Goal: Task Accomplishment & Management: Complete application form

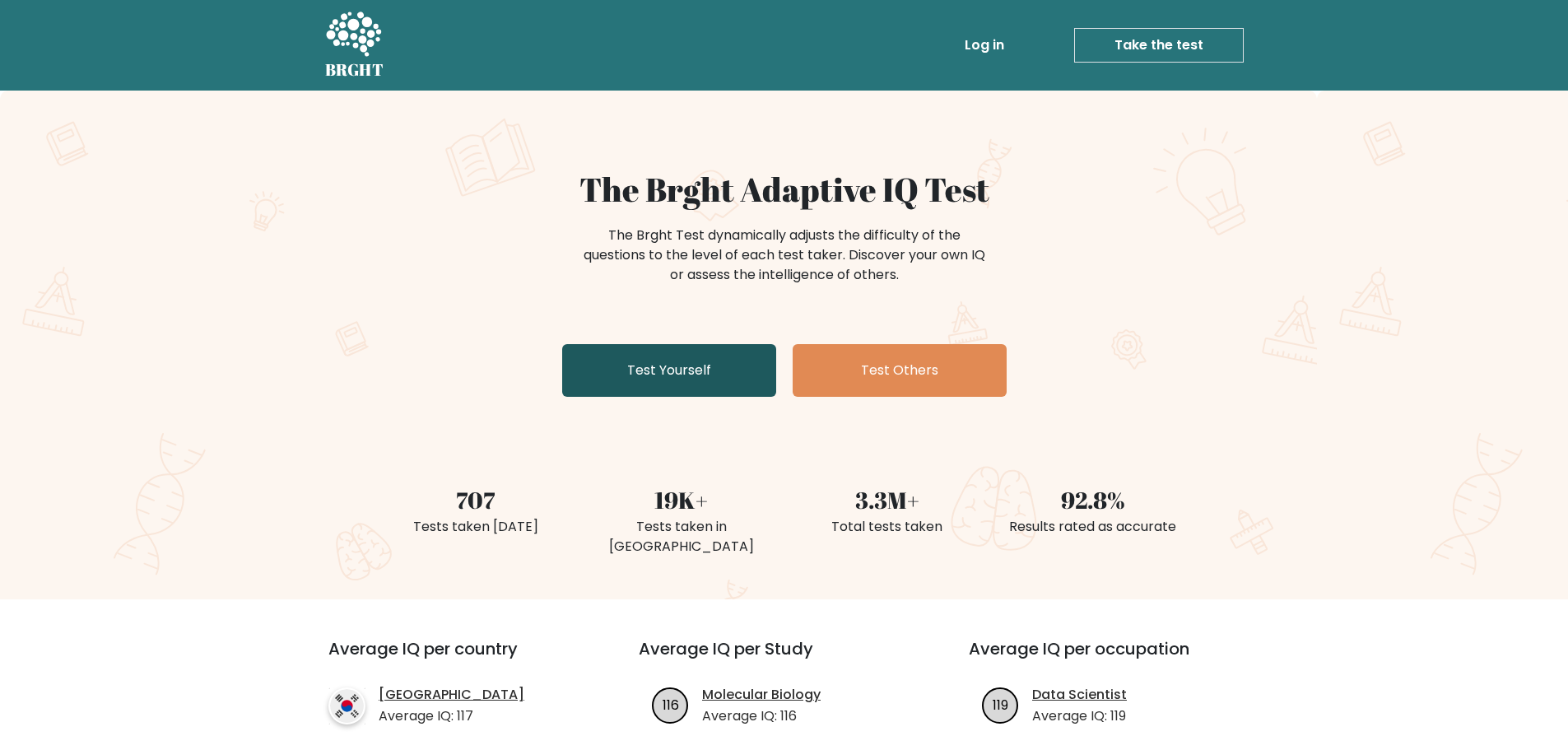
click at [666, 372] on link "Test Yourself" at bounding box center [669, 370] width 214 height 53
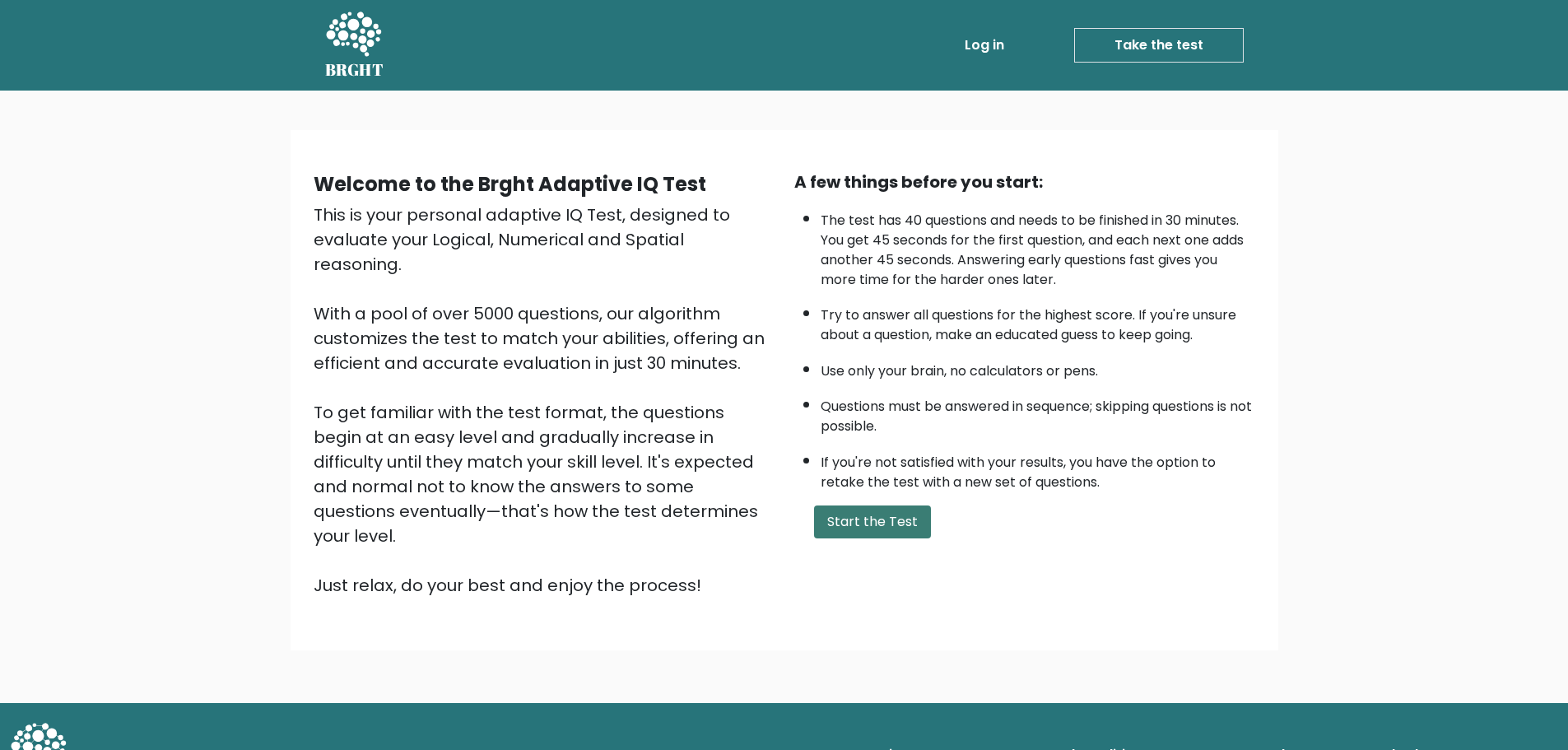
click at [876, 524] on button "Start the Test" at bounding box center [873, 522] width 117 height 33
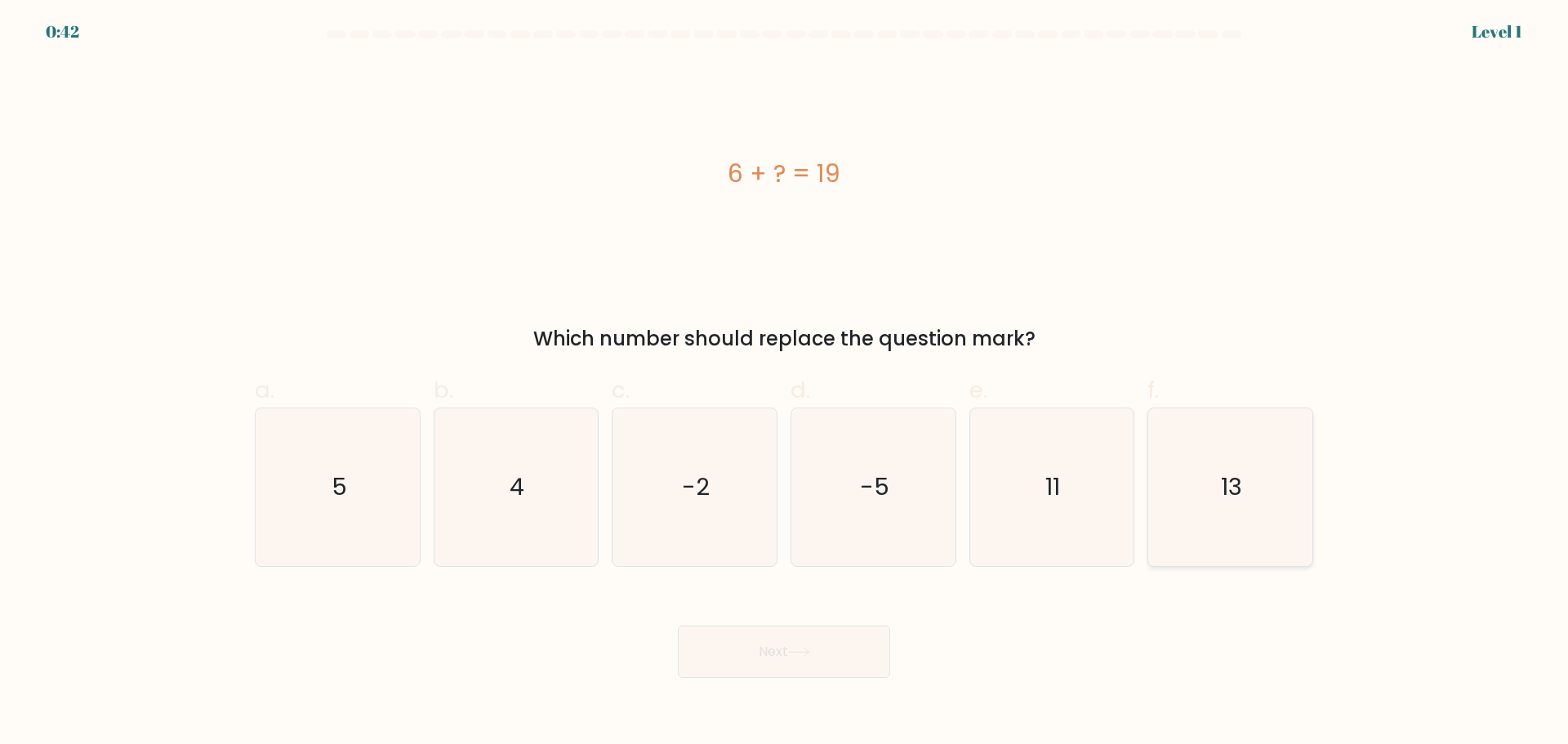
drag, startPoint x: 1269, startPoint y: 459, endPoint x: 1263, endPoint y: 467, distance: 10.0
click at [1268, 461] on icon "13" at bounding box center [1230, 486] width 157 height 157
click at [785, 383] on input "f. 13" at bounding box center [784, 378] width 1 height 11
radio input "true"
drag, startPoint x: 778, startPoint y: 643, endPoint x: 787, endPoint y: 642, distance: 9.1
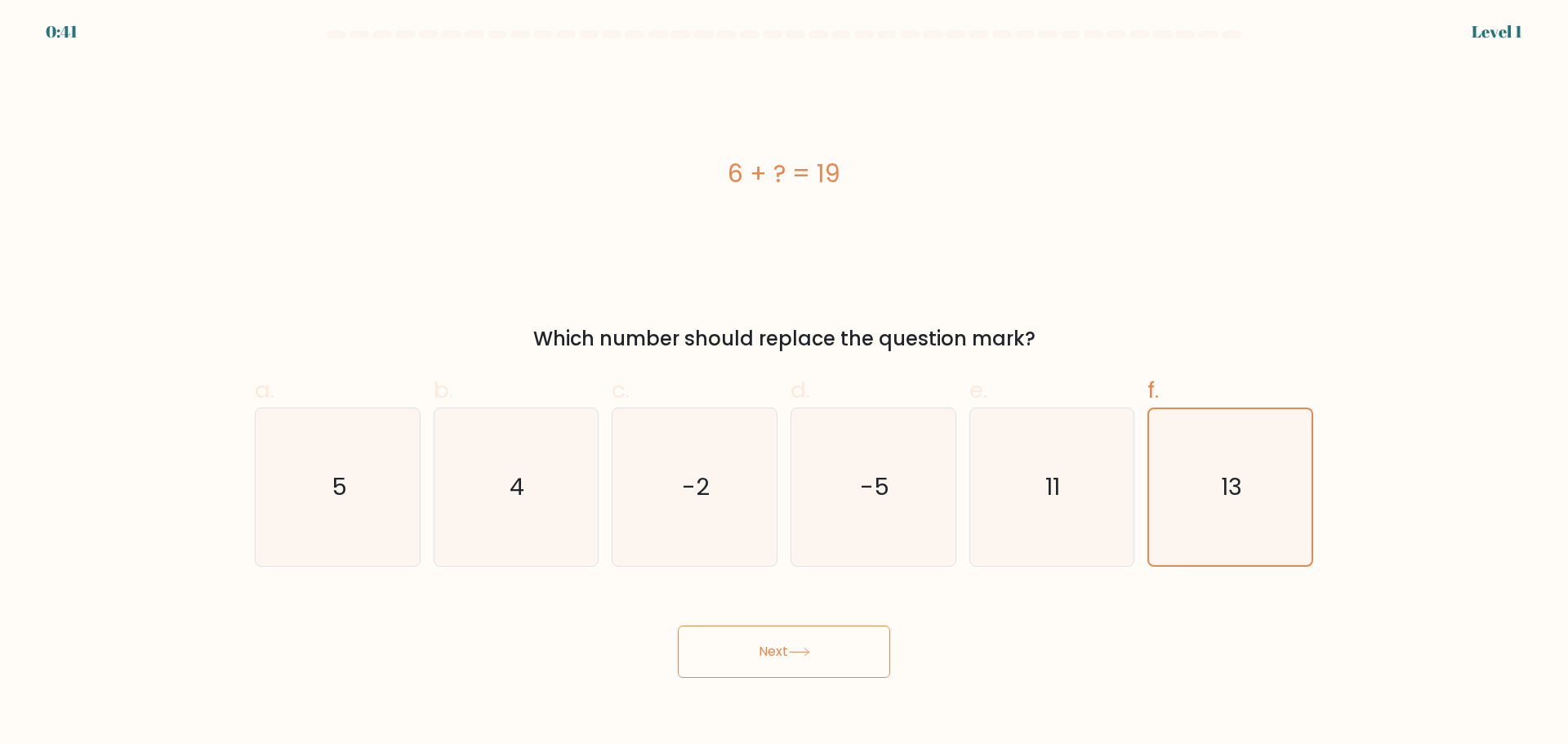
click at [779, 643] on button "Next" at bounding box center [784, 651] width 213 height 52
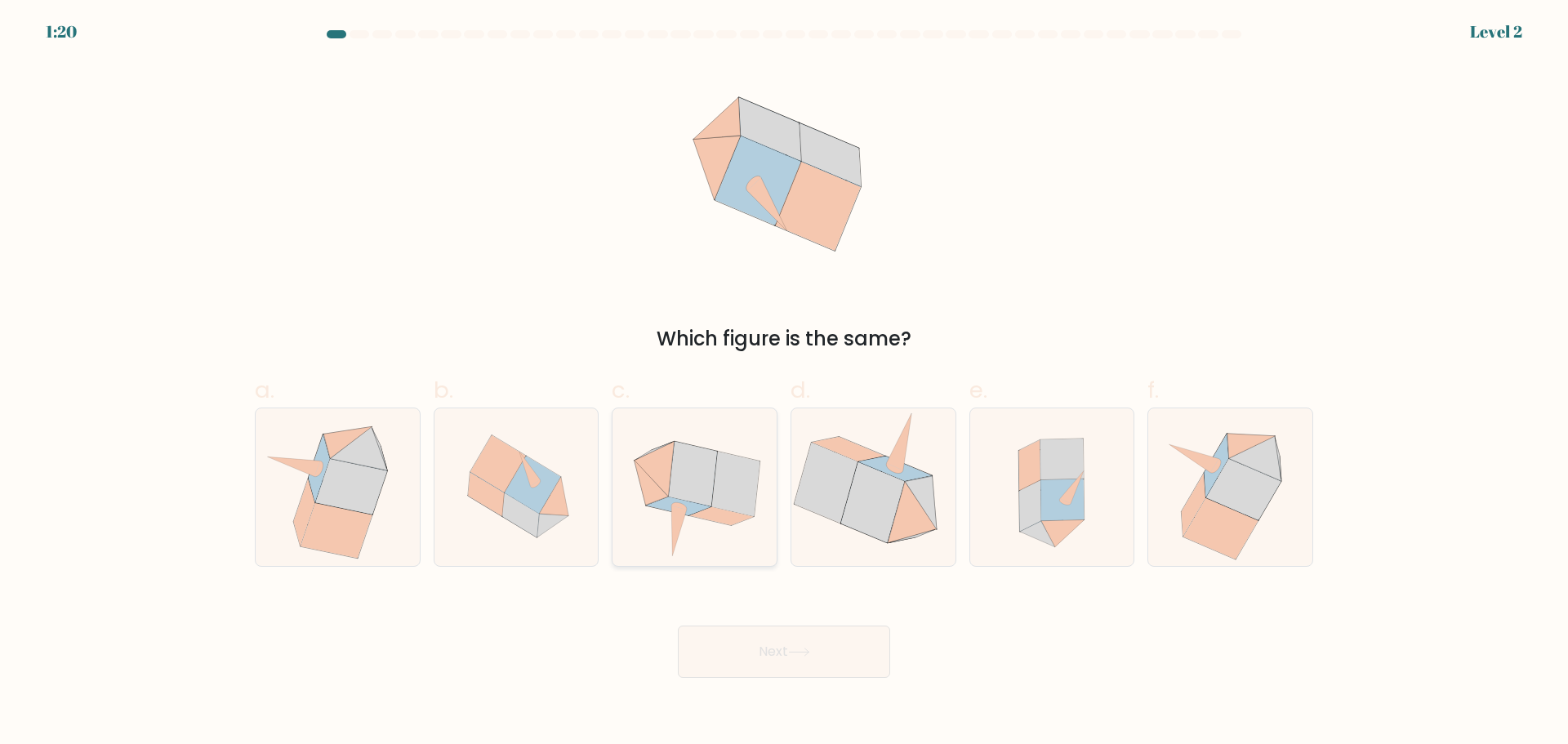
click at [699, 505] on icon at bounding box center [678, 506] width 63 height 18
click at [784, 383] on input "c." at bounding box center [784, 378] width 1 height 11
radio input "true"
click at [794, 654] on icon at bounding box center [800, 652] width 22 height 9
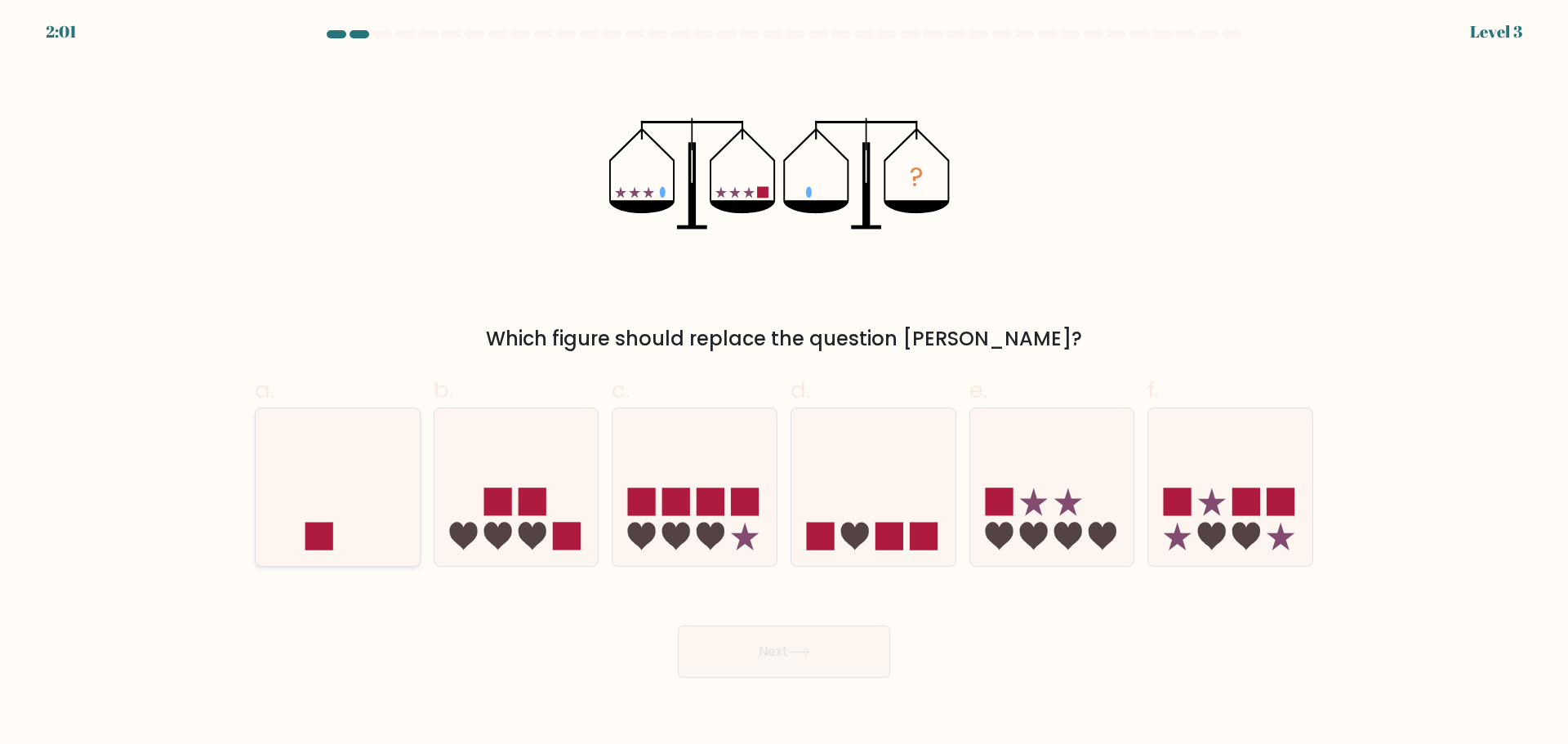
click at [353, 502] on icon at bounding box center [338, 486] width 164 height 135
click at [784, 383] on input "a." at bounding box center [784, 378] width 1 height 11
radio input "true"
click at [805, 658] on button "Next" at bounding box center [784, 651] width 213 height 52
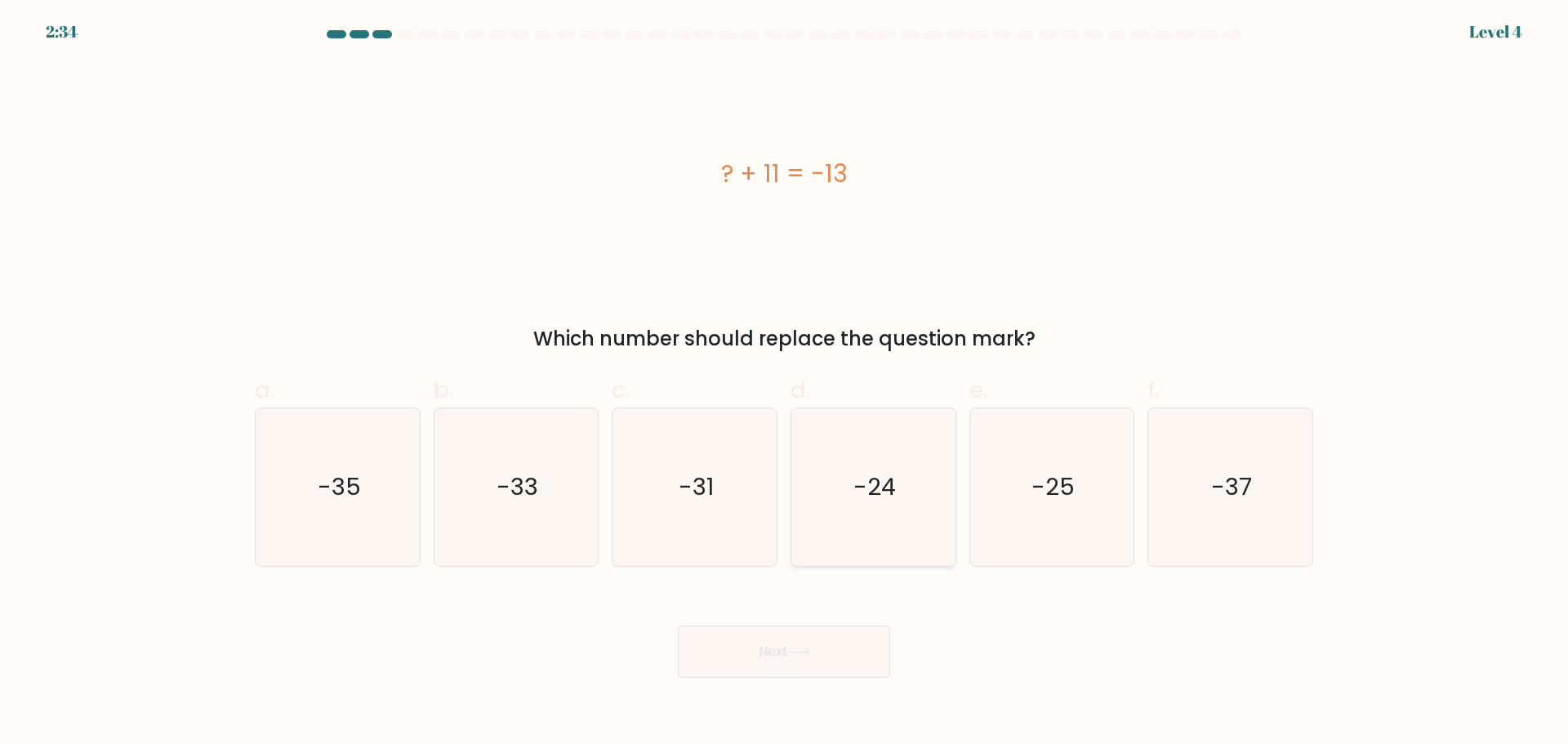
drag, startPoint x: 869, startPoint y: 486, endPoint x: 840, endPoint y: 532, distance: 54.4
click at [869, 486] on text "-24" at bounding box center [875, 486] width 42 height 33
click at [785, 383] on input "d. -24" at bounding box center [784, 378] width 1 height 11
radio input "true"
click at [776, 654] on button "Next" at bounding box center [784, 651] width 213 height 52
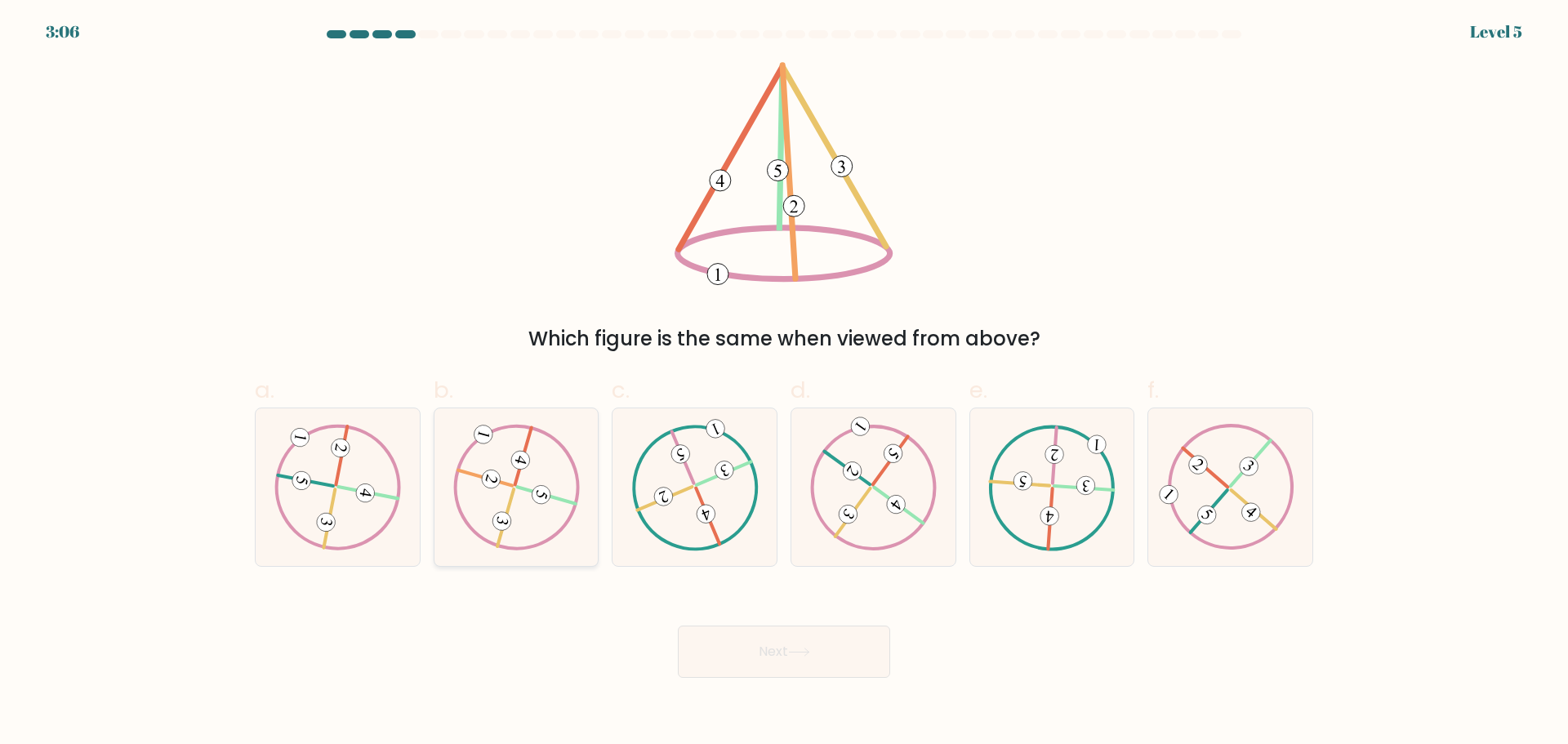
drag, startPoint x: 513, startPoint y: 485, endPoint x: 531, endPoint y: 501, distance: 24.1
click at [513, 486] on 613 at bounding box center [485, 477] width 54 height 16
click at [784, 383] on input "b." at bounding box center [784, 378] width 1 height 11
radio input "true"
click at [785, 647] on button "Next" at bounding box center [784, 651] width 213 height 52
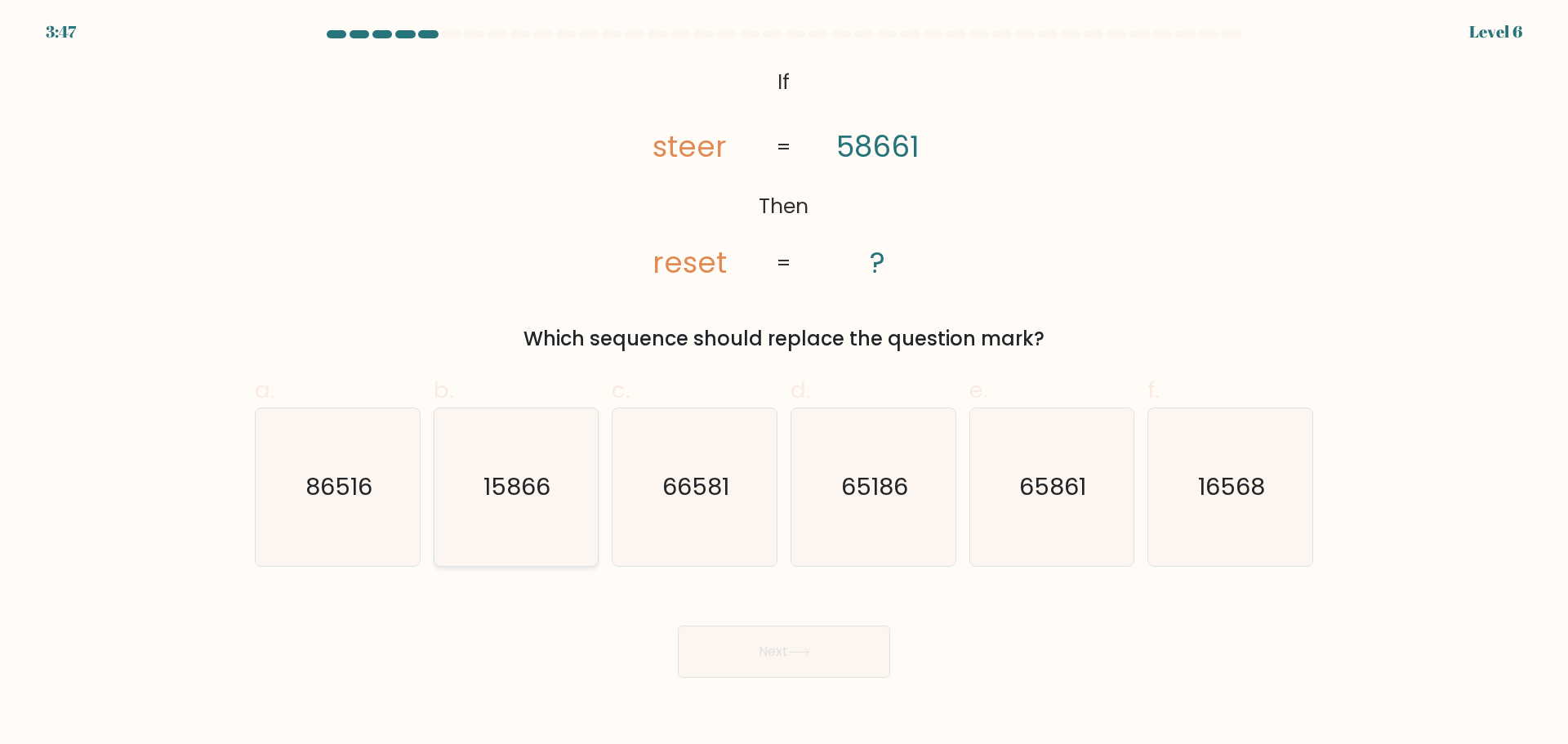
drag, startPoint x: 776, startPoint y: 643, endPoint x: 499, endPoint y: 555, distance: 290.6
click at [499, 555] on icon "15866" at bounding box center [515, 486] width 157 height 157
click at [784, 383] on input "b. 15866" at bounding box center [784, 378] width 1 height 11
radio input "true"
drag, startPoint x: 1255, startPoint y: 510, endPoint x: 1072, endPoint y: 535, distance: 184.7
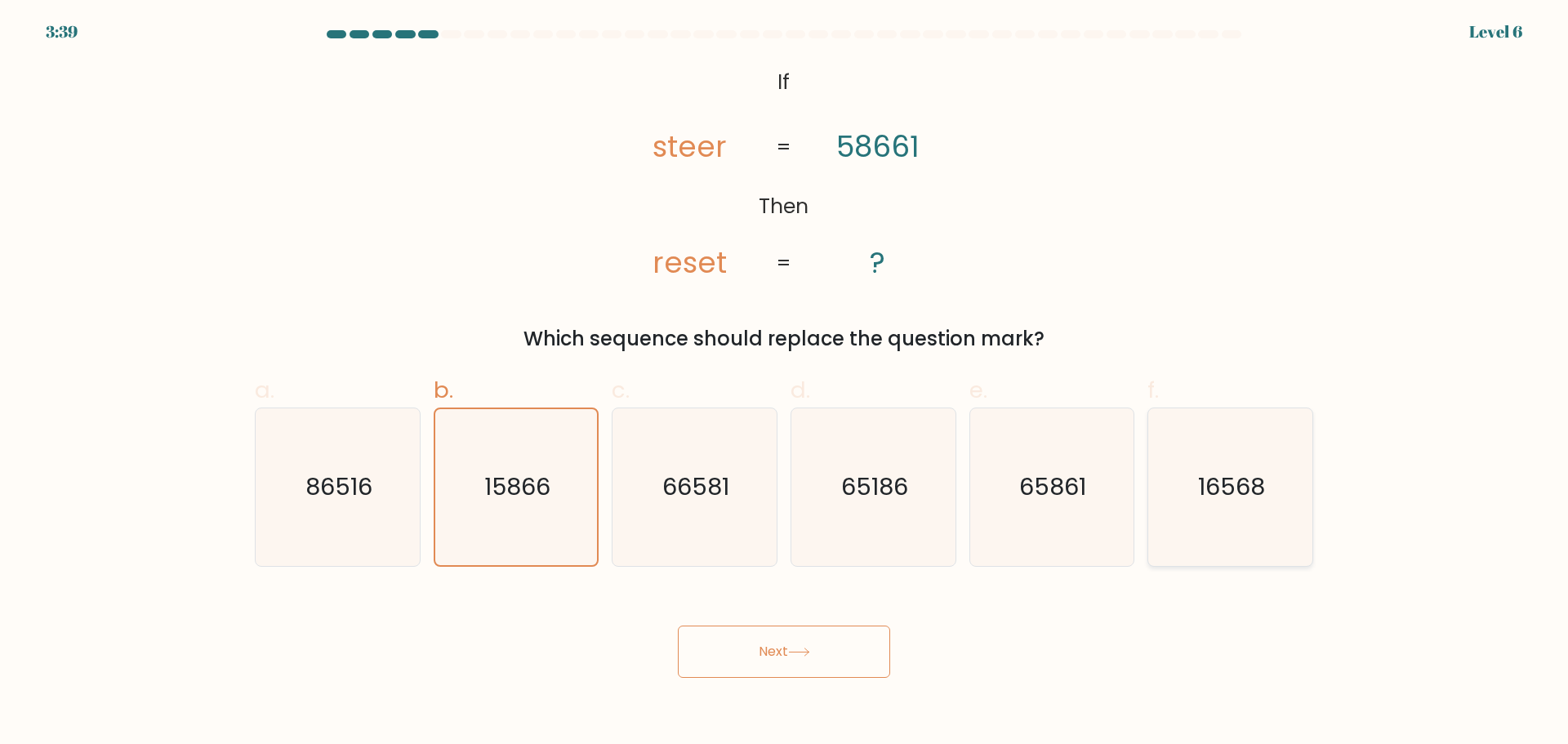
click at [1254, 510] on icon "16568" at bounding box center [1230, 486] width 157 height 157
click at [785, 383] on input "f. 16568" at bounding box center [784, 378] width 1 height 11
radio input "true"
click at [794, 658] on button "Next" at bounding box center [784, 651] width 213 height 52
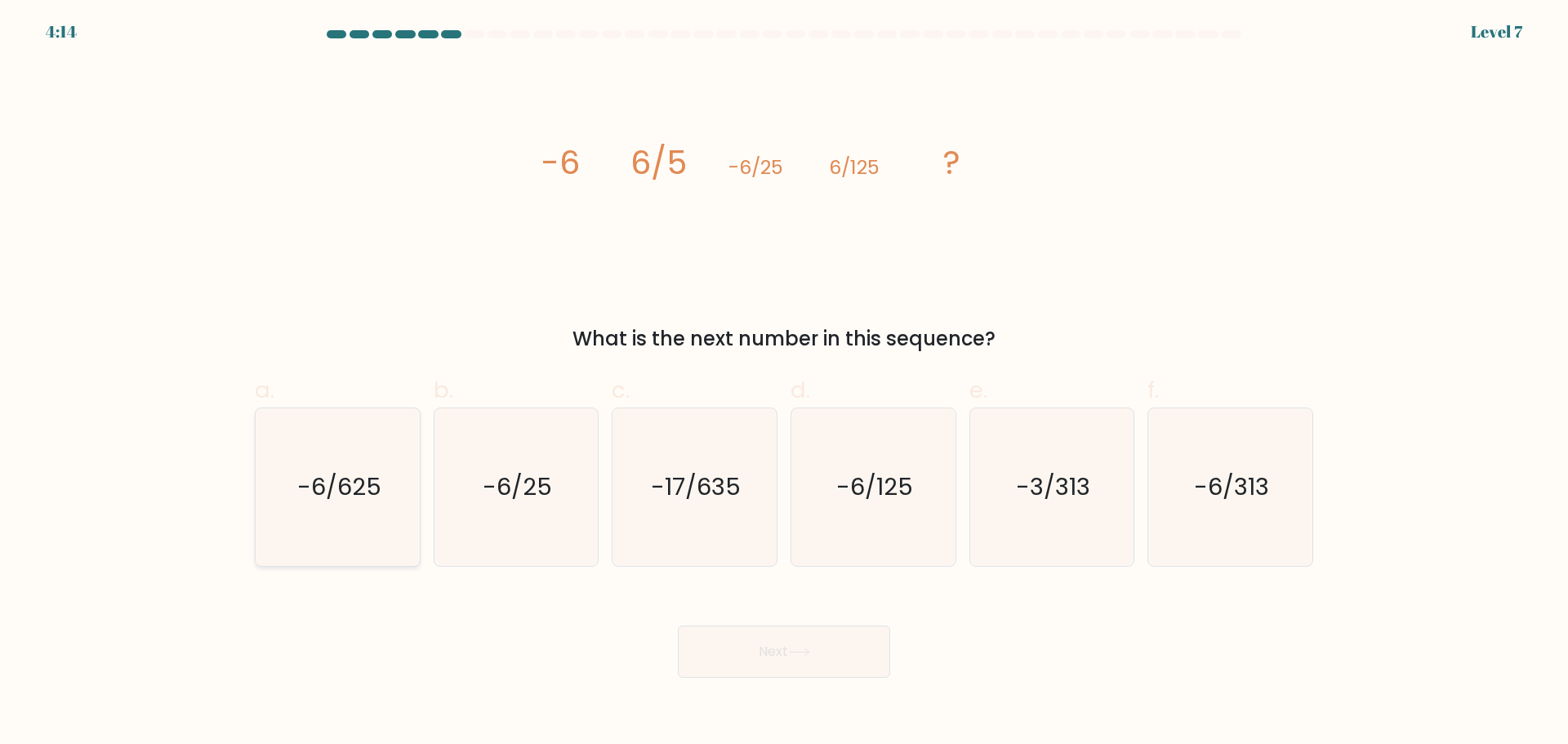
click at [372, 498] on text "-6/625" at bounding box center [339, 486] width 84 height 33
click at [784, 383] on input "a. -6/625" at bounding box center [784, 378] width 1 height 11
radio input "true"
click at [759, 670] on button "Next" at bounding box center [784, 651] width 213 height 52
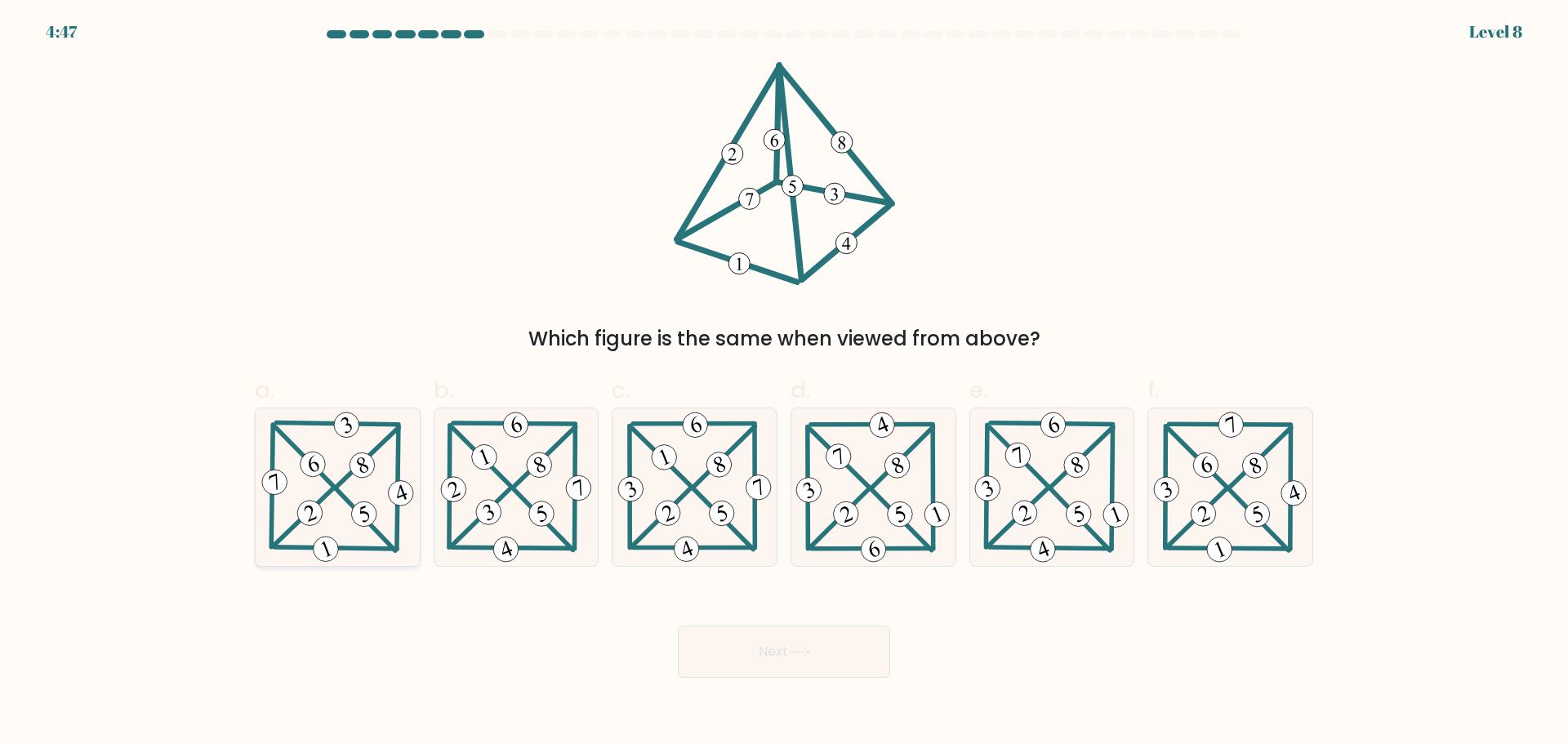
click at [386, 510] on icon at bounding box center [338, 486] width 160 height 157
click at [784, 383] on input "a." at bounding box center [784, 378] width 1 height 11
radio input "true"
click at [743, 653] on button "Next" at bounding box center [784, 651] width 213 height 52
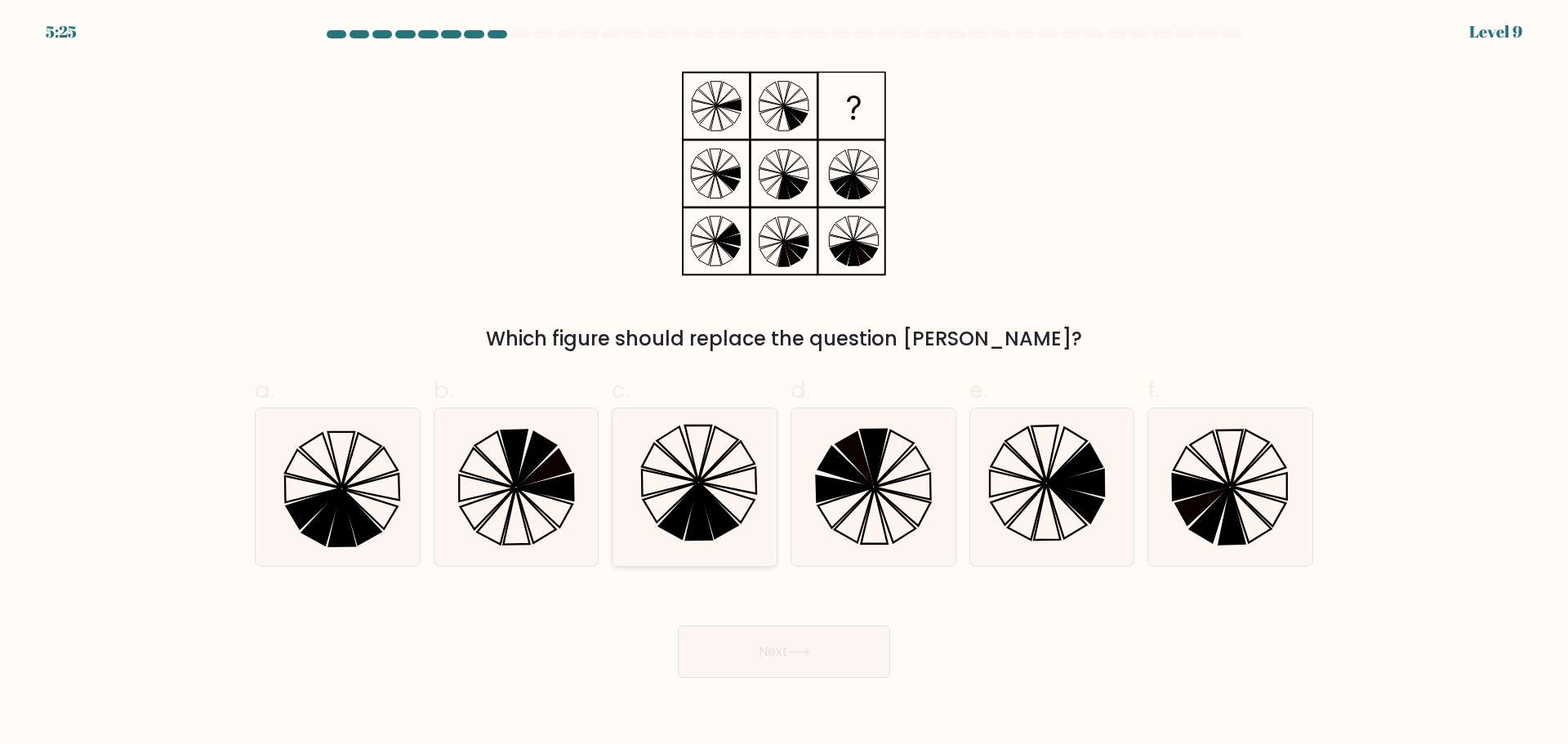
click at [712, 498] on icon at bounding box center [719, 509] width 40 height 54
click at [784, 383] on input "c." at bounding box center [784, 378] width 1 height 11
radio input "true"
click at [809, 644] on button "Next" at bounding box center [784, 651] width 213 height 52
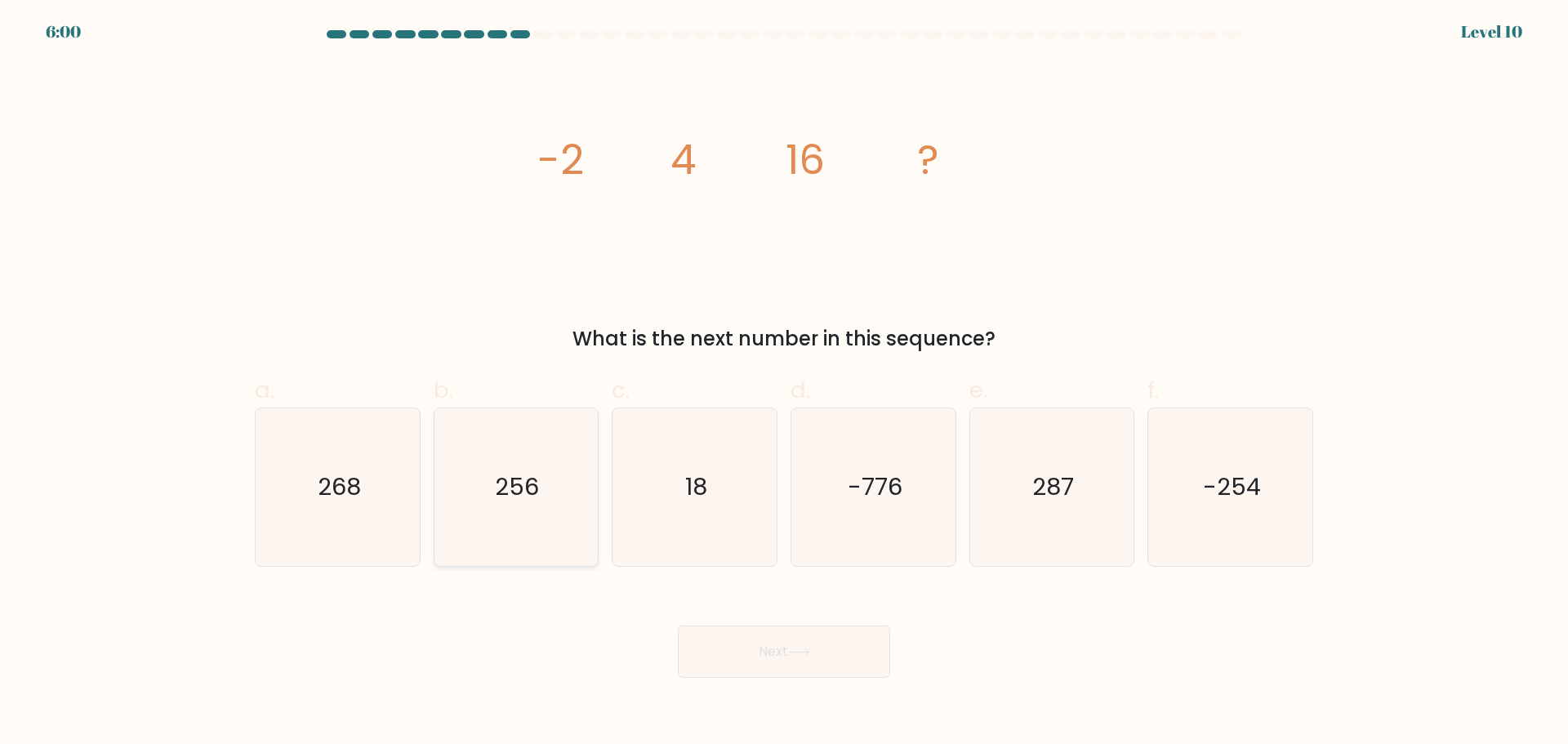
drag, startPoint x: 541, startPoint y: 526, endPoint x: 660, endPoint y: 639, distance: 164.1
click at [541, 526] on icon "256" at bounding box center [515, 486] width 157 height 157
click at [784, 383] on input "b. 256" at bounding box center [784, 378] width 1 height 11
radio input "true"
drag, startPoint x: 686, startPoint y: 651, endPoint x: 731, endPoint y: 660, distance: 45.9
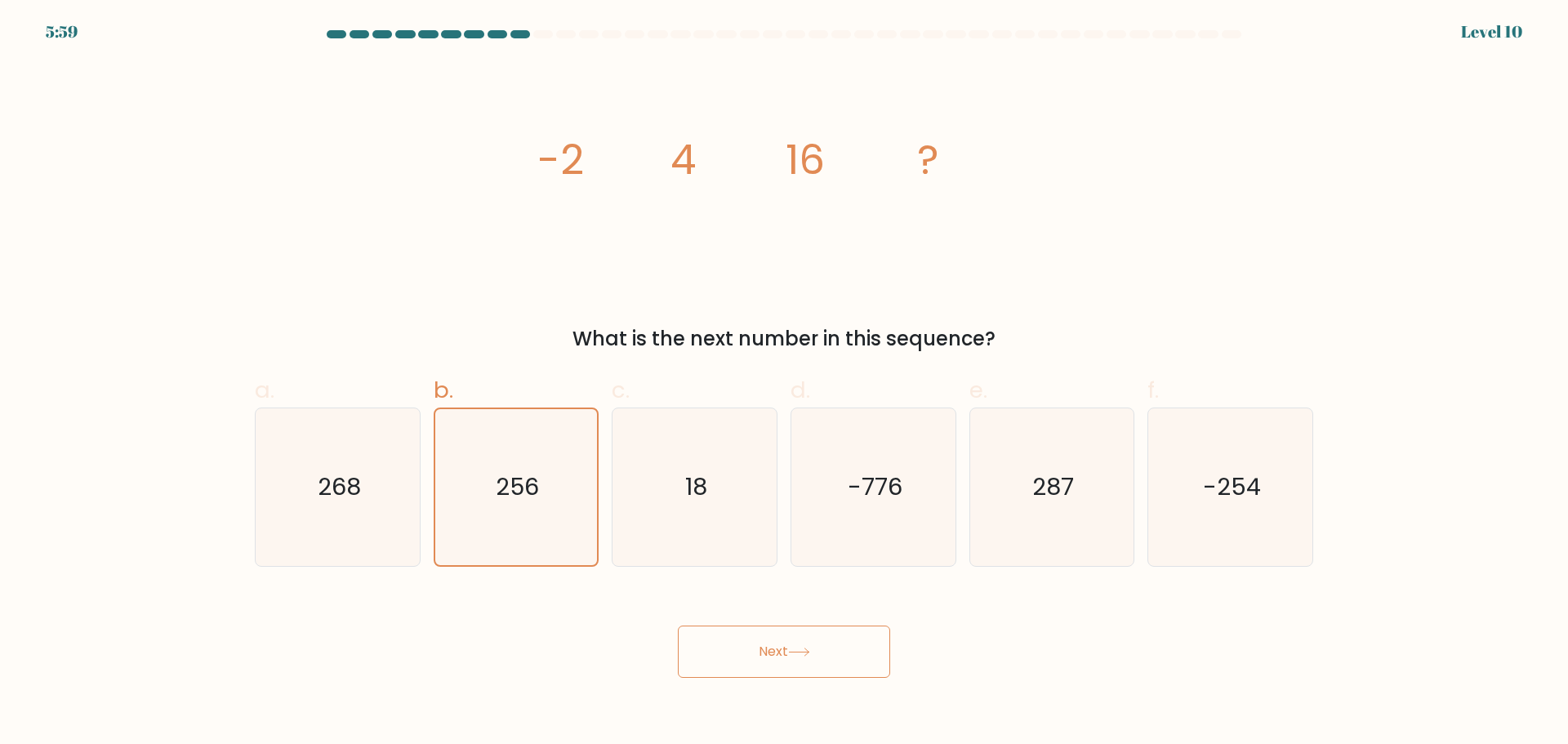
click at [691, 653] on button "Next" at bounding box center [784, 651] width 213 height 52
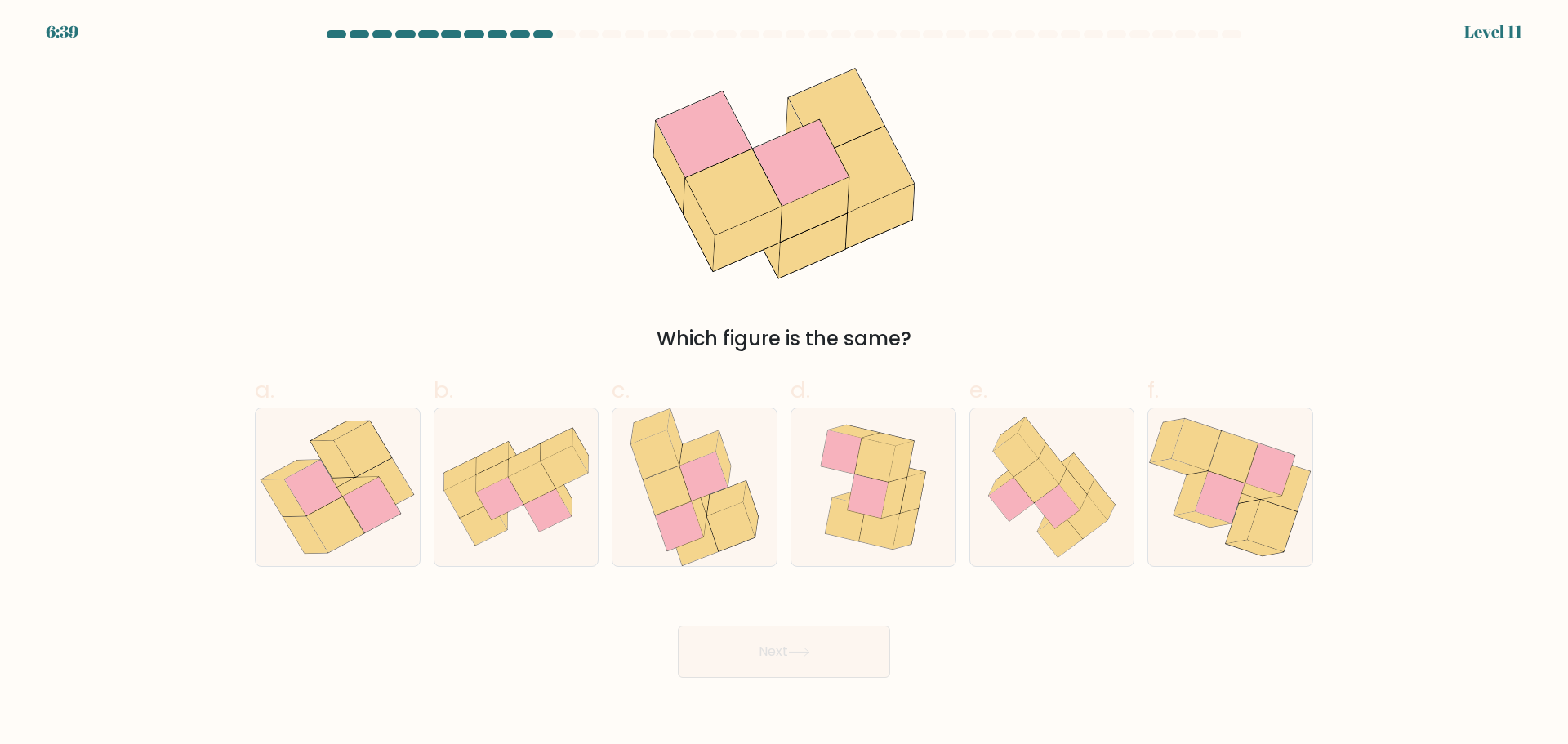
drag, startPoint x: 759, startPoint y: 633, endPoint x: 577, endPoint y: 616, distance: 182.8
drag, startPoint x: 577, startPoint y: 616, endPoint x: 516, endPoint y: 641, distance: 65.9
click at [510, 641] on div "Next" at bounding box center [784, 631] width 1078 height 91
click at [353, 519] on icon at bounding box center [336, 524] width 57 height 55
click at [784, 383] on input "a." at bounding box center [784, 378] width 1 height 11
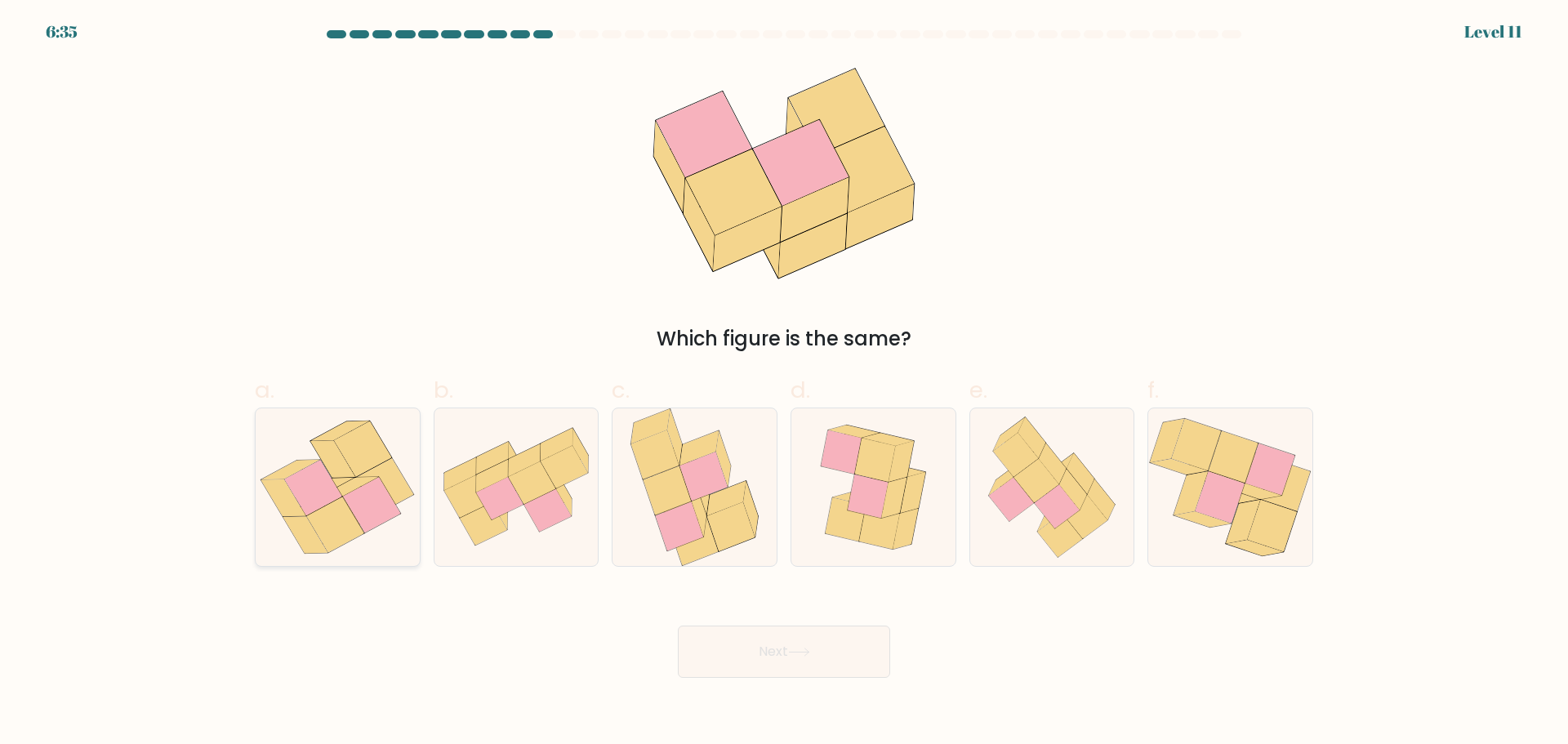
radio input "true"
click at [758, 646] on button "Next" at bounding box center [784, 651] width 213 height 52
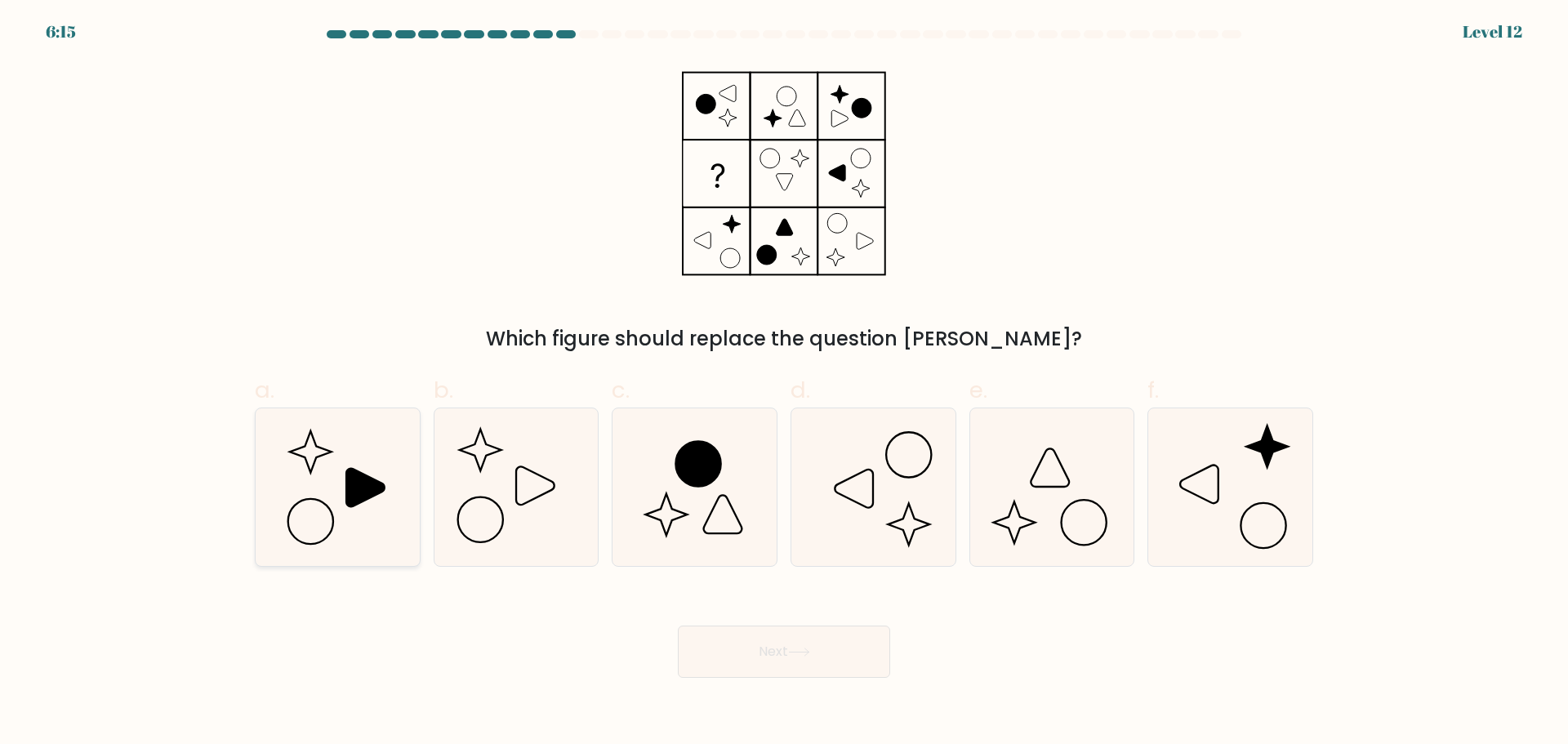
drag, startPoint x: 283, startPoint y: 521, endPoint x: 292, endPoint y: 522, distance: 9.1
click at [291, 522] on icon at bounding box center [337, 486] width 157 height 157
click at [784, 383] on input "a." at bounding box center [784, 378] width 1 height 11
radio input "true"
click at [809, 656] on icon at bounding box center [800, 652] width 22 height 9
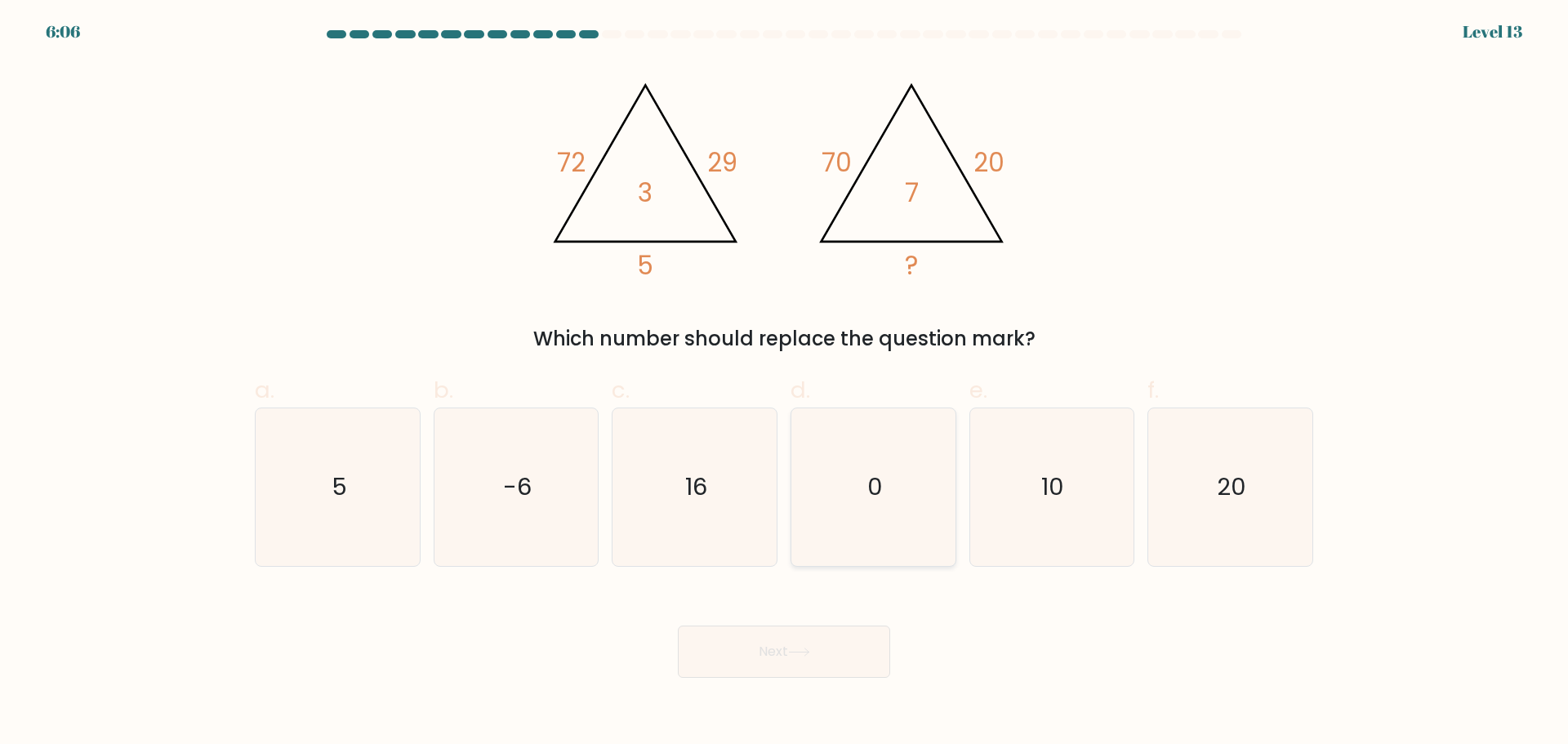
click at [913, 493] on icon "0" at bounding box center [873, 486] width 157 height 157
click at [785, 383] on input "d. 0" at bounding box center [784, 378] width 1 height 11
radio input "true"
click at [1101, 487] on icon "10" at bounding box center [1051, 486] width 157 height 157
click at [785, 383] on input "e. 10" at bounding box center [784, 378] width 1 height 11
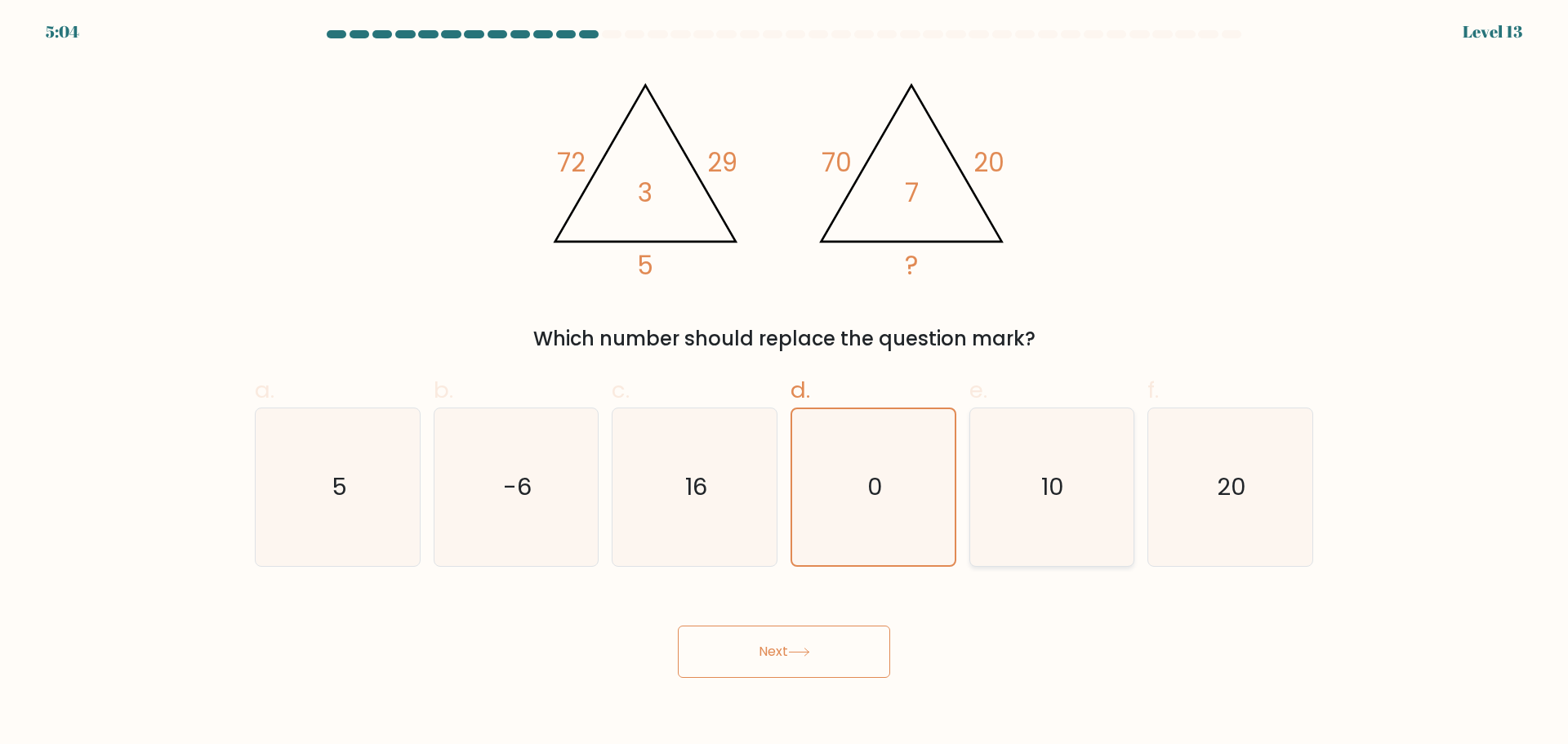
radio input "true"
click at [832, 644] on button "Next" at bounding box center [784, 651] width 213 height 52
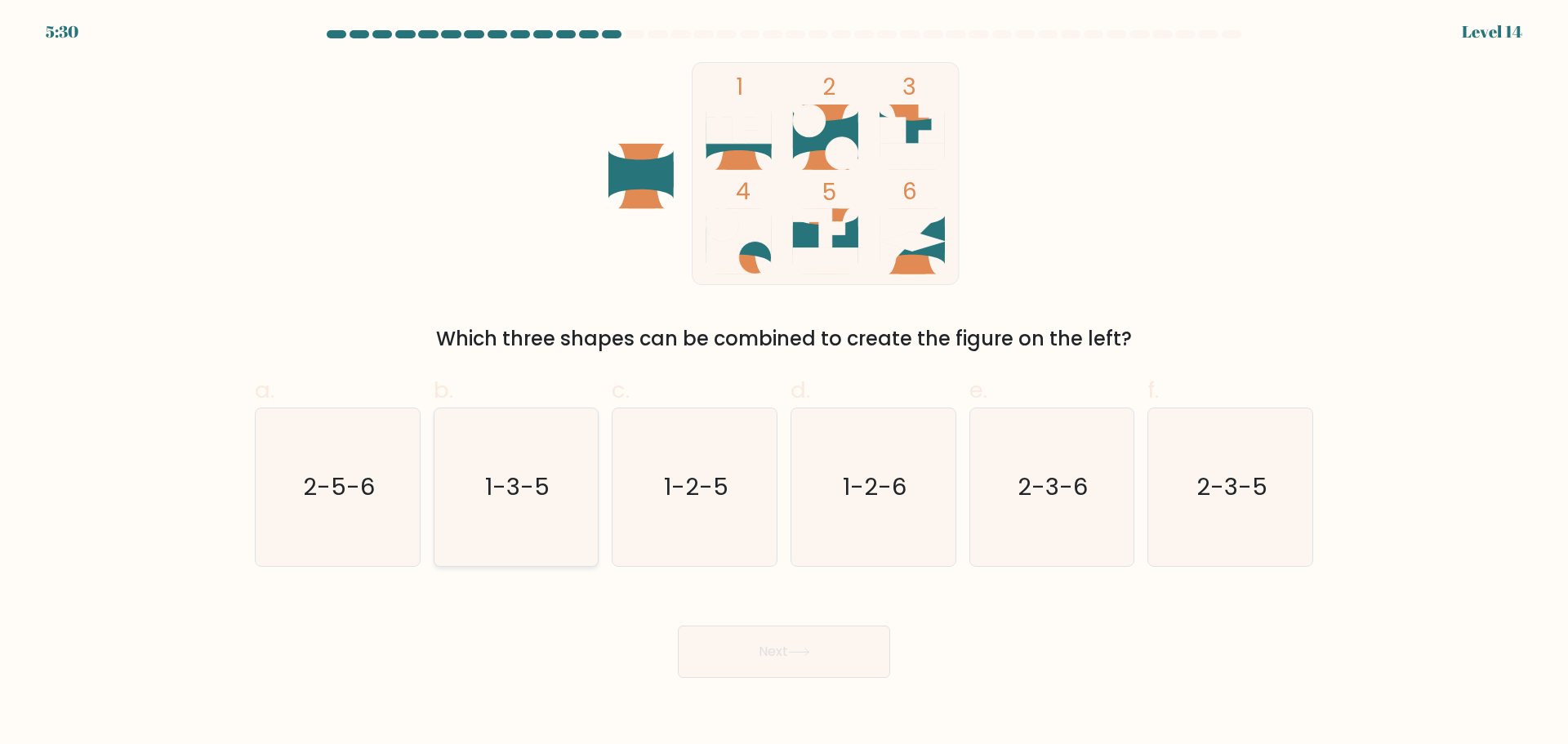
drag, startPoint x: 536, startPoint y: 475, endPoint x: 715, endPoint y: 590, distance: 212.8
click at [536, 475] on text "1-3-5" at bounding box center [517, 486] width 64 height 33
click at [784, 383] on input "b. 1-3-5" at bounding box center [784, 378] width 1 height 11
radio input "true"
click at [808, 658] on button "Next" at bounding box center [784, 651] width 213 height 52
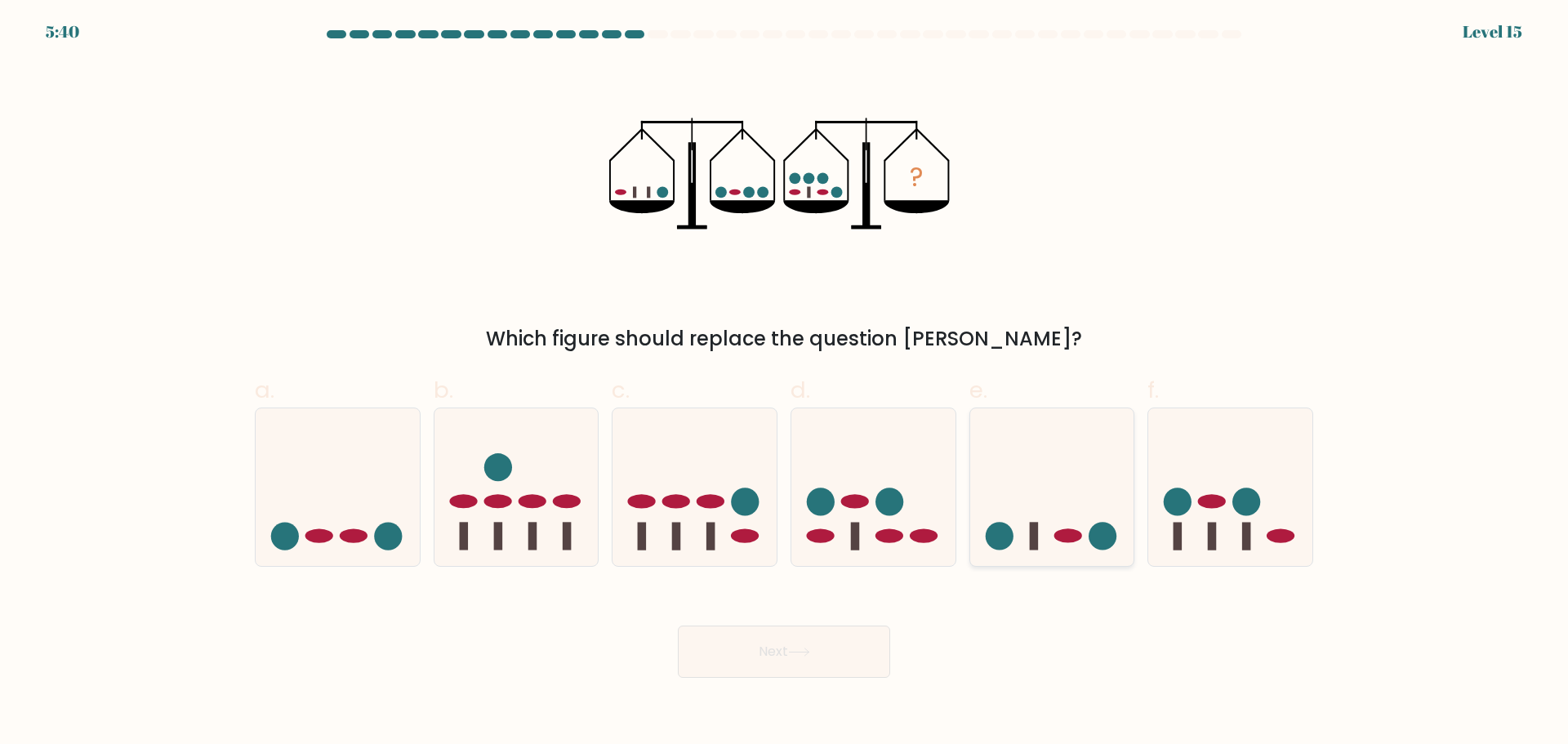
drag, startPoint x: 1233, startPoint y: 532, endPoint x: 1131, endPoint y: 561, distance: 106.0
click at [1227, 533] on icon at bounding box center [1230, 486] width 164 height 135
click at [785, 383] on input "f." at bounding box center [784, 378] width 1 height 11
radio input "true"
click at [787, 671] on button "Next" at bounding box center [784, 651] width 213 height 52
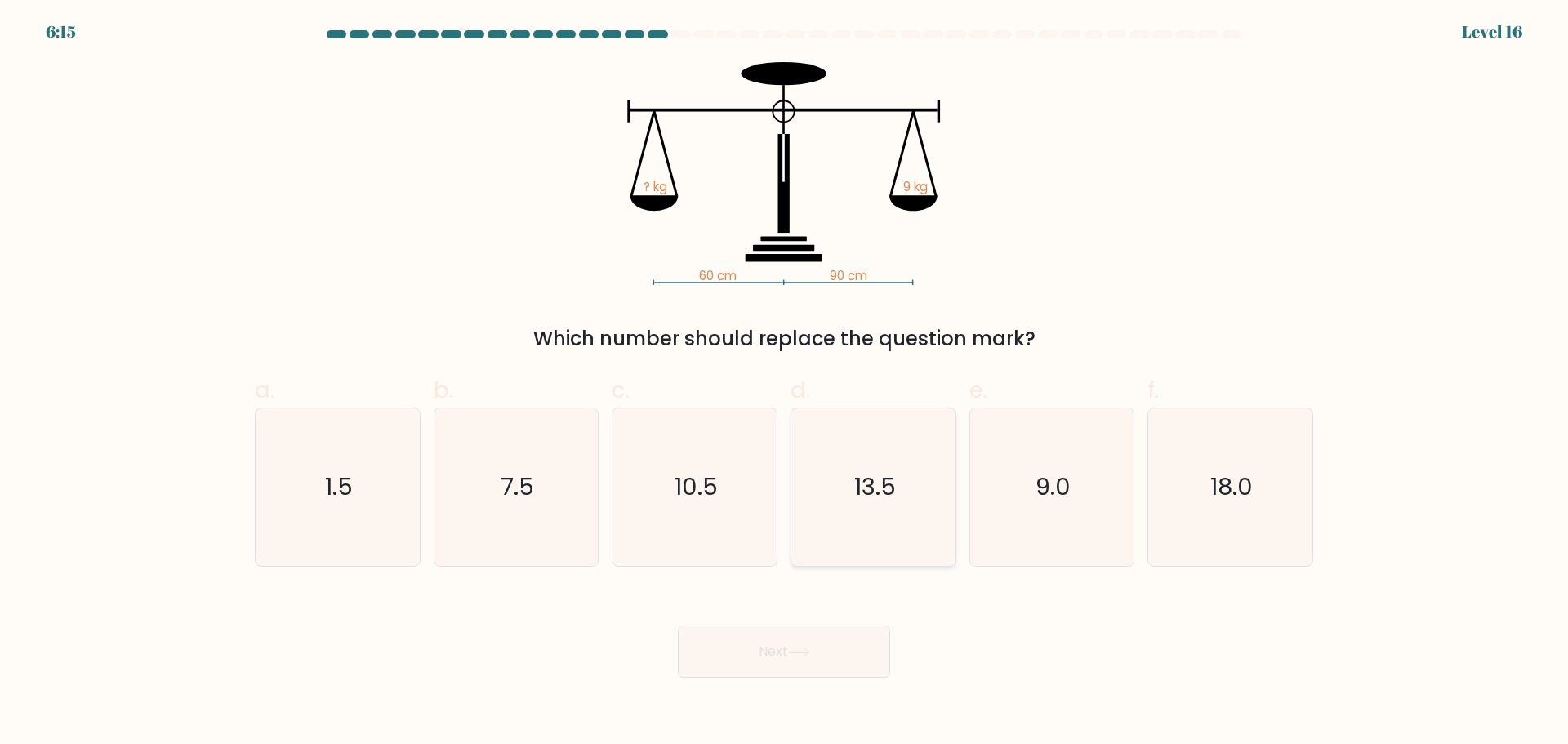
click at [879, 537] on icon "13.5" at bounding box center [873, 486] width 157 height 157
click at [785, 383] on input "d. 13.5" at bounding box center [784, 378] width 1 height 11
radio input "true"
click at [828, 649] on button "Next" at bounding box center [784, 651] width 213 height 52
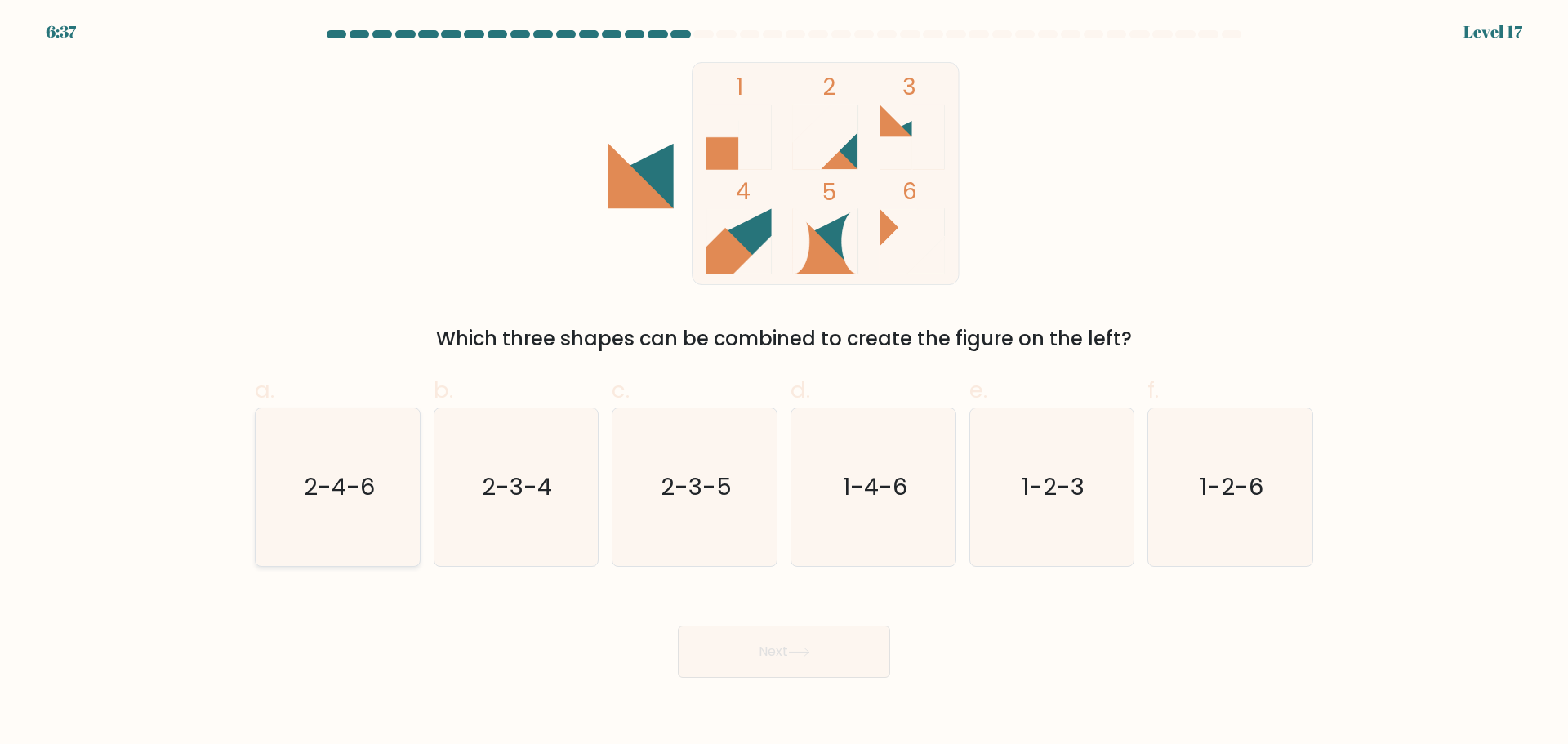
click at [363, 539] on icon "2-4-6" at bounding box center [337, 486] width 157 height 157
click at [784, 383] on input "a. 2-4-6" at bounding box center [784, 378] width 1 height 11
radio input "true"
click at [767, 650] on button "Next" at bounding box center [784, 651] width 213 height 52
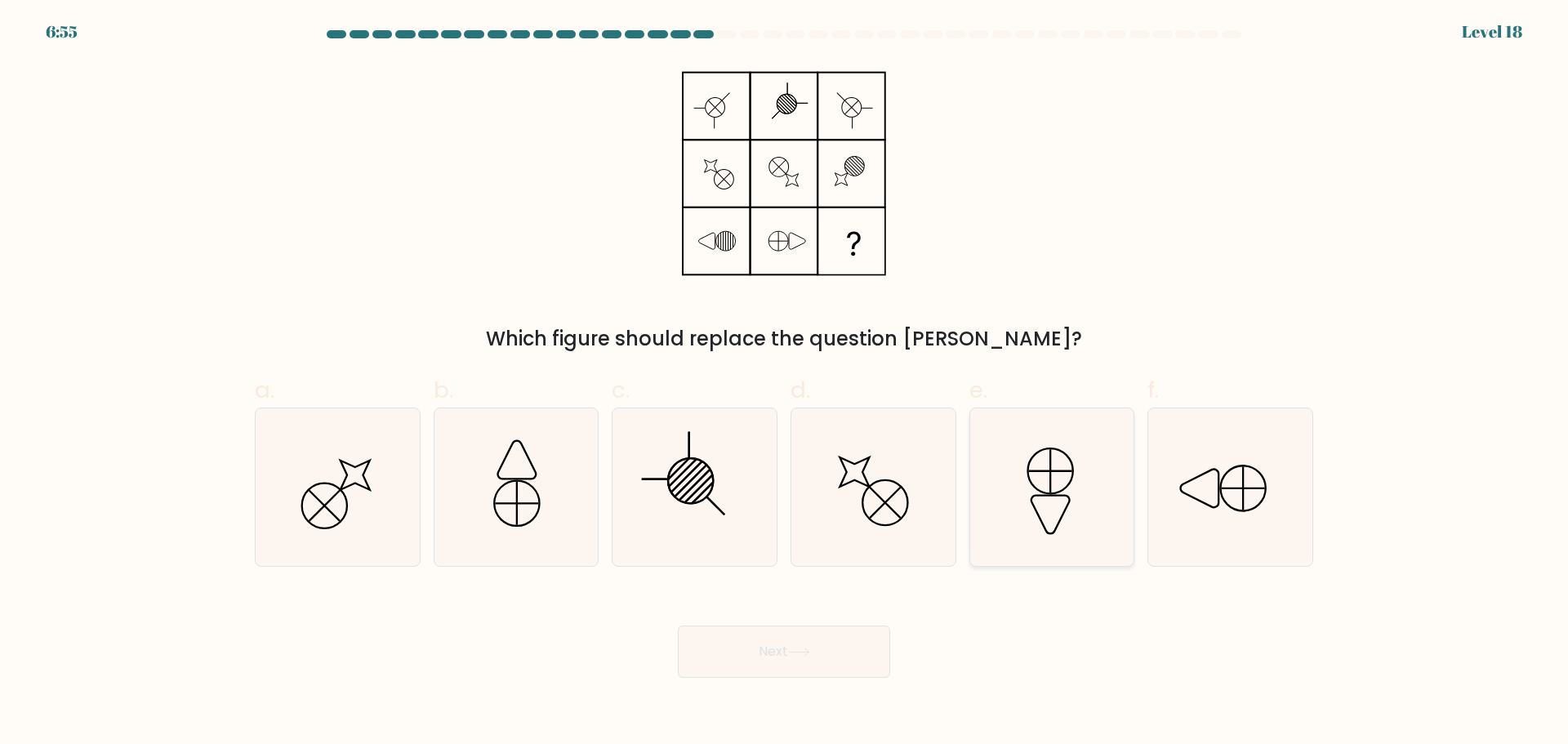
drag, startPoint x: 1030, startPoint y: 523, endPoint x: 1021, endPoint y: 531, distance: 12.0
click at [1022, 530] on icon at bounding box center [1051, 486] width 157 height 157
click at [785, 383] on input "e." at bounding box center [784, 378] width 1 height 11
radio input "true"
click at [854, 660] on button "Next" at bounding box center [784, 651] width 213 height 52
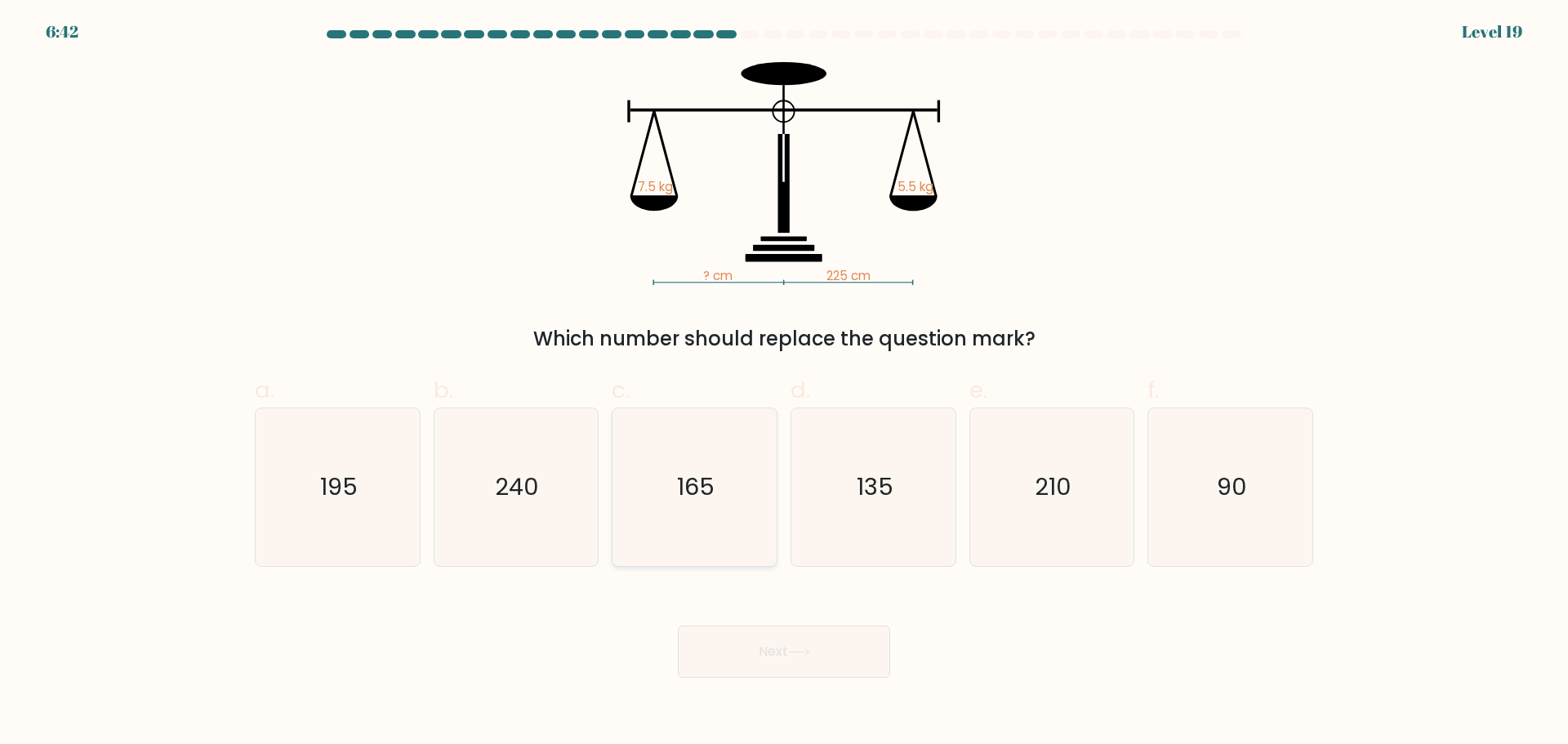
click at [734, 525] on icon "165" at bounding box center [694, 486] width 157 height 157
click at [784, 383] on input "c. 165" at bounding box center [784, 378] width 1 height 11
radio input "true"
click at [765, 657] on button "Next" at bounding box center [784, 651] width 213 height 52
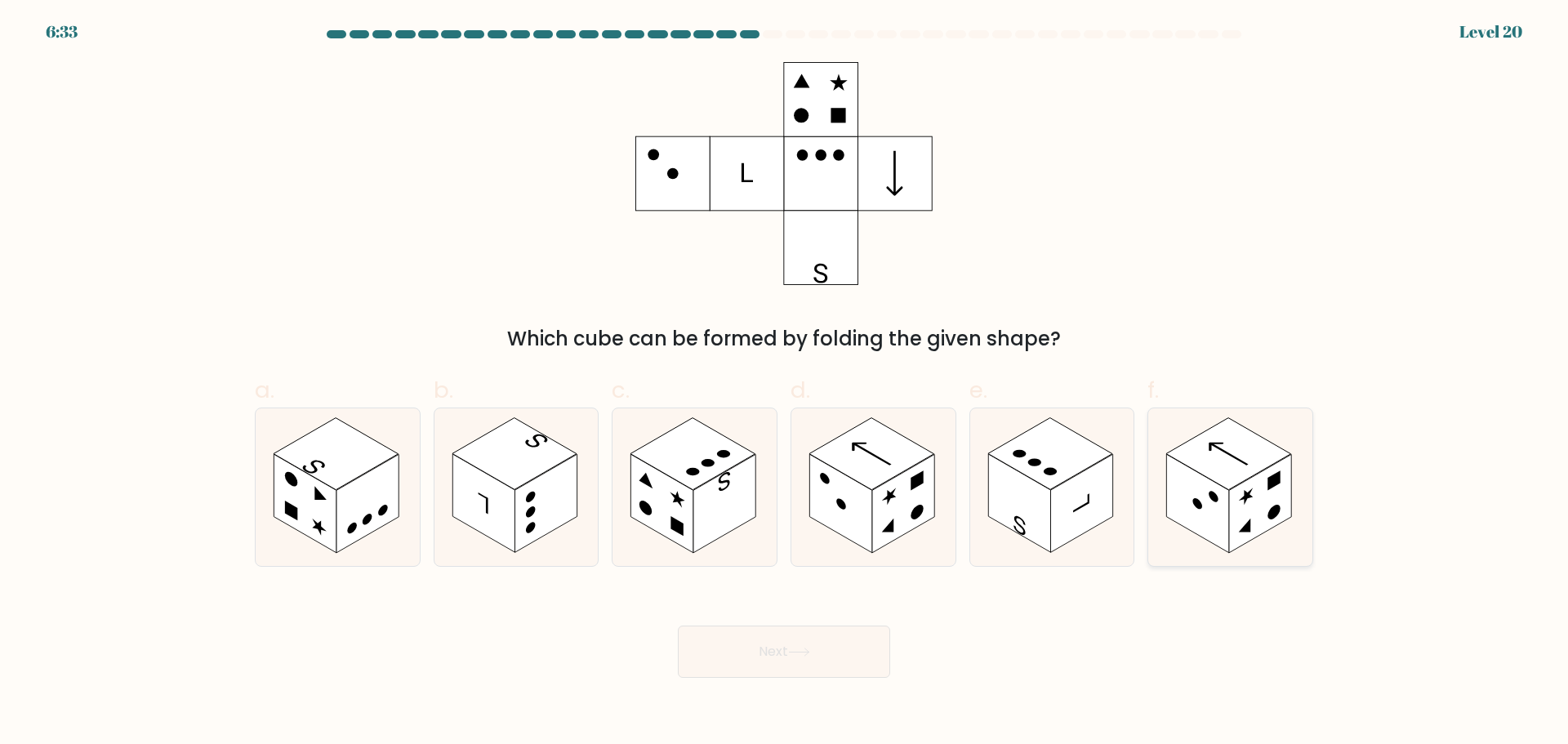
drag, startPoint x: 1229, startPoint y: 485, endPoint x: 928, endPoint y: 634, distance: 335.9
click at [1227, 485] on rect at bounding box center [1228, 453] width 125 height 72
click at [785, 383] on input "f." at bounding box center [784, 378] width 1 height 11
radio input "true"
click at [840, 650] on button "Next" at bounding box center [784, 651] width 213 height 52
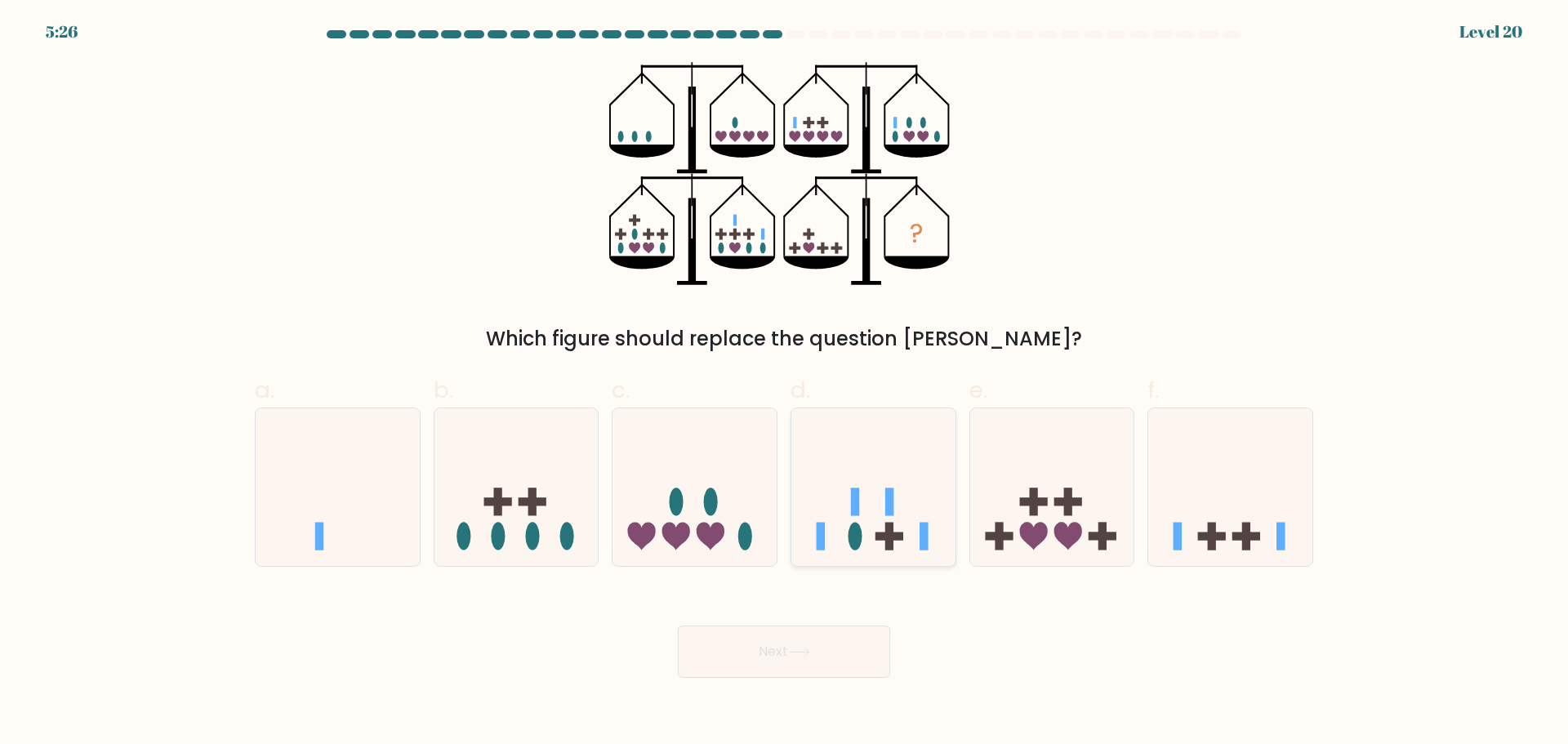
drag, startPoint x: 877, startPoint y: 532, endPoint x: 865, endPoint y: 548, distance: 20.0
click at [870, 541] on icon at bounding box center [873, 486] width 164 height 135
click at [785, 383] on input "d." at bounding box center [784, 378] width 1 height 11
radio input "true"
click at [844, 667] on button "Next" at bounding box center [784, 651] width 213 height 52
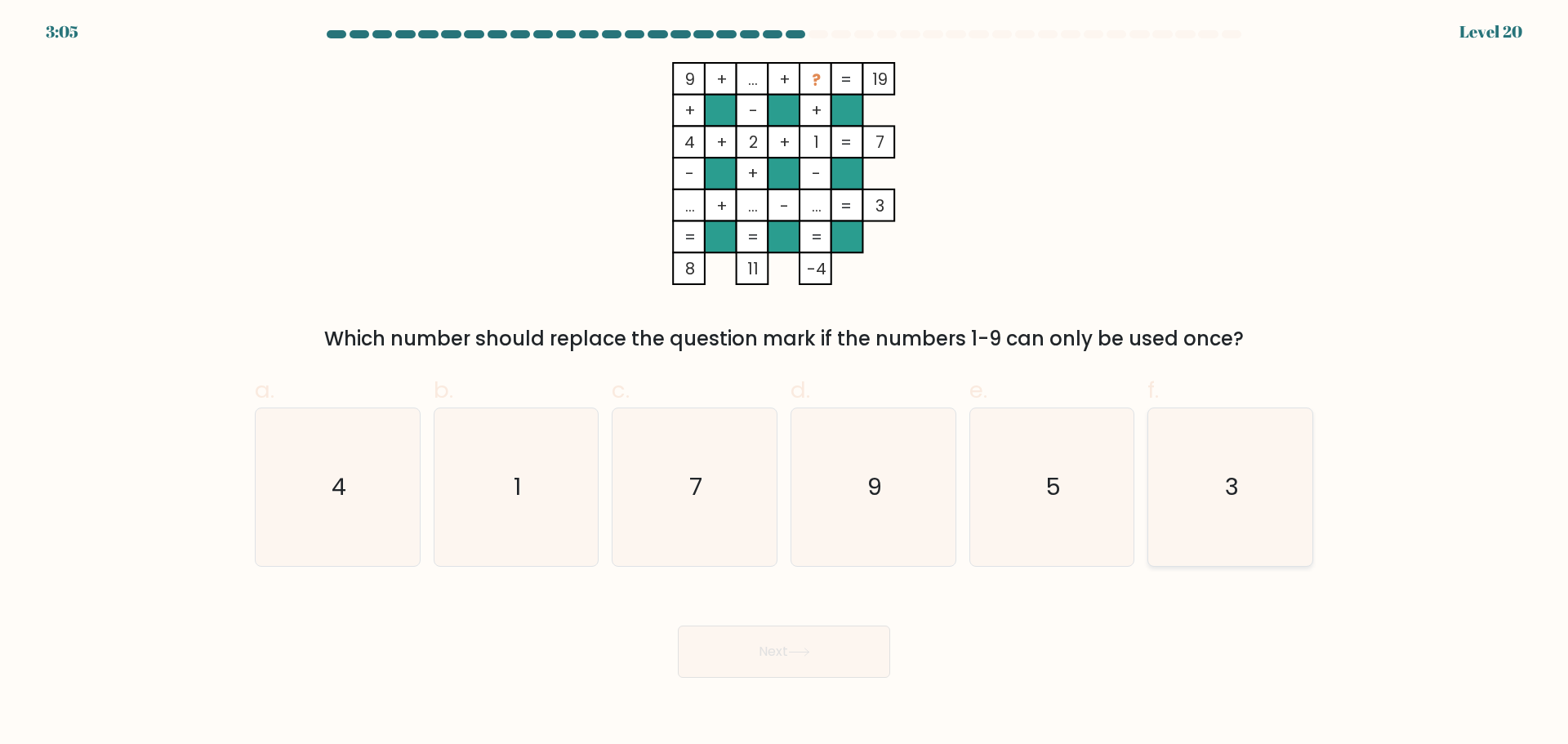
drag, startPoint x: 1218, startPoint y: 501, endPoint x: 1188, endPoint y: 519, distance: 35.0
click at [1216, 502] on icon "3" at bounding box center [1230, 486] width 157 height 157
click at [785, 383] on input "f. 3" at bounding box center [784, 378] width 1 height 11
radio input "true"
click at [836, 633] on button "Next" at bounding box center [784, 651] width 213 height 52
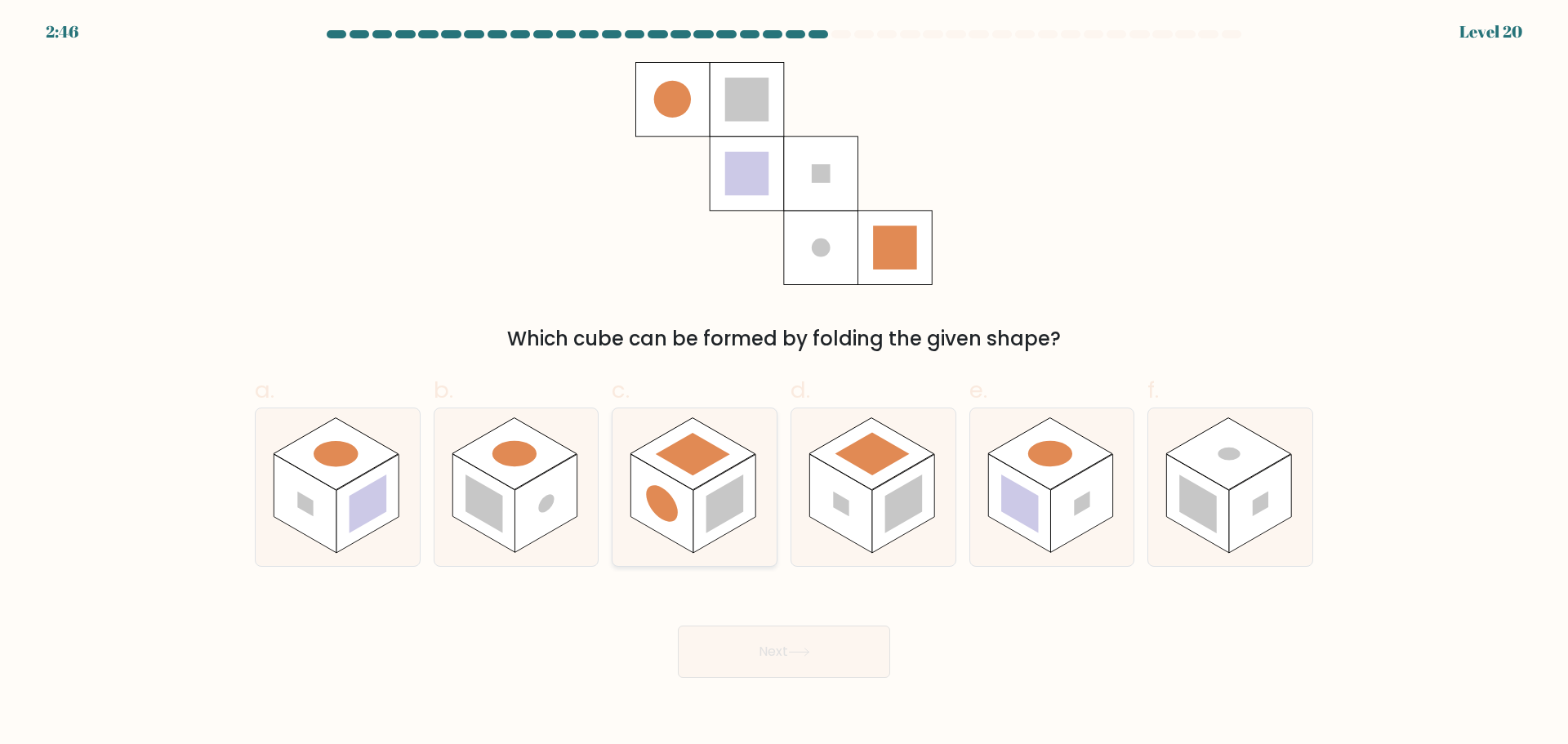
click at [651, 512] on rect at bounding box center [662, 503] width 62 height 98
click at [784, 383] on input "c." at bounding box center [784, 378] width 1 height 11
radio input "true"
click at [787, 647] on button "Next" at bounding box center [784, 651] width 213 height 52
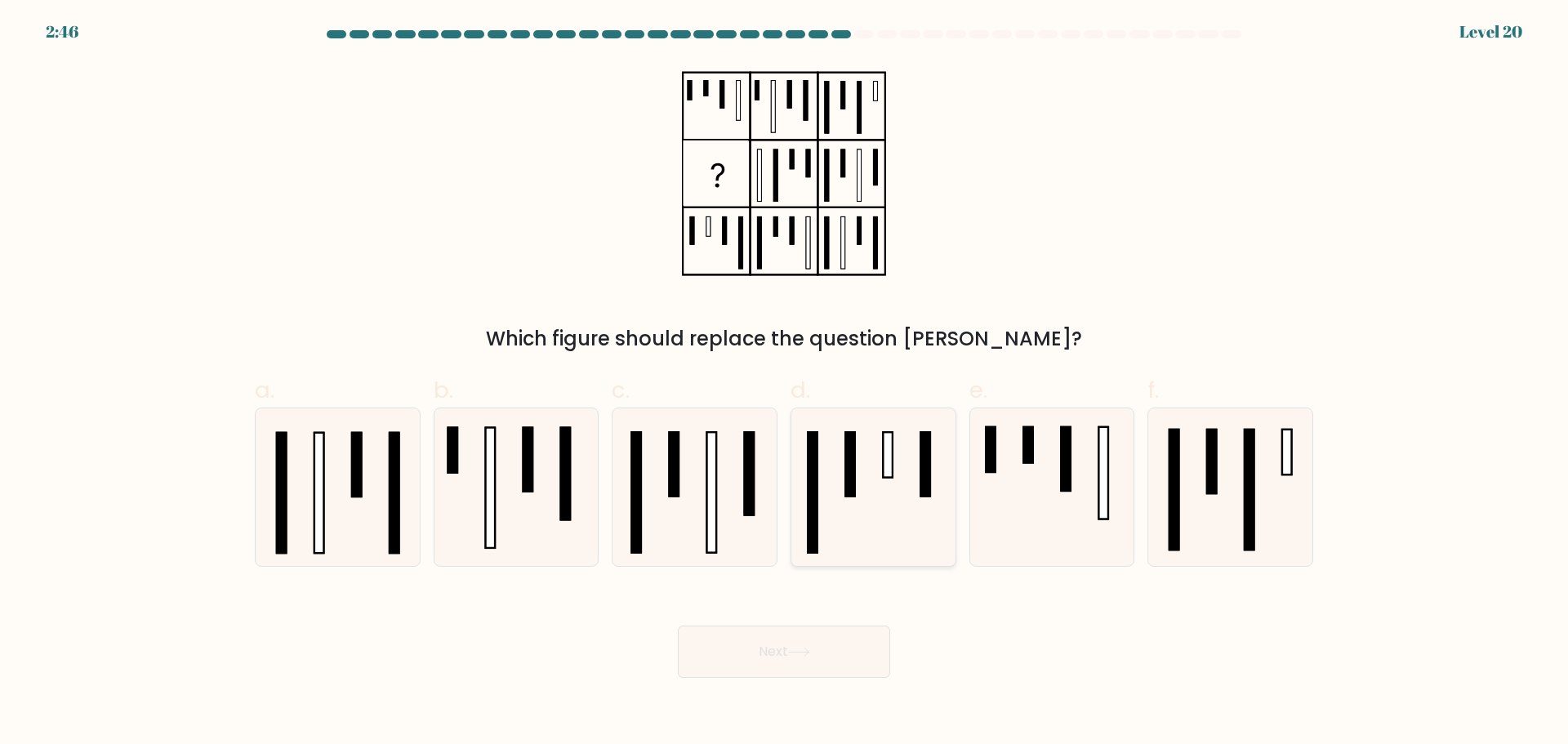
click at [895, 452] on icon at bounding box center [873, 486] width 157 height 157
click at [785, 383] on input "d." at bounding box center [784, 378] width 1 height 11
radio input "true"
click at [808, 661] on button "Next" at bounding box center [784, 651] width 213 height 52
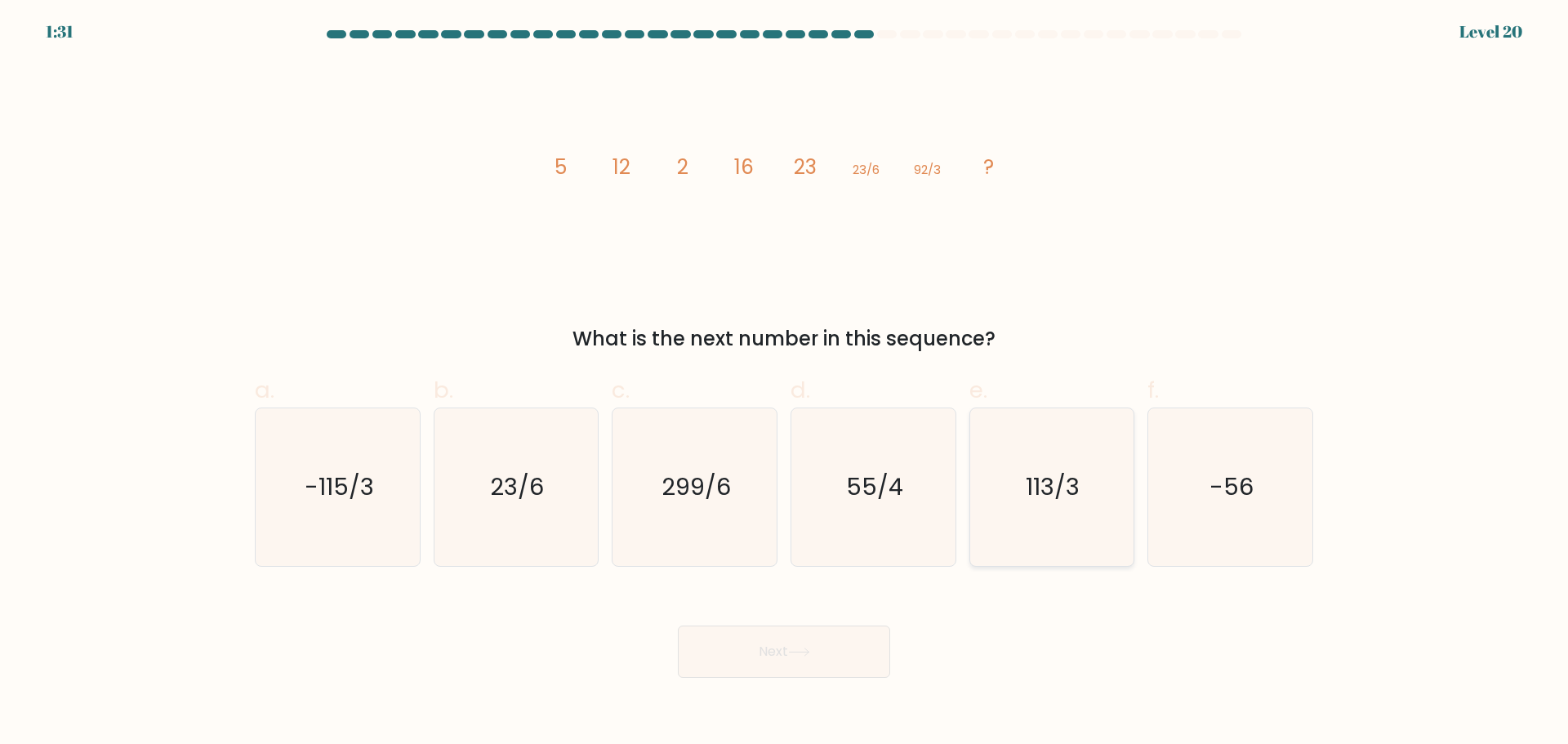
click at [1018, 497] on icon "113/3" at bounding box center [1051, 486] width 157 height 157
click at [785, 383] on input "e. 113/3" at bounding box center [784, 378] width 1 height 11
radio input "true"
click at [810, 647] on icon at bounding box center [800, 652] width 22 height 9
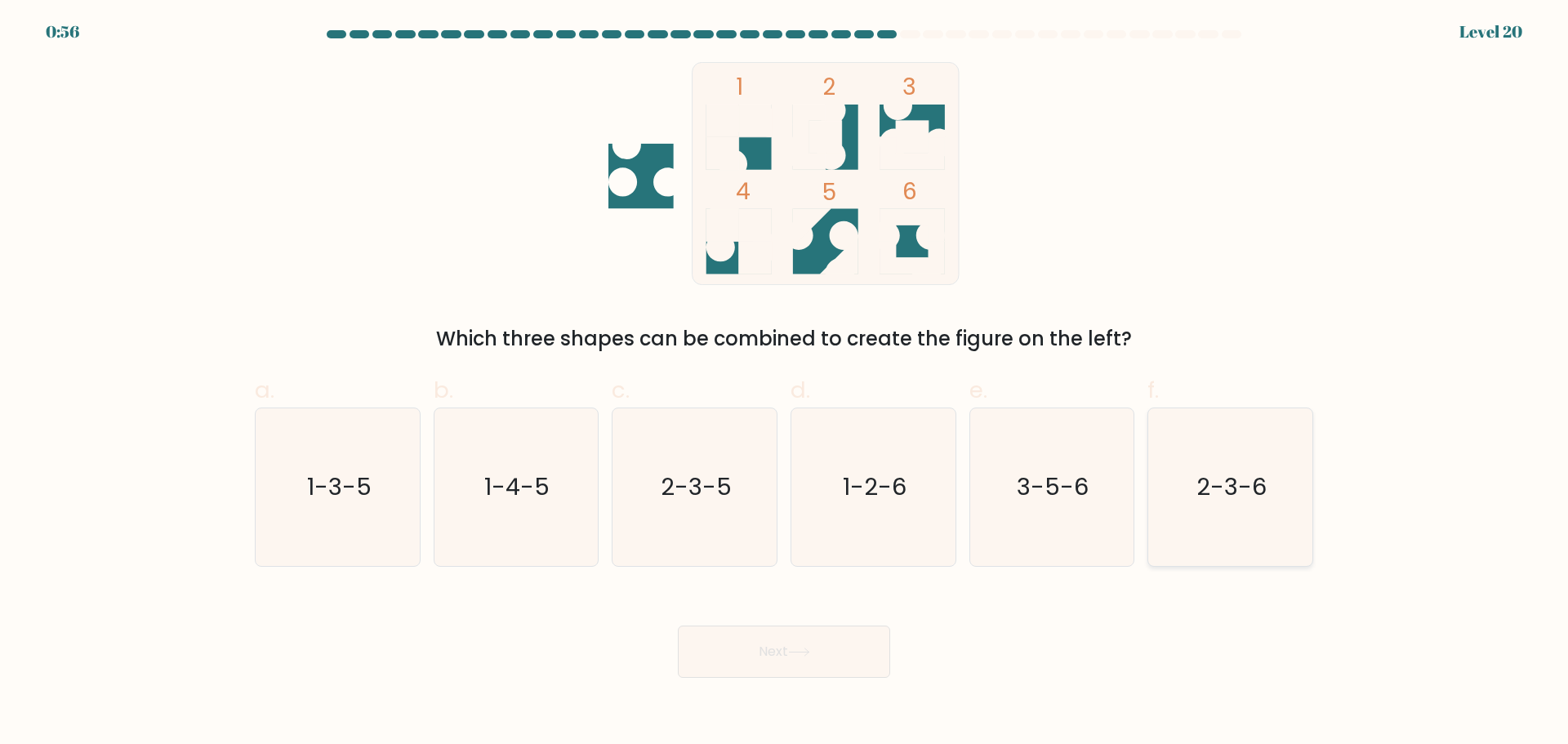
click at [1257, 457] on icon "2-3-6" at bounding box center [1230, 486] width 157 height 157
drag, startPoint x: 763, startPoint y: 638, endPoint x: 752, endPoint y: 644, distance: 12.5
click at [760, 639] on button "Next" at bounding box center [784, 651] width 213 height 52
click at [1247, 515] on icon "2-3-6" at bounding box center [1230, 486] width 157 height 157
click at [785, 383] on input "f. 2-3-6" at bounding box center [784, 378] width 1 height 11
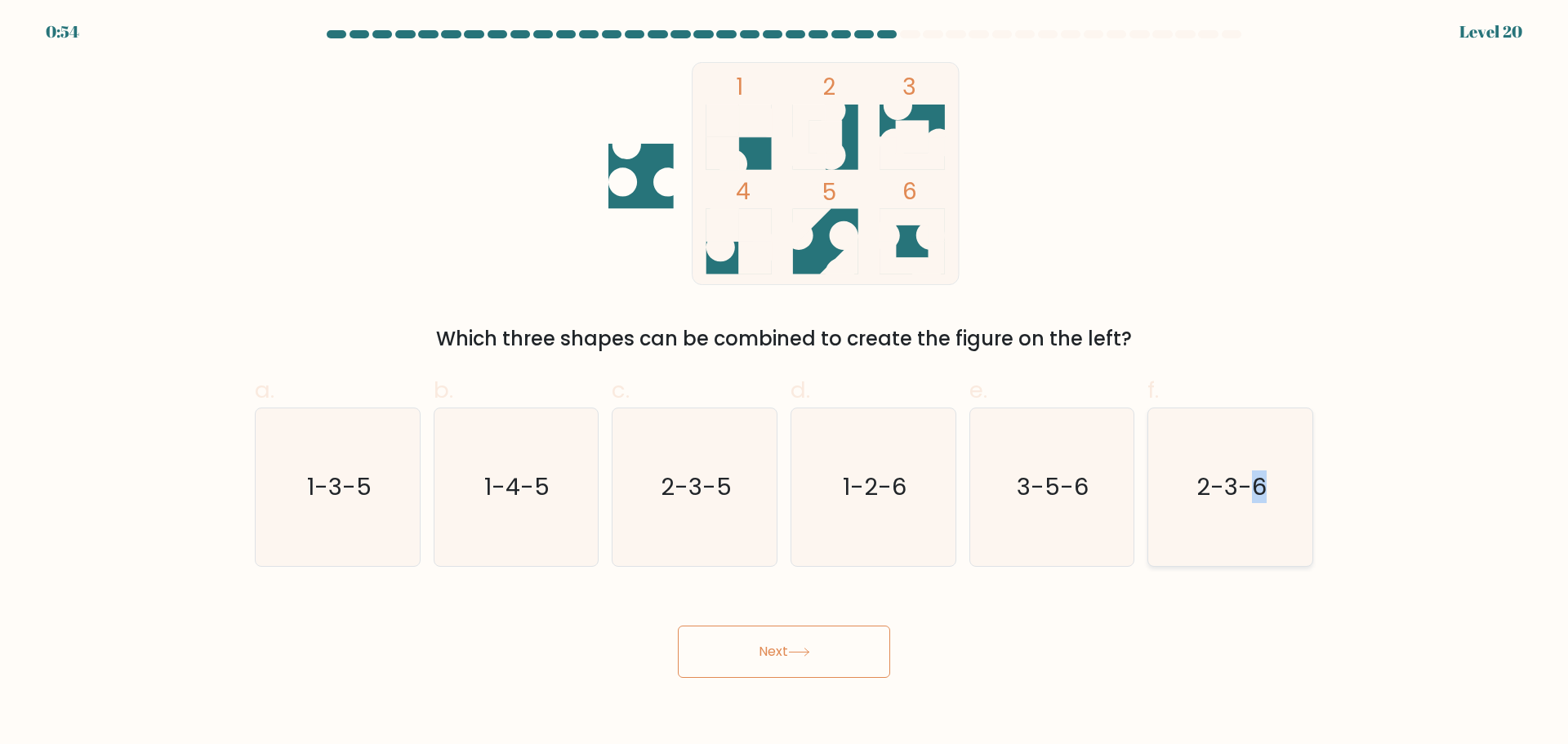
radio input "true"
click at [842, 665] on button "Next" at bounding box center [784, 651] width 213 height 52
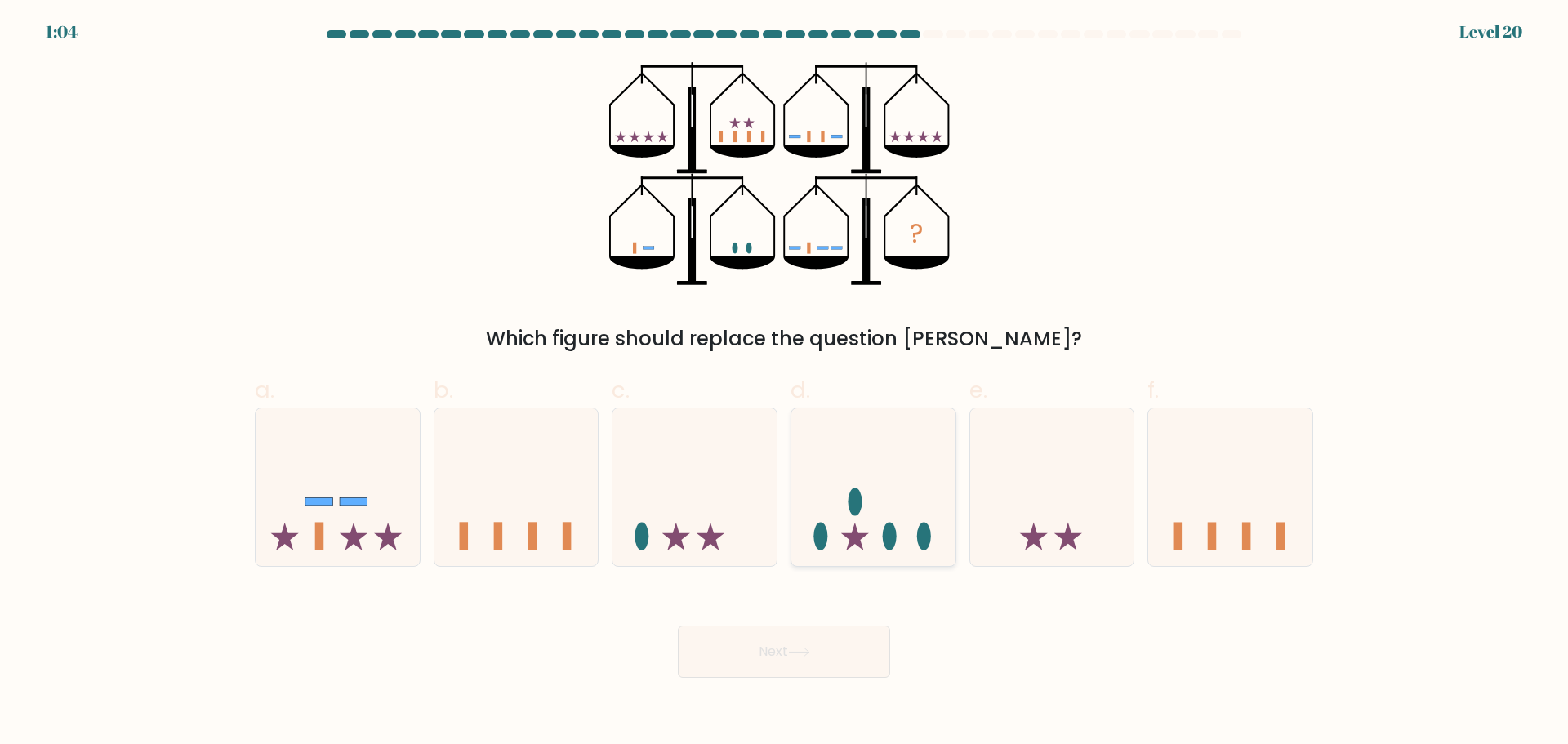
click at [894, 501] on icon at bounding box center [873, 486] width 164 height 135
click at [785, 383] on input "d." at bounding box center [784, 378] width 1 height 11
radio input "true"
click at [817, 658] on button "Next" at bounding box center [784, 651] width 213 height 52
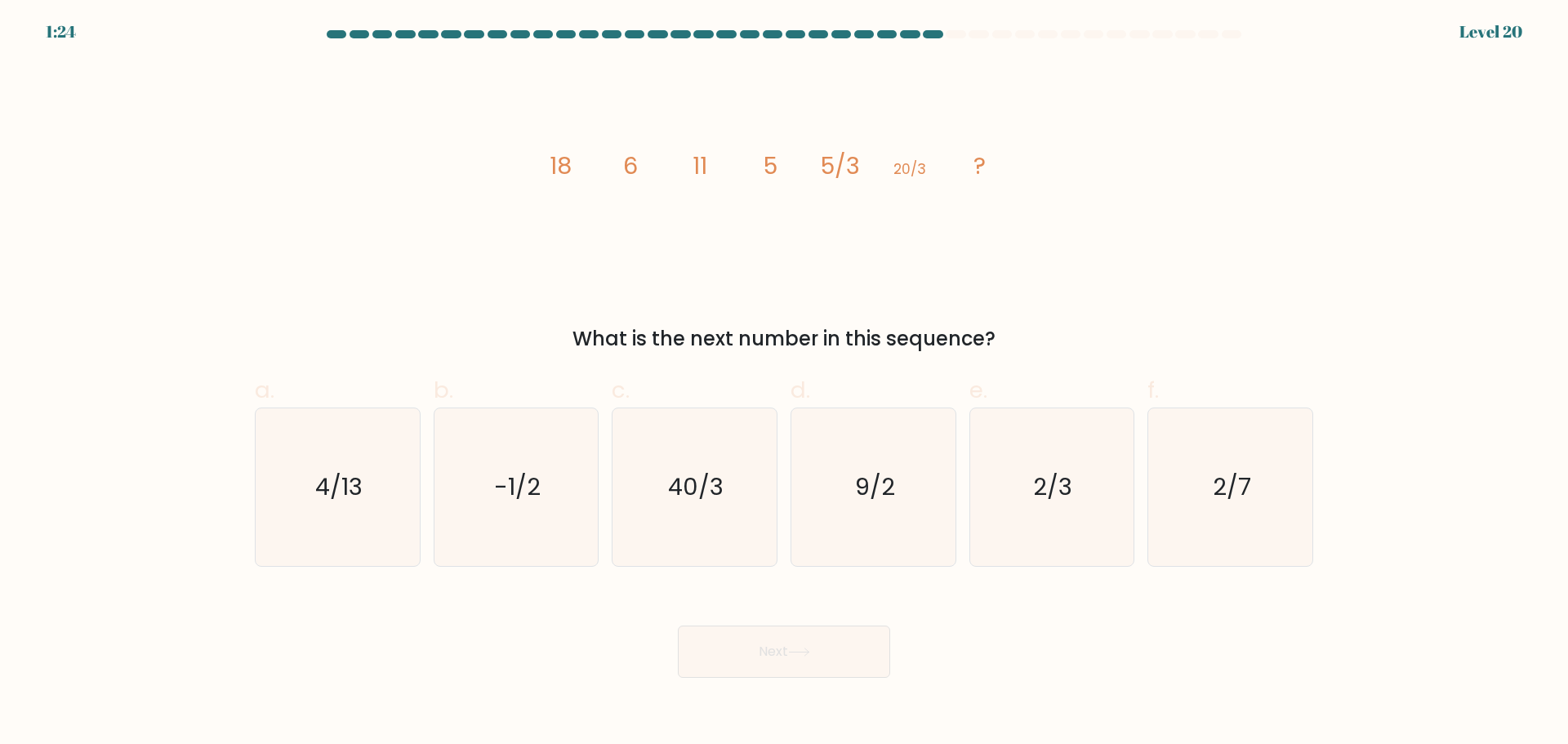
drag, startPoint x: 1035, startPoint y: 506, endPoint x: 867, endPoint y: 671, distance: 235.5
click at [1029, 513] on icon "2/3" at bounding box center [1051, 486] width 157 height 157
click at [785, 383] on input "e. 2/3" at bounding box center [784, 378] width 1 height 11
radio input "true"
click at [848, 664] on button "Next" at bounding box center [784, 651] width 213 height 52
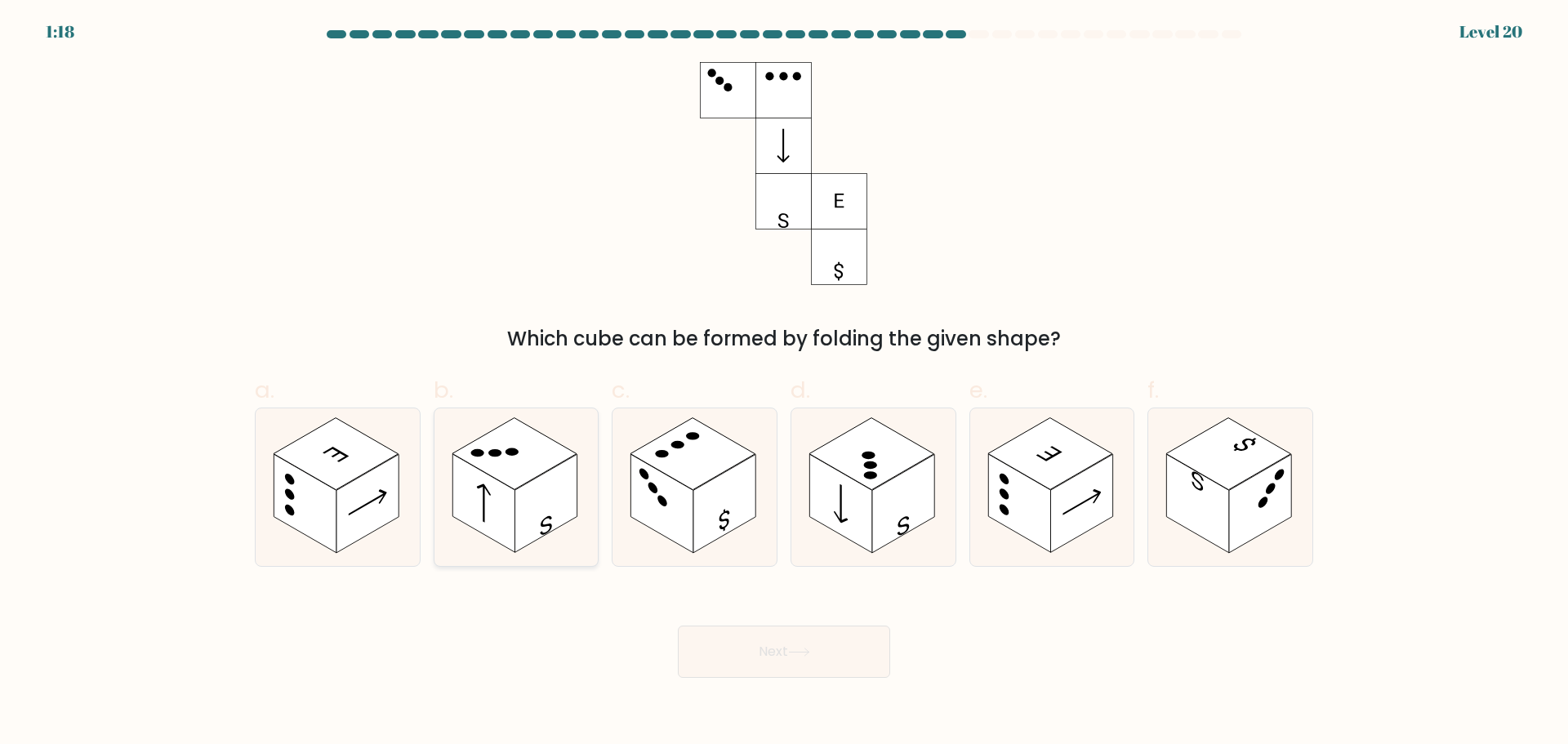
drag, startPoint x: 356, startPoint y: 459, endPoint x: 478, endPoint y: 543, distance: 148.1
click at [359, 459] on rect at bounding box center [336, 453] width 125 height 72
click at [784, 383] on input "a." at bounding box center [784, 378] width 1 height 11
radio input "true"
click at [802, 661] on button "Next" at bounding box center [784, 651] width 213 height 52
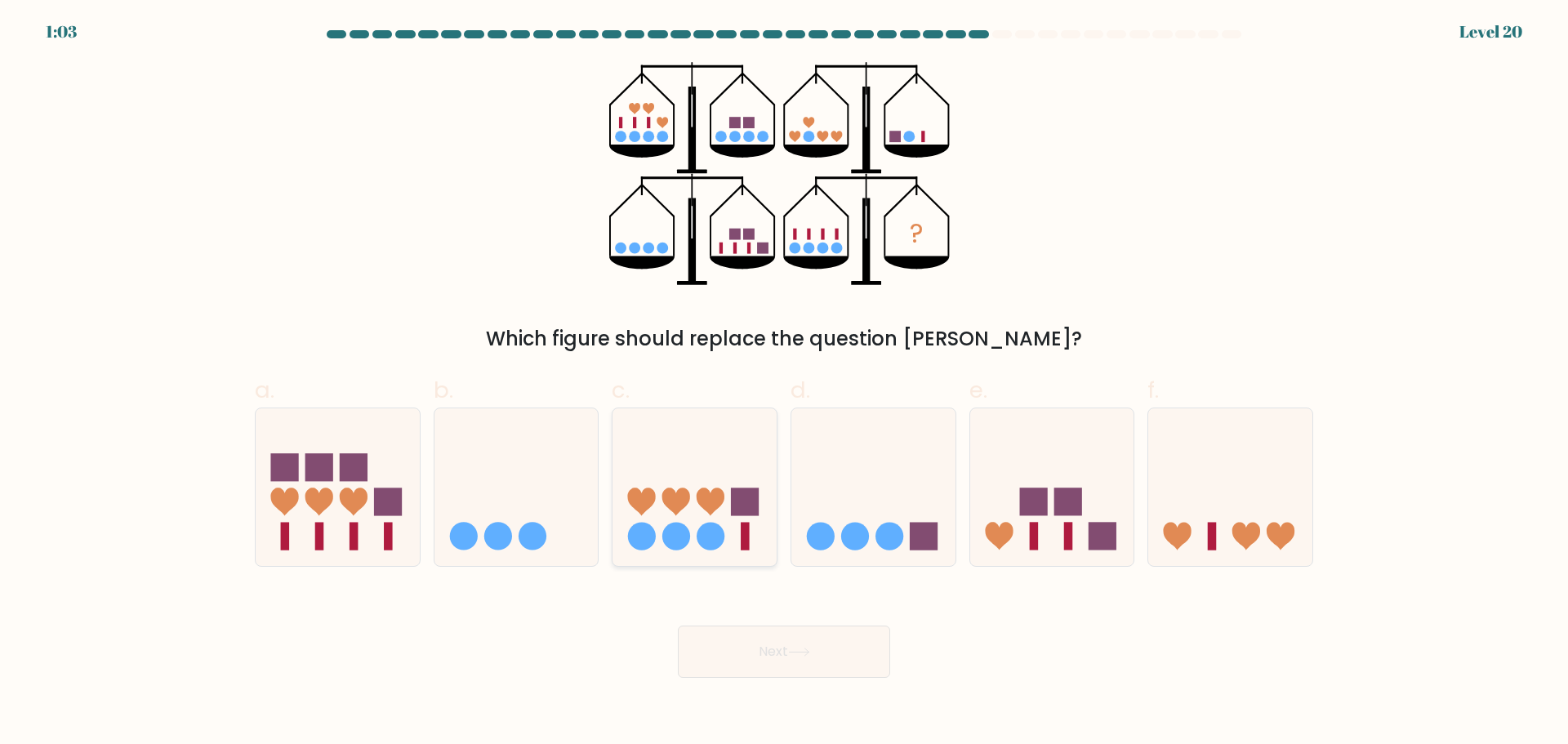
click at [731, 498] on icon at bounding box center [695, 486] width 164 height 135
click at [784, 383] on input "c." at bounding box center [784, 378] width 1 height 11
radio input "true"
click at [759, 659] on button "Next" at bounding box center [784, 651] width 213 height 52
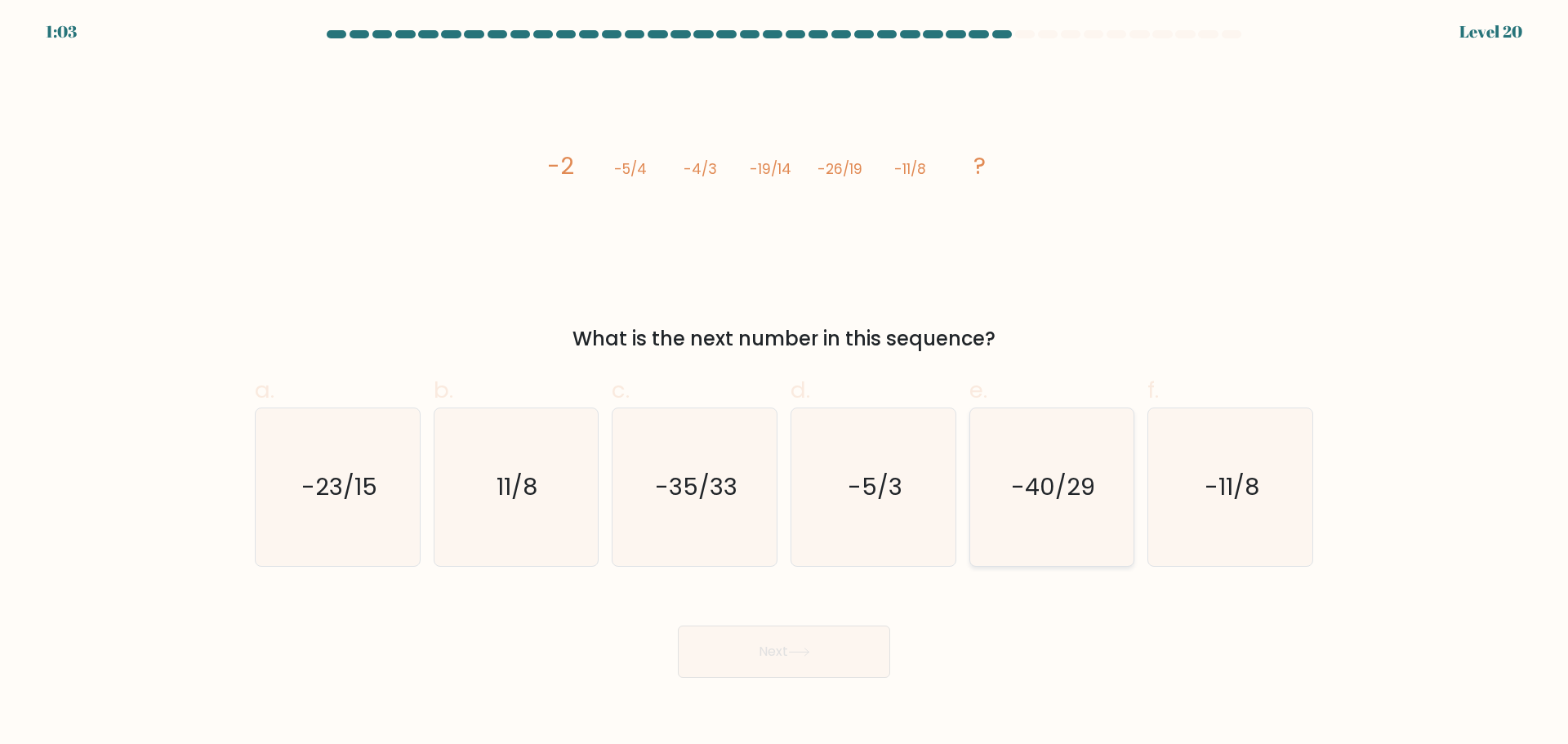
click at [993, 543] on icon "-40/29" at bounding box center [1051, 486] width 157 height 157
click at [785, 383] on input "e. -40/29" at bounding box center [784, 378] width 1 height 11
radio input "true"
click at [774, 663] on button "Next" at bounding box center [784, 651] width 213 height 52
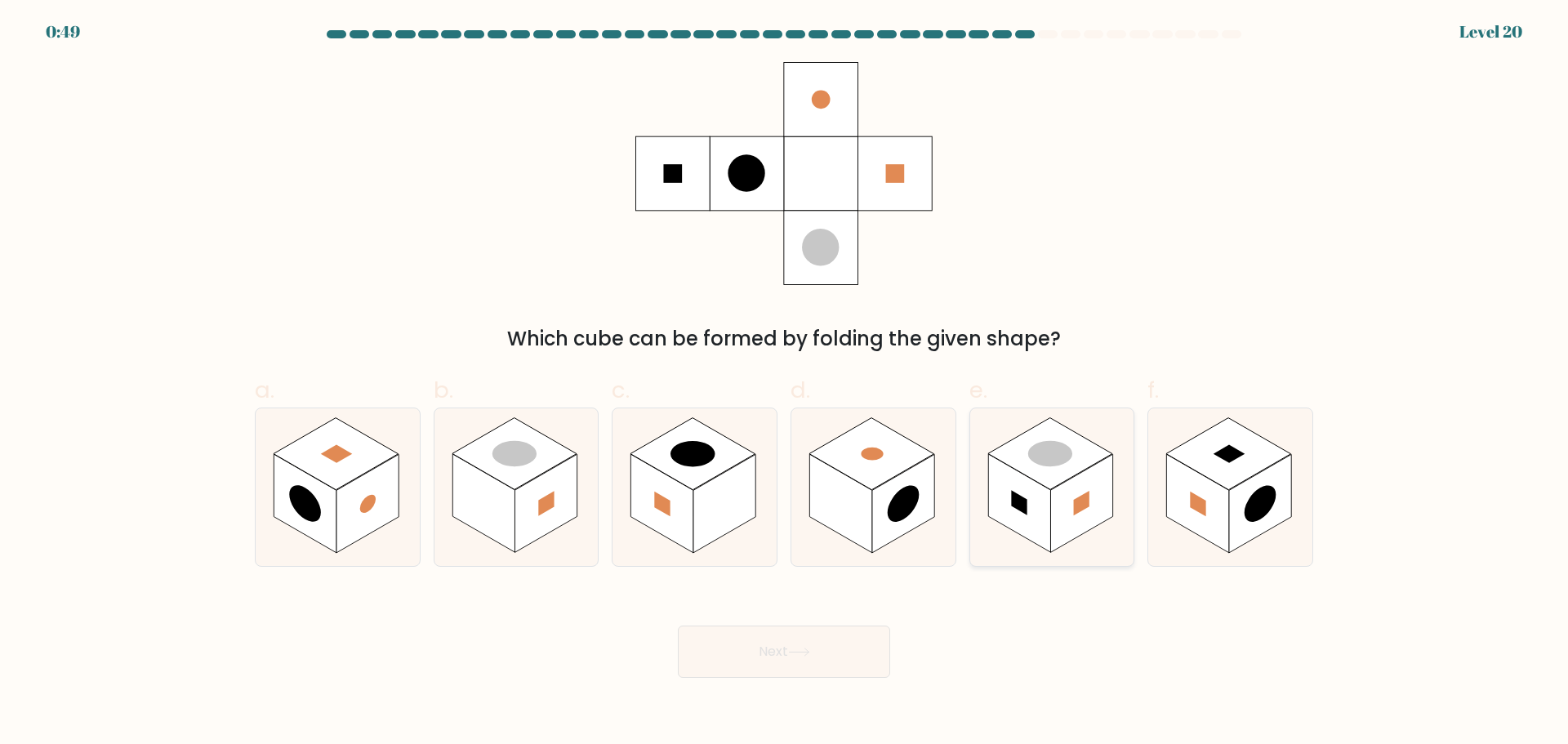
click at [1073, 529] on rect at bounding box center [1080, 503] width 62 height 98
click at [785, 383] on input "e." at bounding box center [784, 378] width 1 height 11
radio input "true"
click at [828, 653] on button "Next" at bounding box center [784, 651] width 213 height 52
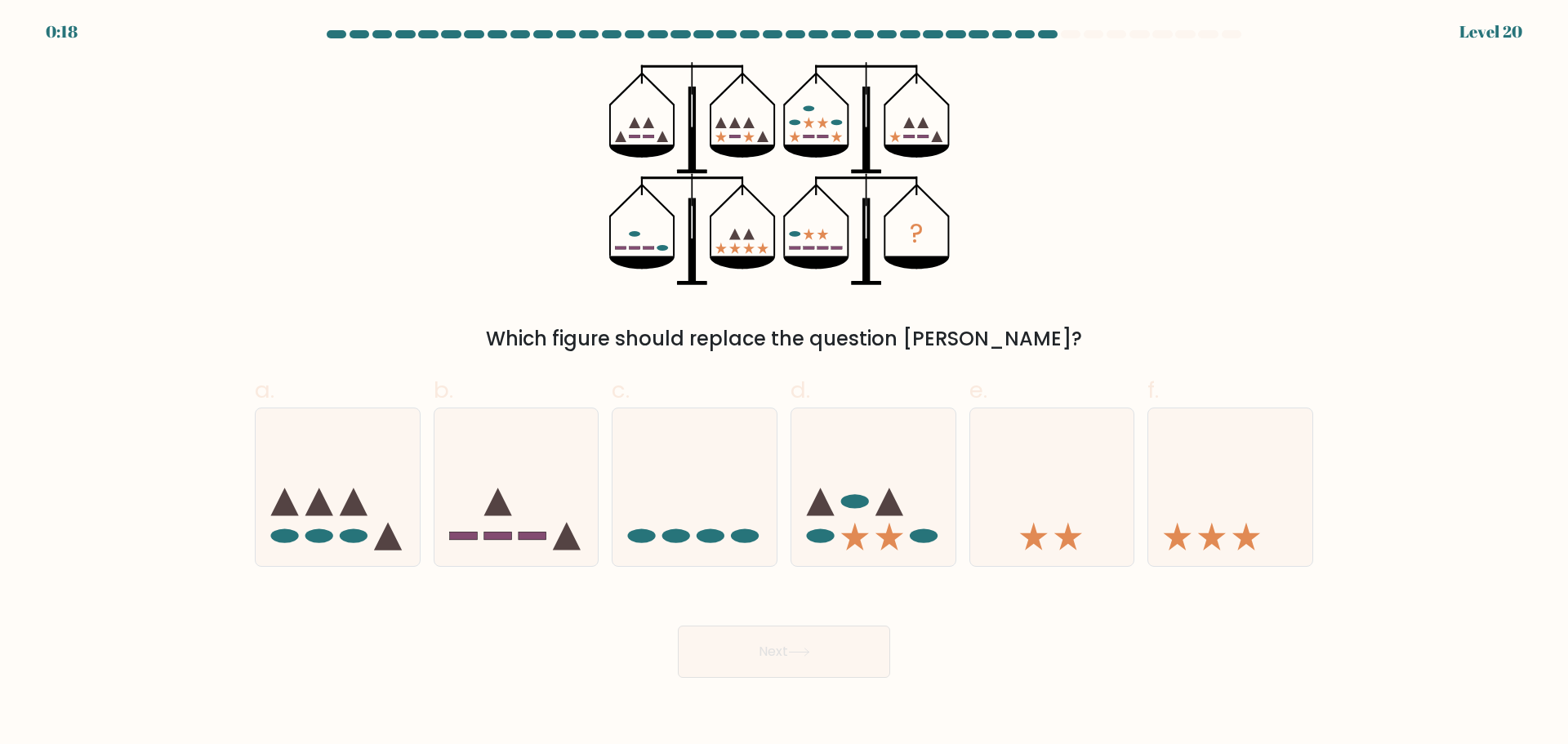
drag, startPoint x: 905, startPoint y: 471, endPoint x: 826, endPoint y: 644, distance: 190.2
click at [905, 476] on icon at bounding box center [873, 486] width 164 height 135
click at [785, 383] on input "d." at bounding box center [784, 378] width 1 height 11
radio input "true"
click at [815, 670] on button "Next" at bounding box center [784, 651] width 213 height 52
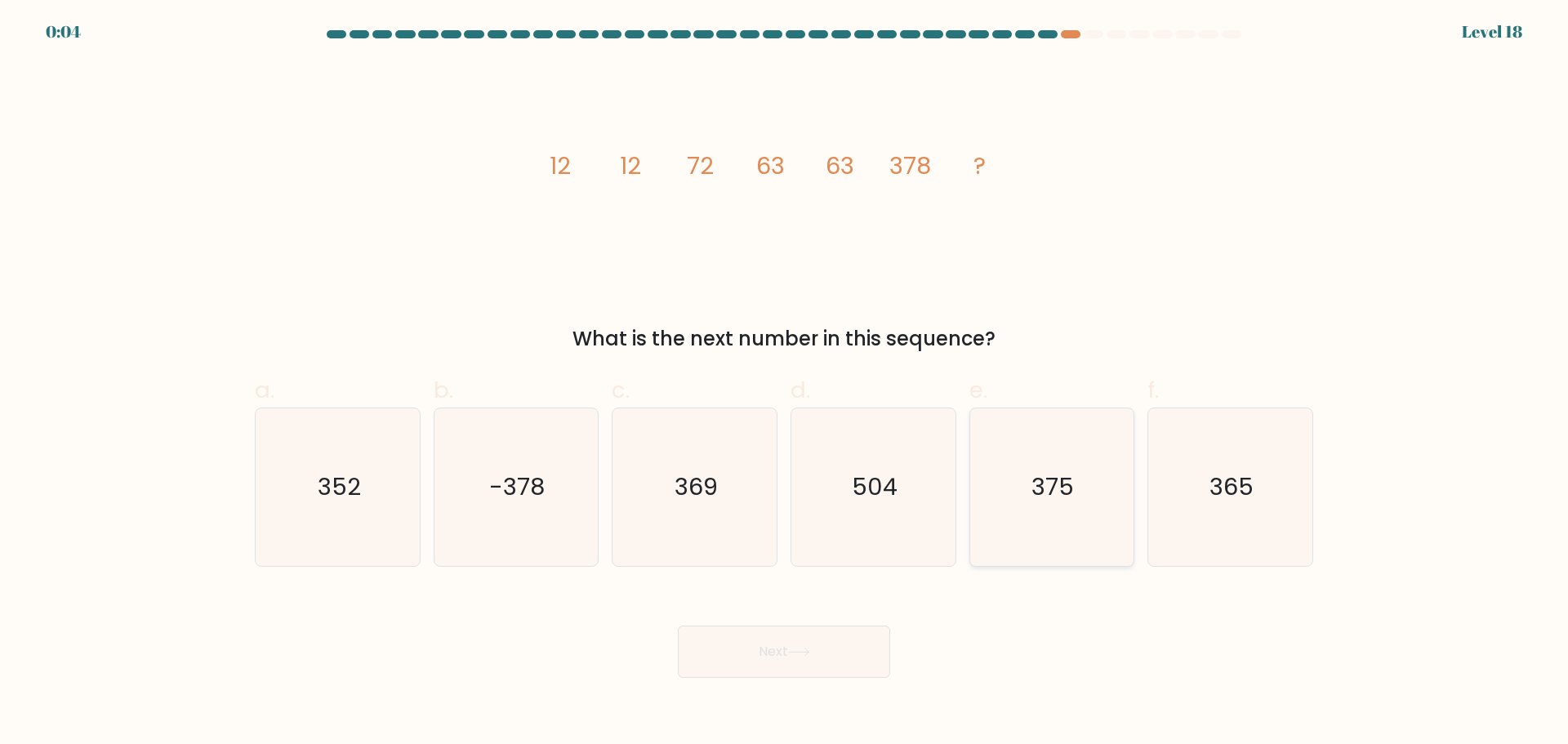
click at [1086, 514] on icon "375" at bounding box center [1051, 486] width 157 height 157
click at [785, 383] on input "e. 375" at bounding box center [784, 378] width 1 height 11
radio input "true"
click at [810, 652] on icon at bounding box center [800, 652] width 22 height 9
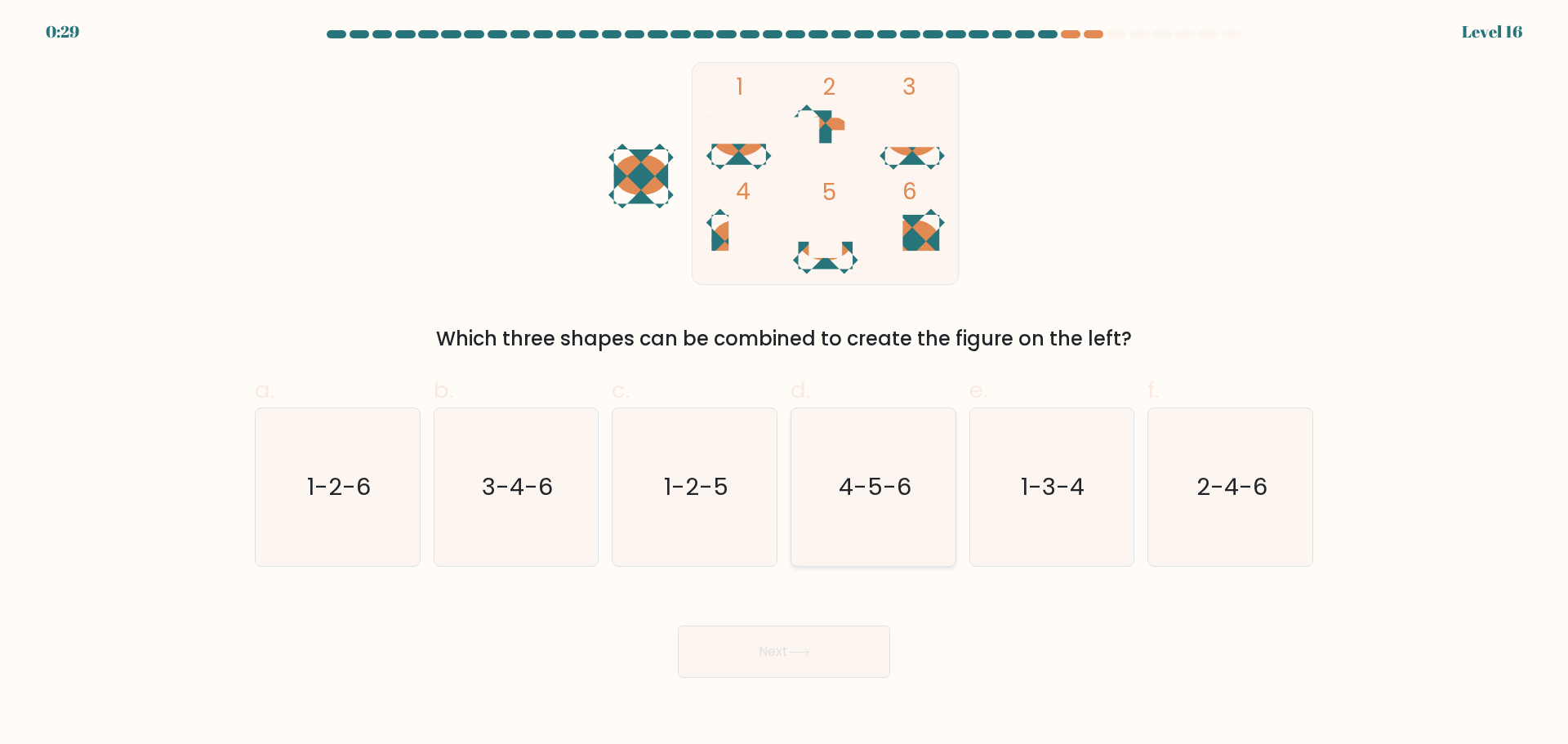
click at [871, 483] on text "4-5-6" at bounding box center [875, 486] width 73 height 33
click at [785, 383] on input "d. 4-5-6" at bounding box center [784, 378] width 1 height 11
radio input "true"
click at [789, 650] on button "Next" at bounding box center [784, 651] width 213 height 52
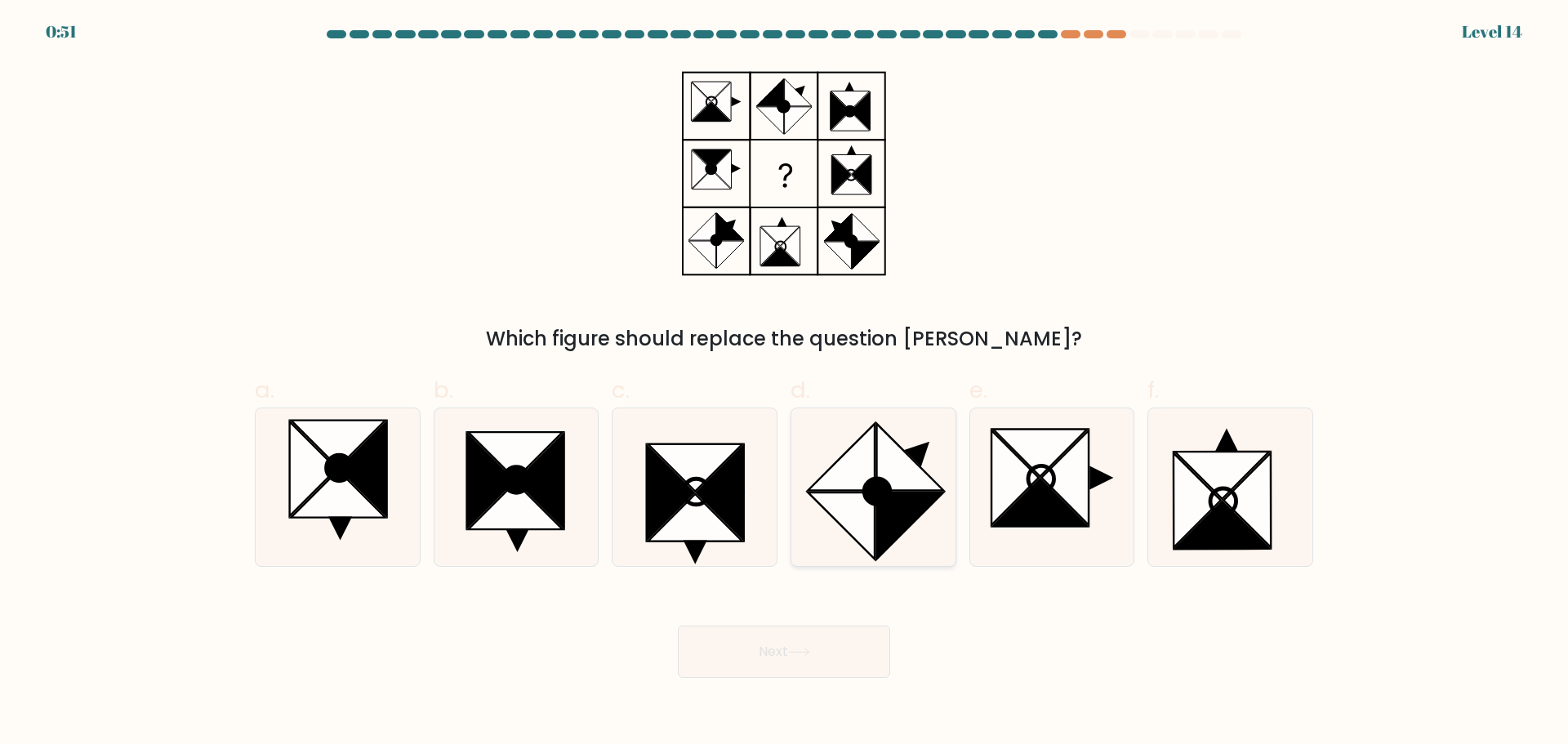
click at [863, 537] on icon at bounding box center [841, 525] width 67 height 67
click at [785, 383] on input "d." at bounding box center [784, 378] width 1 height 11
radio input "true"
click at [810, 658] on button "Next" at bounding box center [784, 651] width 213 height 52
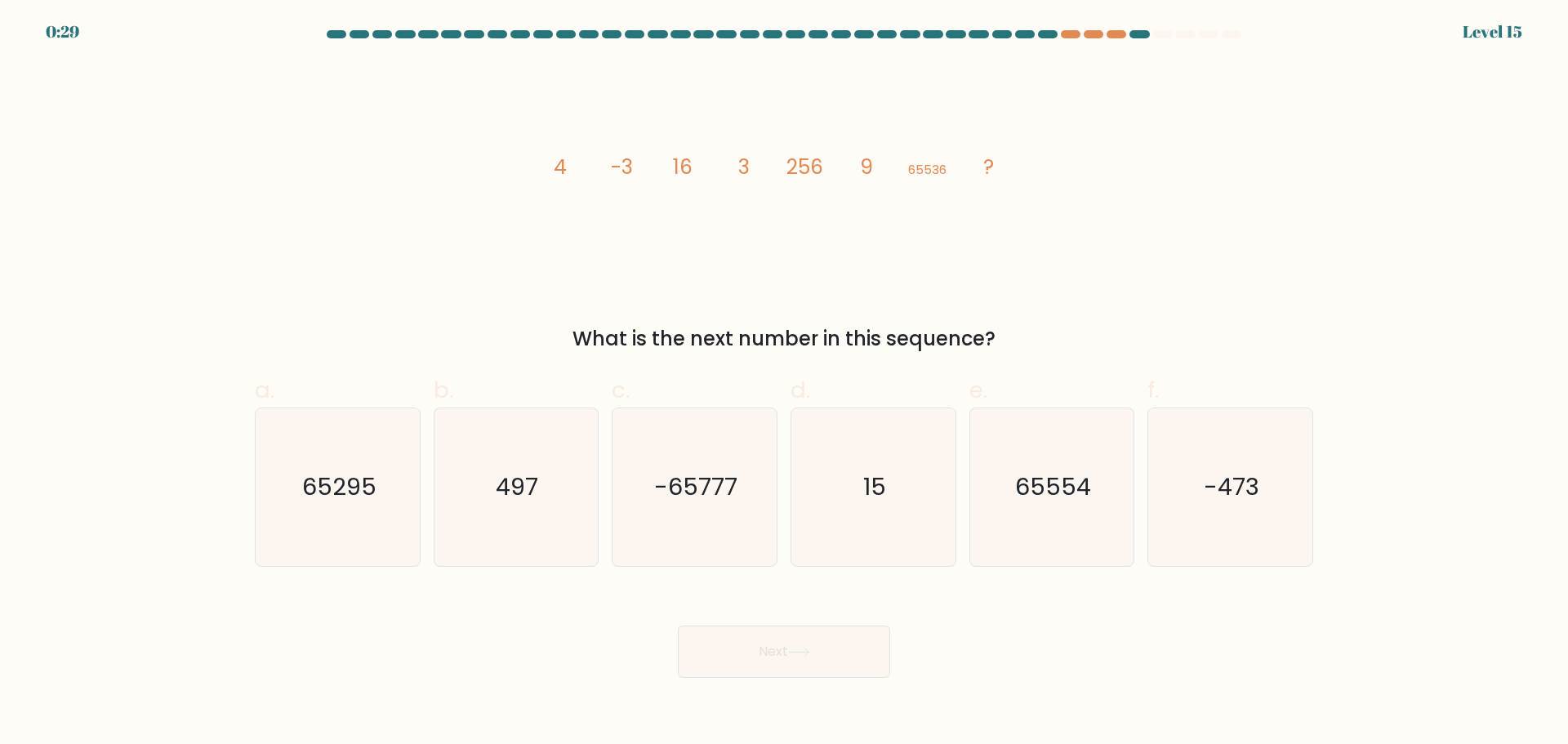
drag, startPoint x: 852, startPoint y: 510, endPoint x: 867, endPoint y: 607, distance: 98.2
click at [852, 511] on icon "15" at bounding box center [873, 486] width 157 height 157
click at [785, 383] on input "d. 15" at bounding box center [784, 378] width 1 height 11
radio input "true"
click at [842, 650] on button "Next" at bounding box center [784, 651] width 213 height 52
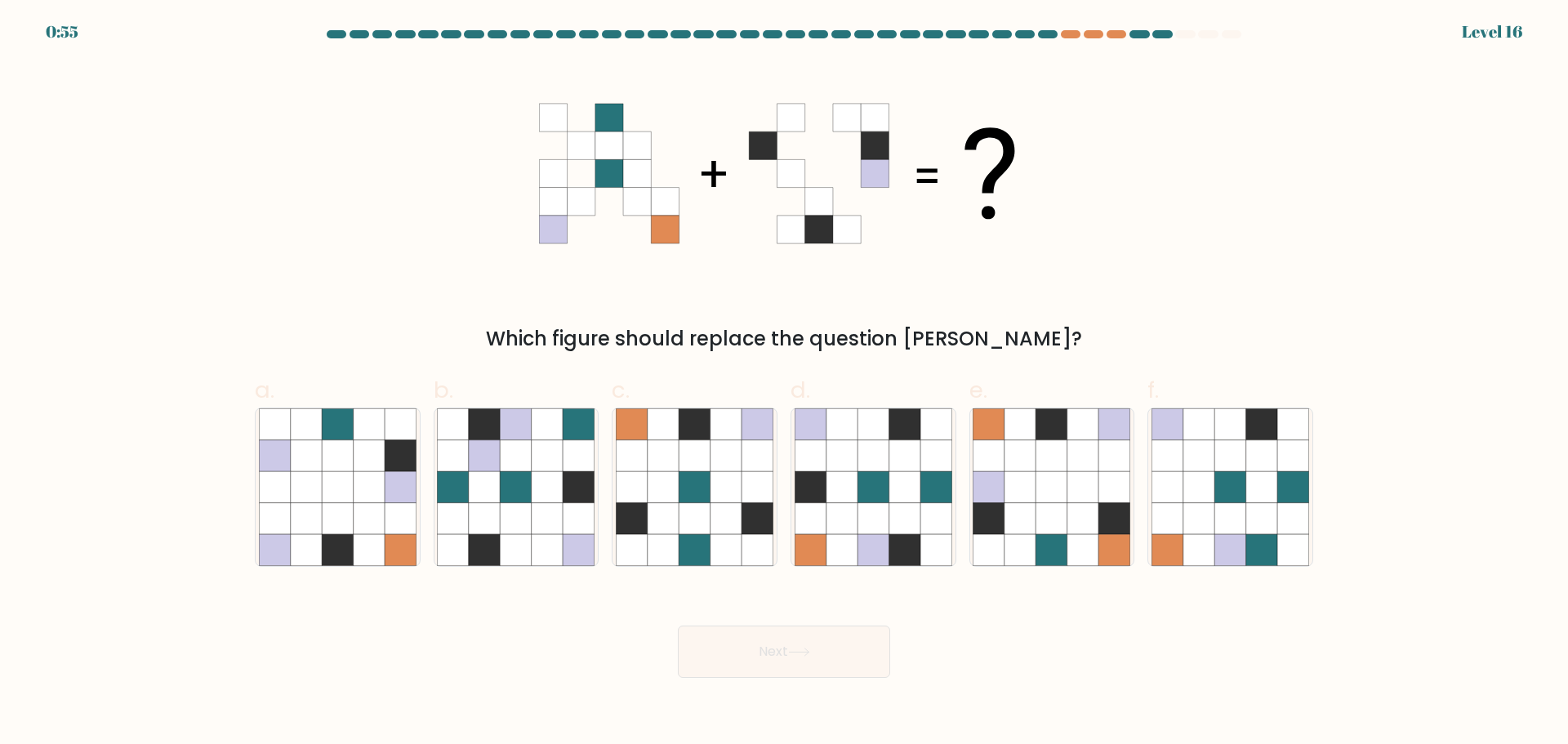
drag, startPoint x: 868, startPoint y: 509, endPoint x: 839, endPoint y: 630, distance: 124.4
click at [864, 514] on icon at bounding box center [873, 518] width 31 height 31
click at [785, 383] on input "d." at bounding box center [784, 378] width 1 height 11
radio input "true"
click at [824, 653] on button "Next" at bounding box center [784, 651] width 213 height 52
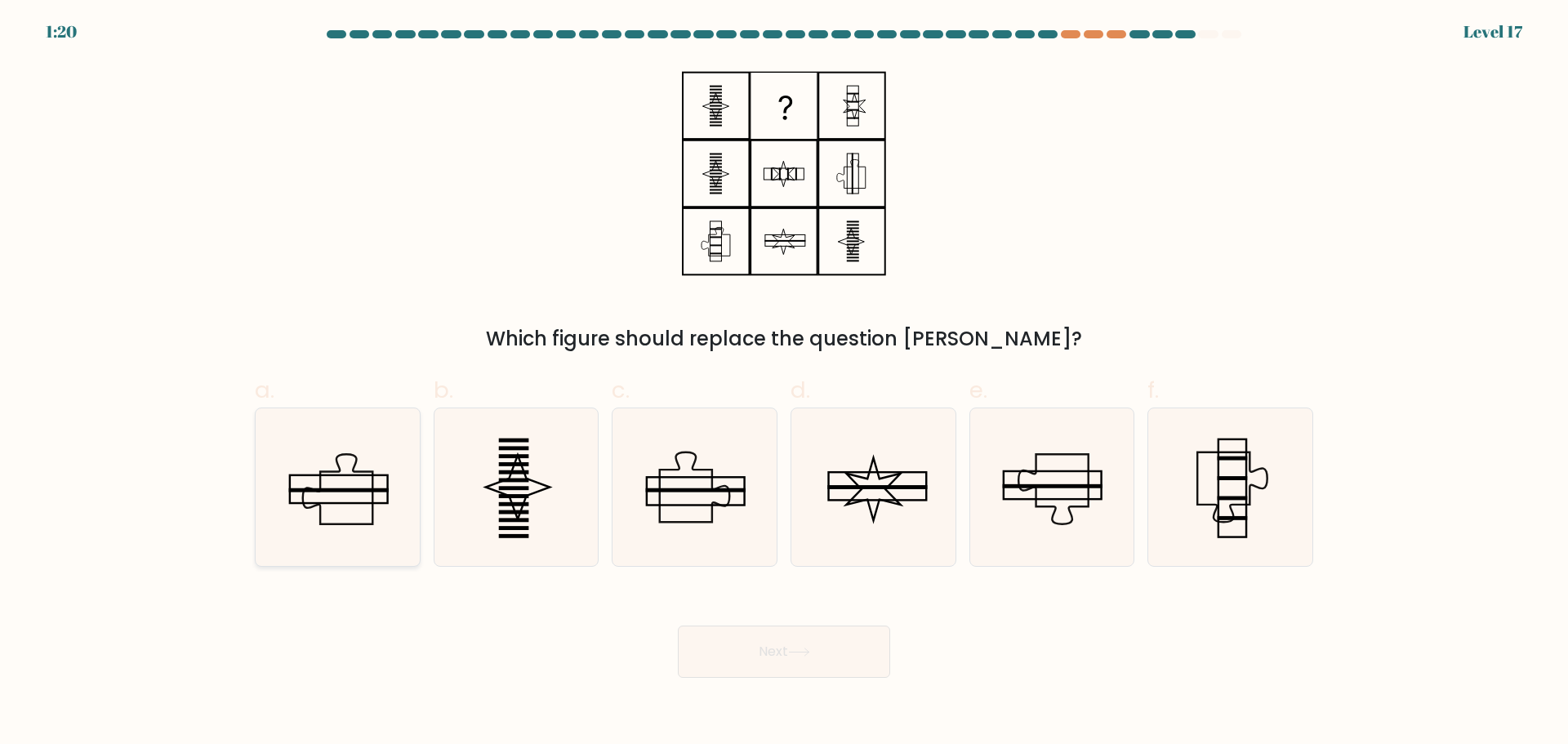
click at [329, 532] on icon at bounding box center [337, 486] width 157 height 157
click at [784, 383] on input "a." at bounding box center [784, 378] width 1 height 11
radio input "true"
click at [732, 658] on button "Next" at bounding box center [784, 651] width 213 height 52
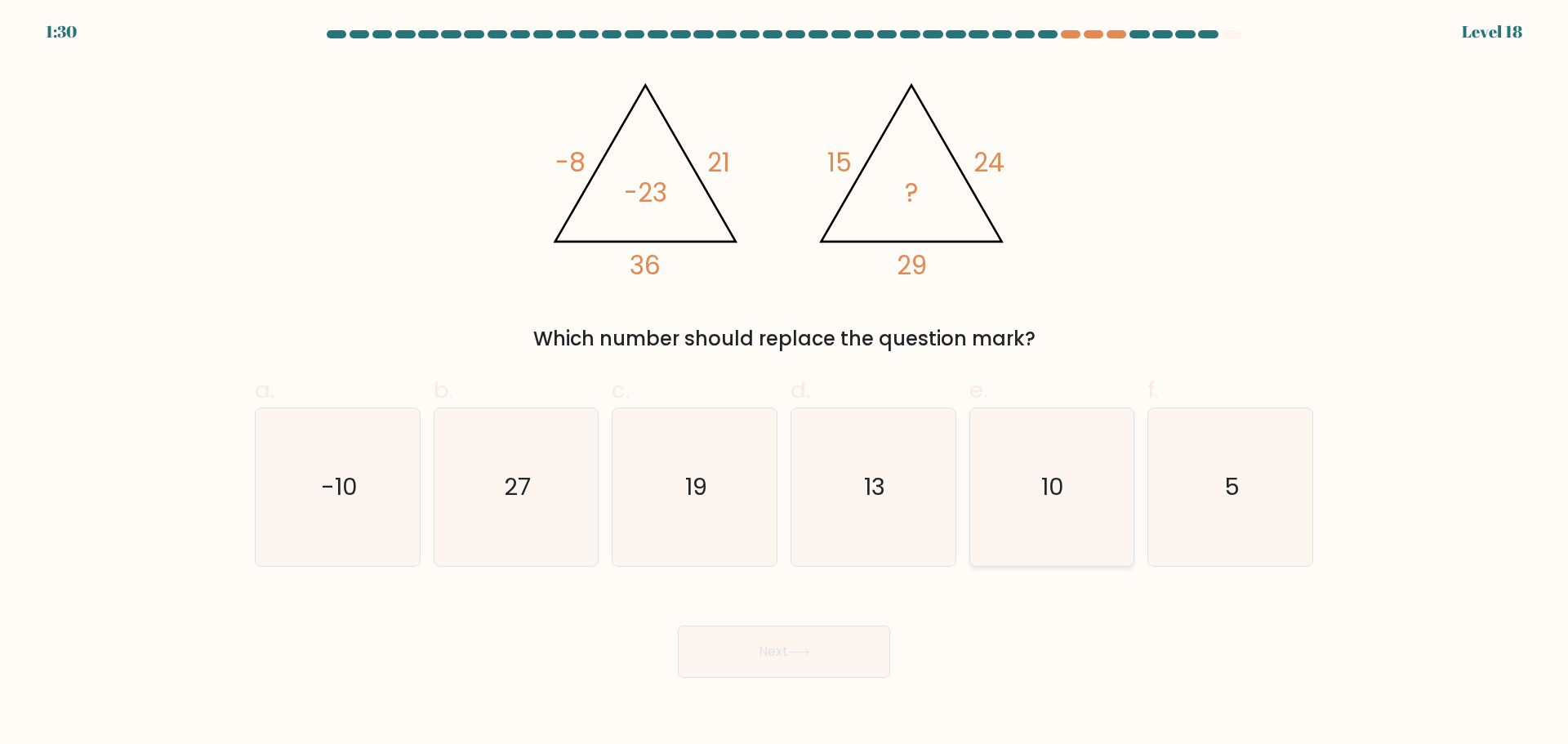
click at [1078, 498] on icon "10" at bounding box center [1051, 486] width 157 height 157
click at [785, 383] on input "e. 10" at bounding box center [784, 378] width 1 height 11
radio input "true"
click at [810, 658] on button "Next" at bounding box center [784, 651] width 213 height 52
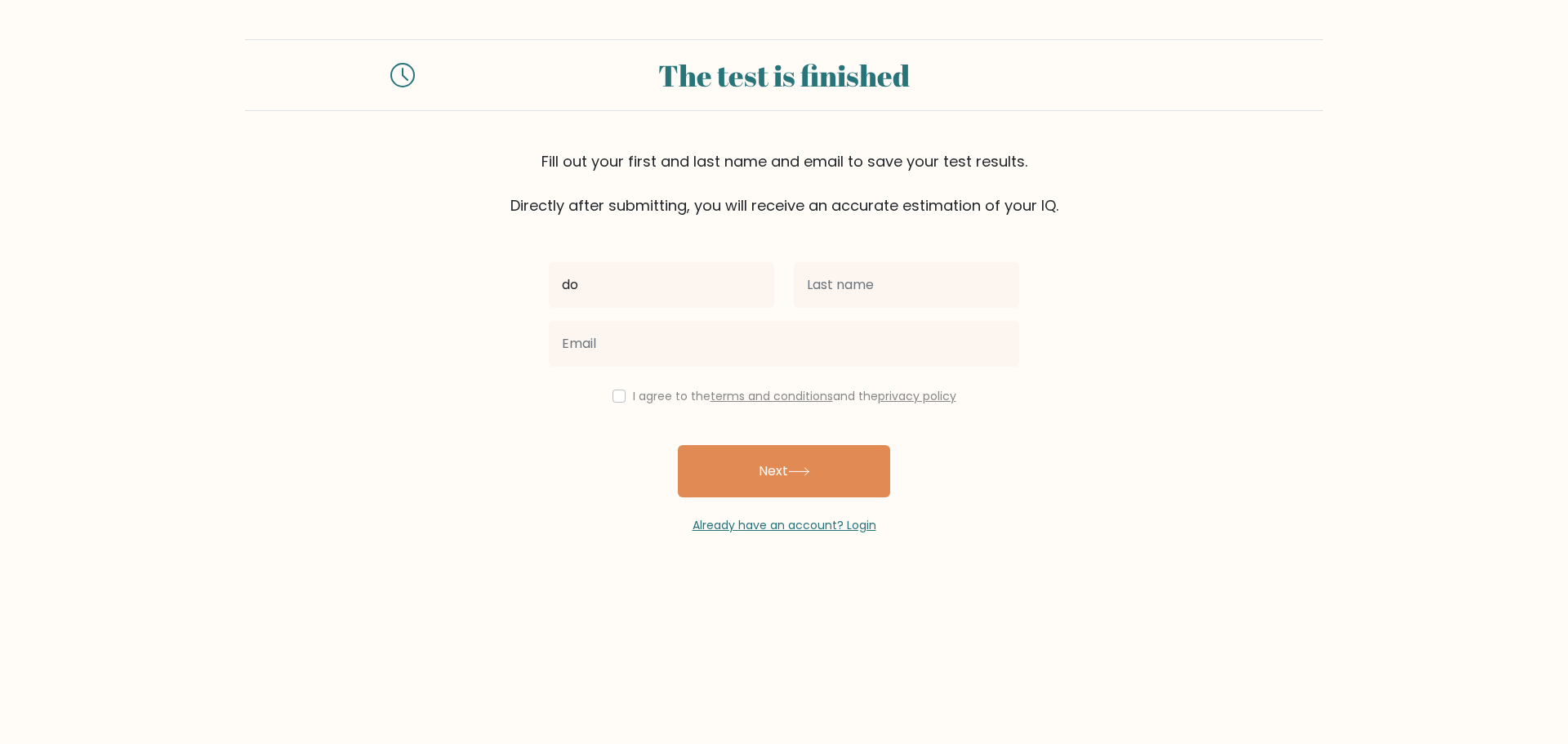
type input "d"
type input "[PERSON_NAME]"
click at [861, 302] on input "text" at bounding box center [906, 285] width 225 height 46
type input "suh"
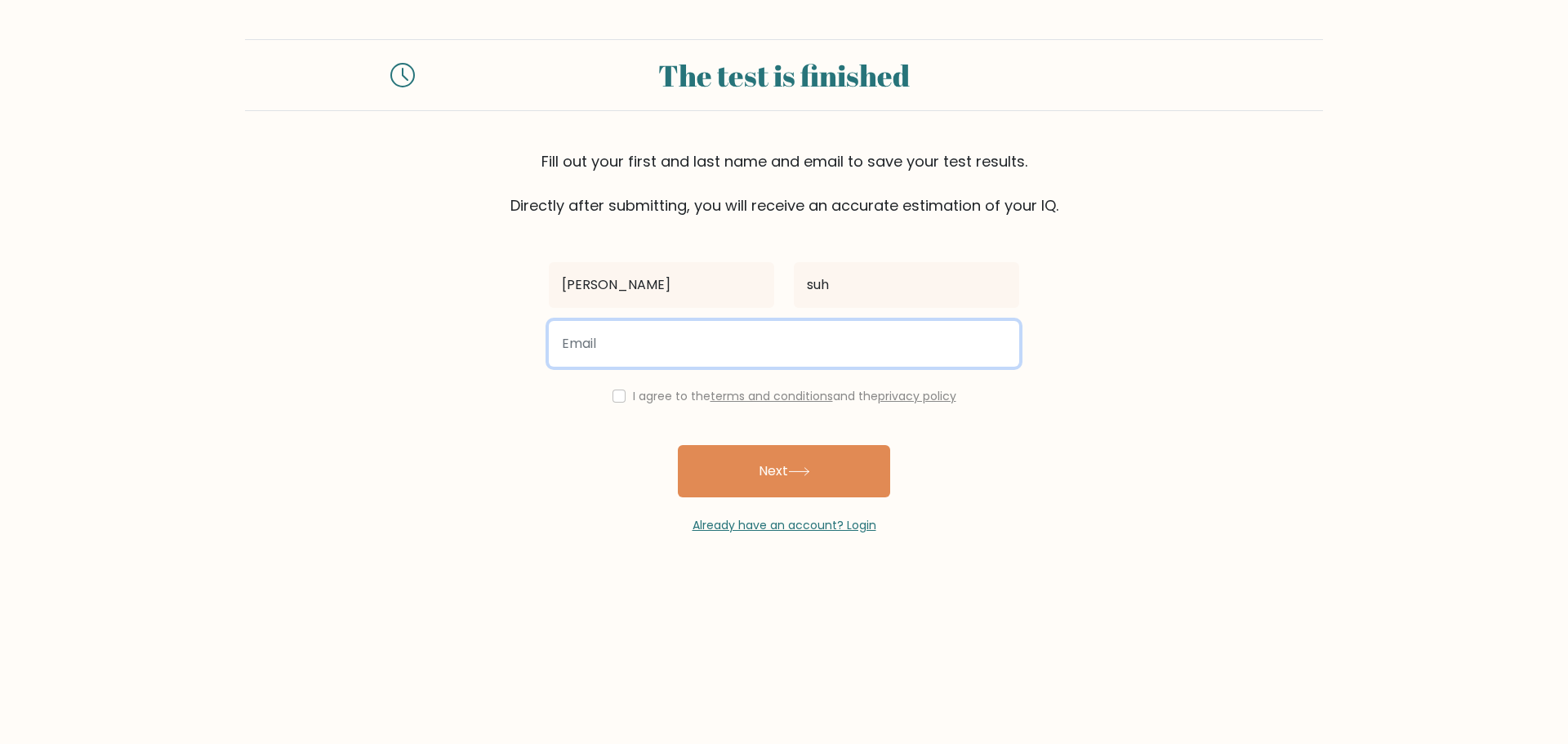
click at [611, 356] on input "email" at bounding box center [783, 344] width 470 height 46
type input "dominikrud67@gmail.com"
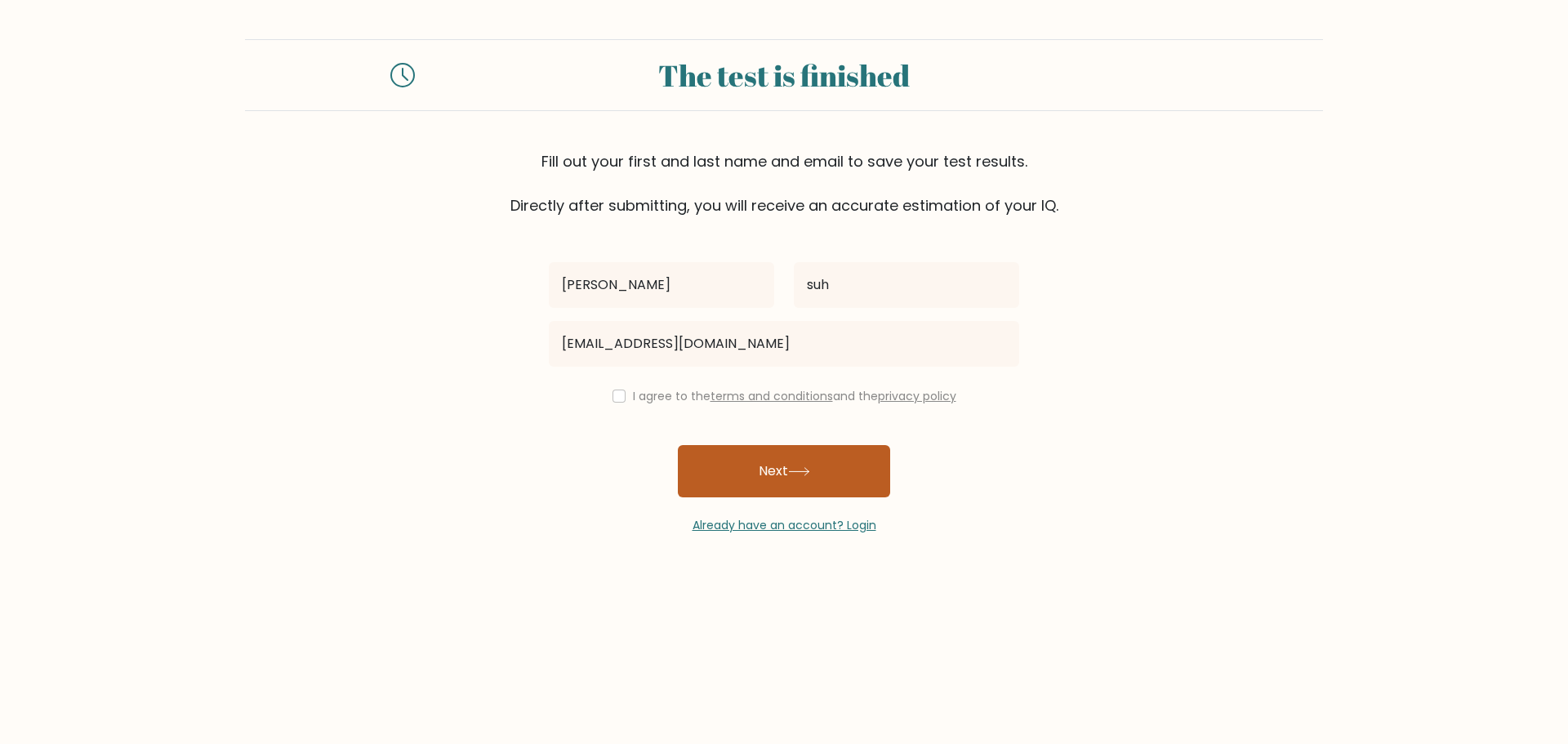
click at [737, 468] on button "Next" at bounding box center [784, 471] width 213 height 52
click at [607, 391] on div "I agree to the terms and conditions and the privacy policy" at bounding box center [784, 395] width 490 height 19
drag, startPoint x: 614, startPoint y: 395, endPoint x: 649, endPoint y: 431, distance: 50.2
click at [615, 395] on input "checkbox" at bounding box center [619, 395] width 13 height 13
checkbox input "true"
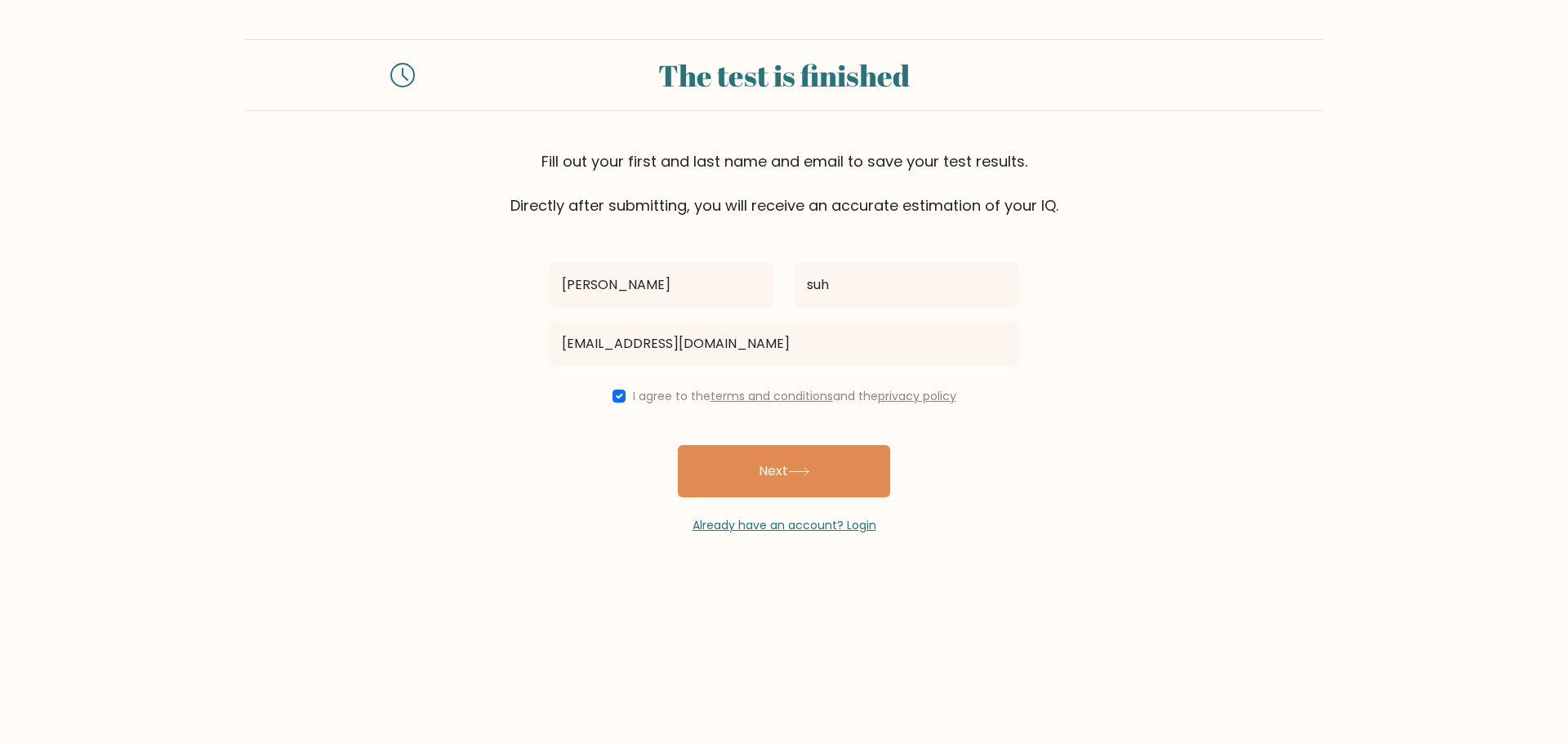
click at [720, 475] on button "Next" at bounding box center [784, 471] width 213 height 52
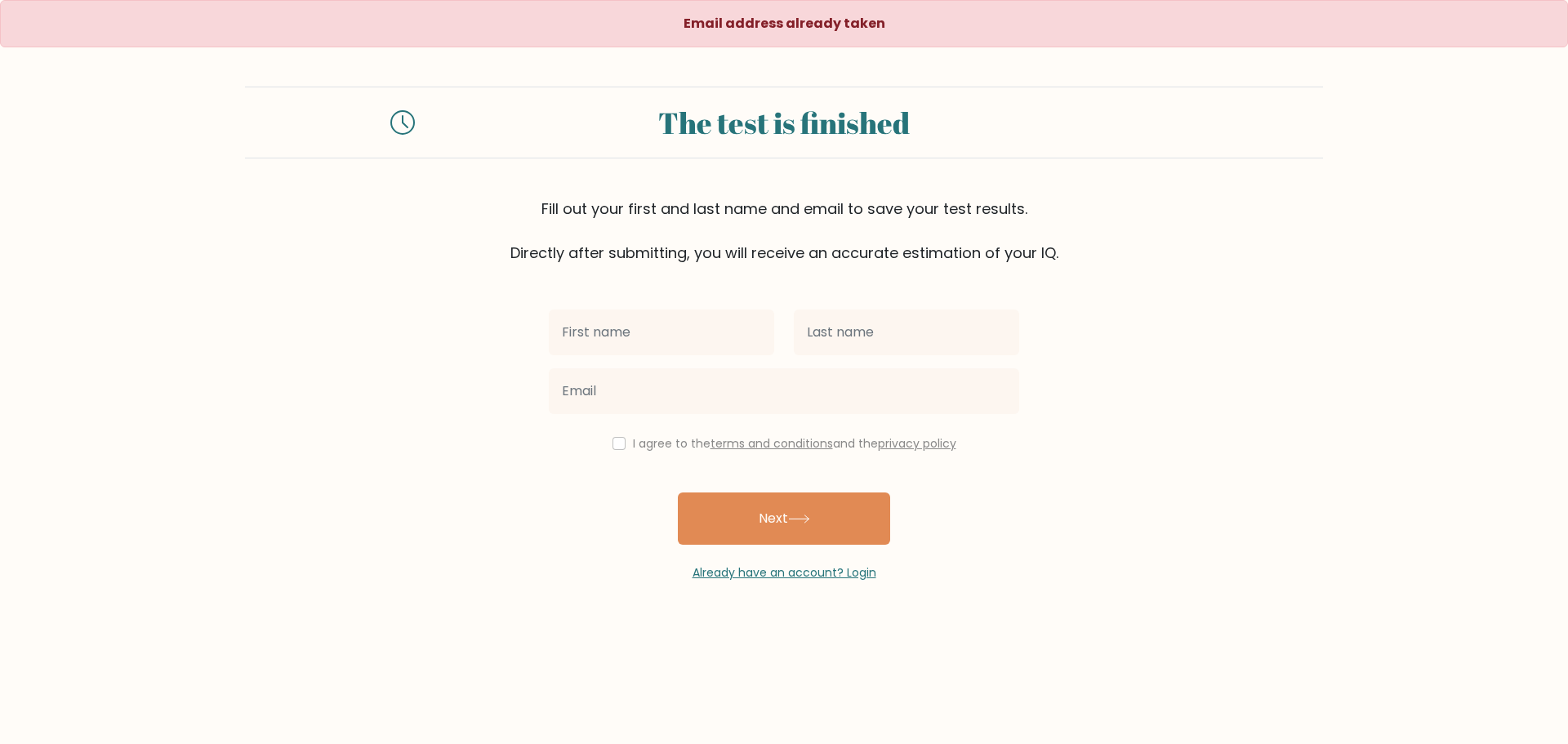
click at [639, 346] on input "text" at bounding box center [661, 332] width 225 height 46
type input "[PERSON_NAME]"
click at [834, 327] on input "text" at bounding box center [906, 332] width 225 height 46
type input "suh"
click at [824, 416] on div at bounding box center [784, 391] width 490 height 59
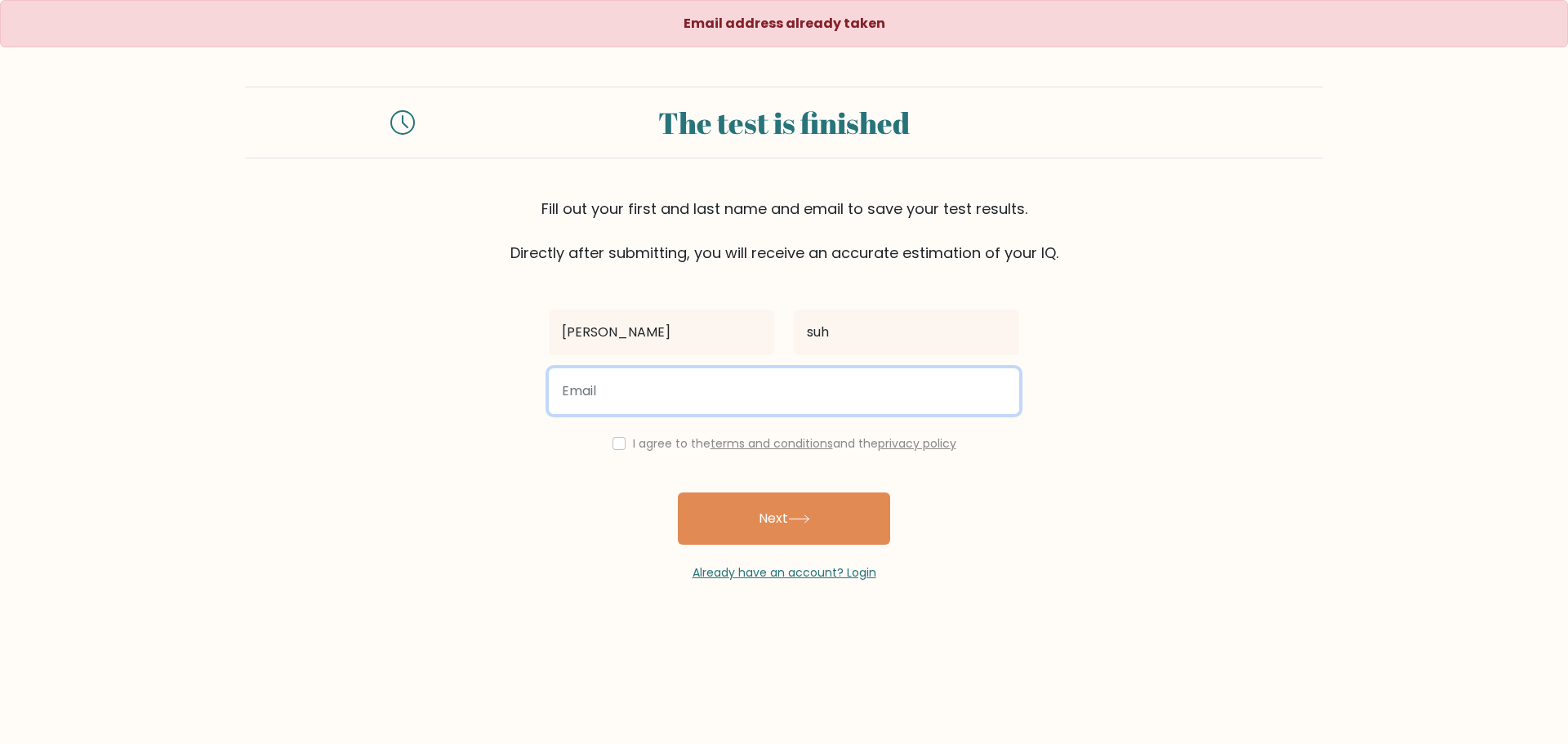
click at [810, 395] on input "email" at bounding box center [783, 391] width 470 height 46
type input "dominikultragigachad@gmail.com"
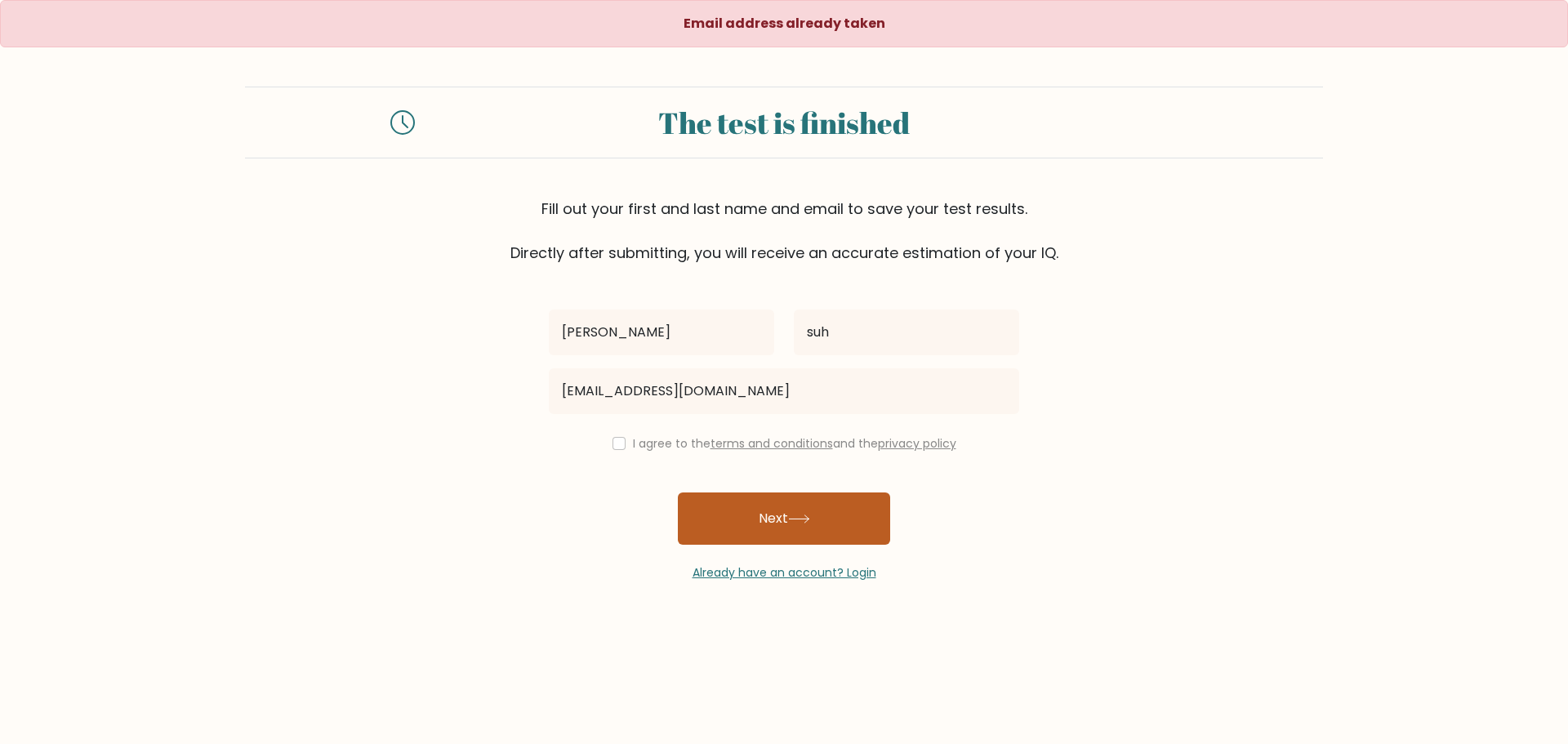
click at [773, 506] on button "Next" at bounding box center [784, 518] width 213 height 52
click at [618, 447] on input "checkbox" at bounding box center [619, 443] width 13 height 13
checkbox input "true"
click at [717, 508] on button "Next" at bounding box center [784, 518] width 213 height 52
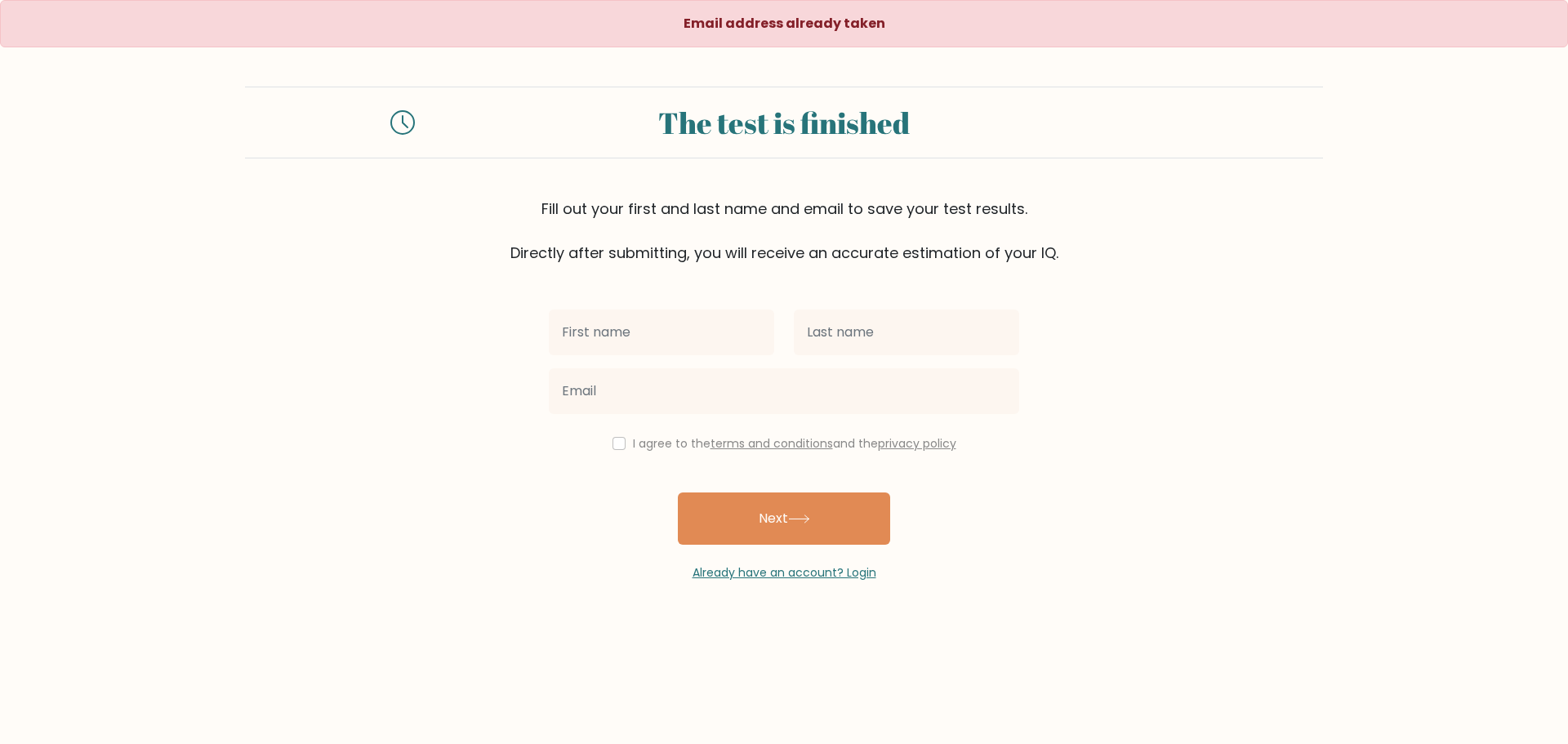
click at [624, 328] on input "text" at bounding box center [661, 332] width 225 height 46
type input "[PERSON_NAME]"
drag, startPoint x: 871, startPoint y: 312, endPoint x: 868, endPoint y: 325, distance: 13.3
click at [870, 319] on input "text" at bounding box center [906, 332] width 225 height 46
type input "suh"
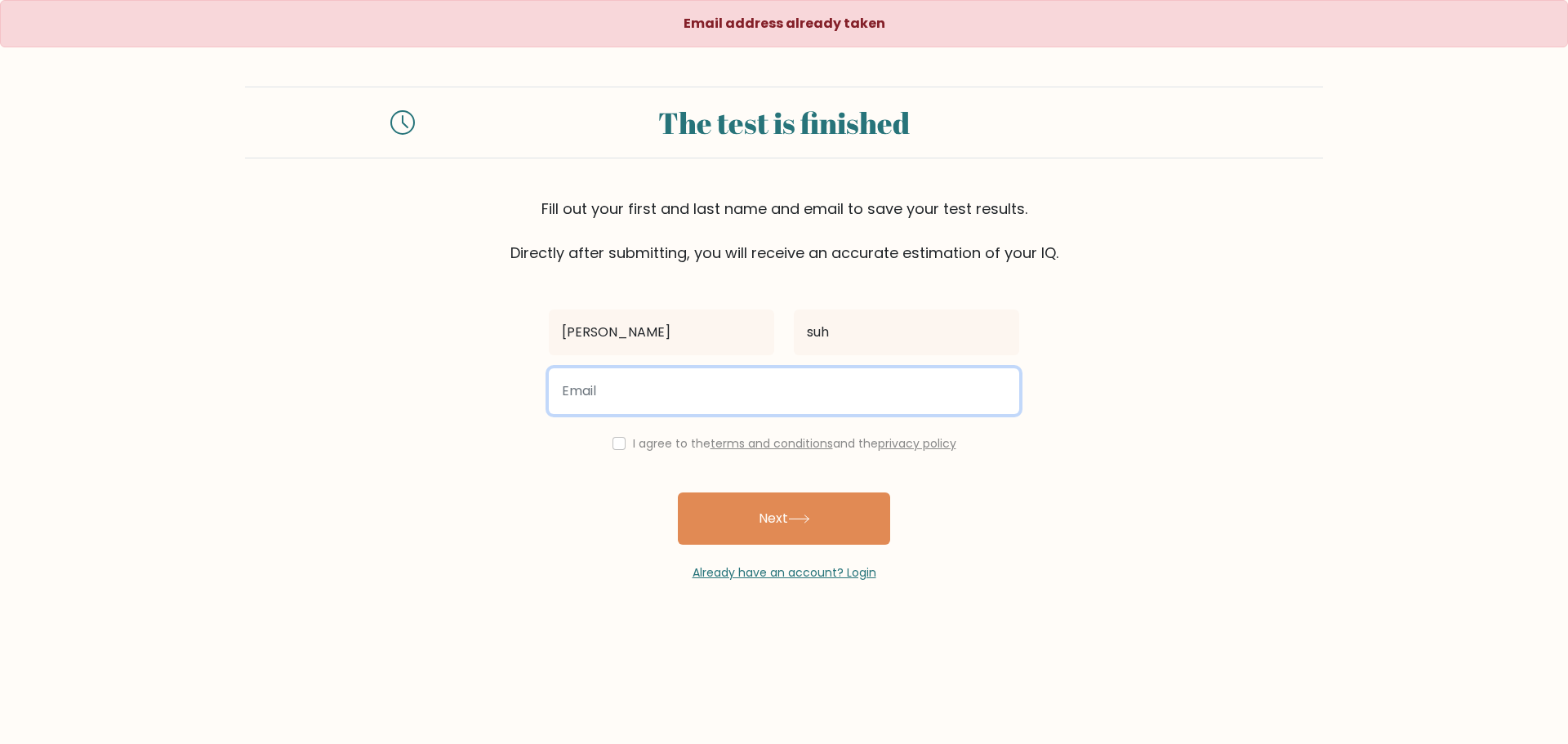
click at [839, 395] on input "email" at bounding box center [783, 391] width 470 height 46
type input "s@gmail.com"
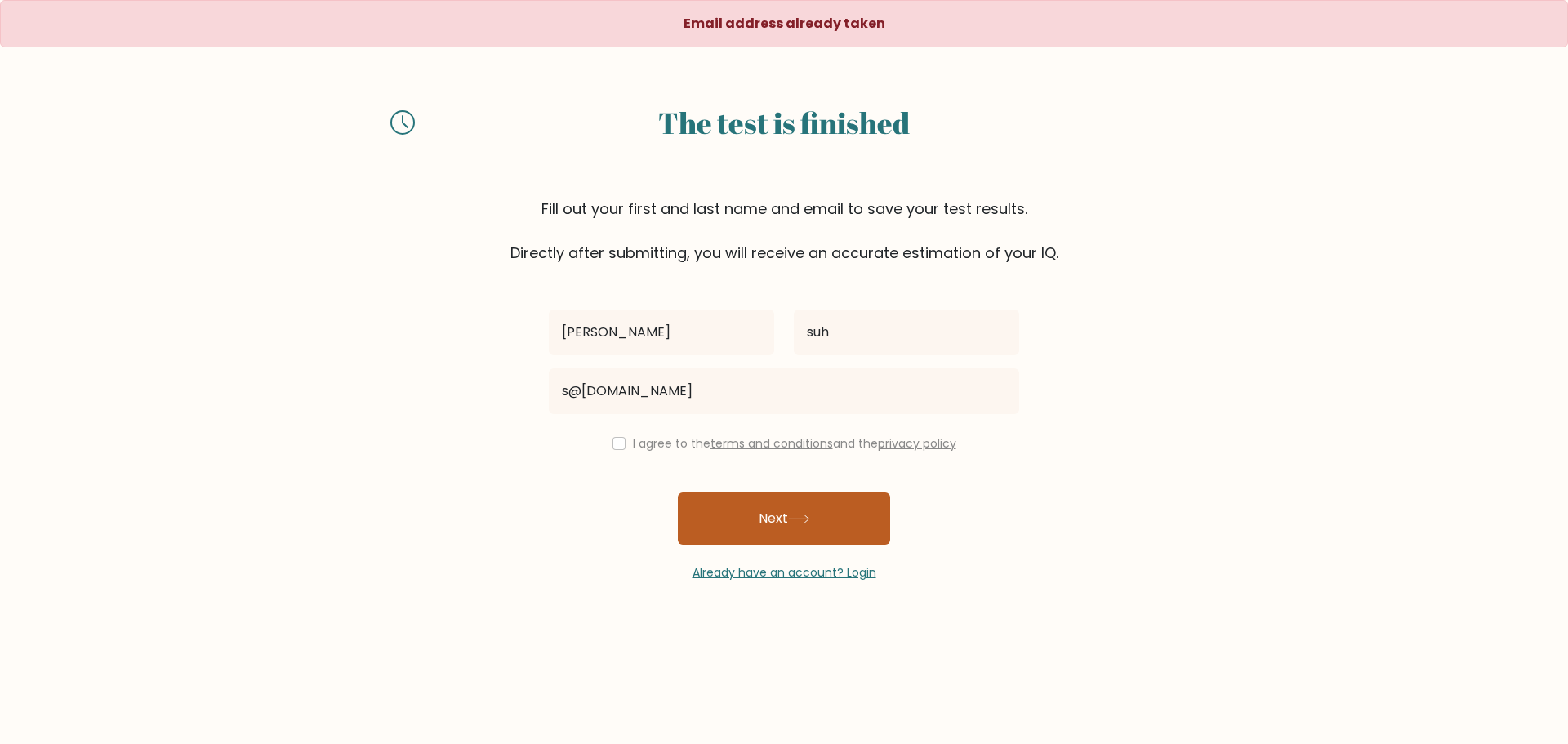
click at [734, 541] on button "Next" at bounding box center [784, 518] width 213 height 52
drag, startPoint x: 614, startPoint y: 446, endPoint x: 643, endPoint y: 474, distance: 40.3
click at [614, 446] on input "checkbox" at bounding box center [619, 443] width 13 height 13
checkbox input "true"
click at [759, 533] on button "Next" at bounding box center [784, 518] width 213 height 52
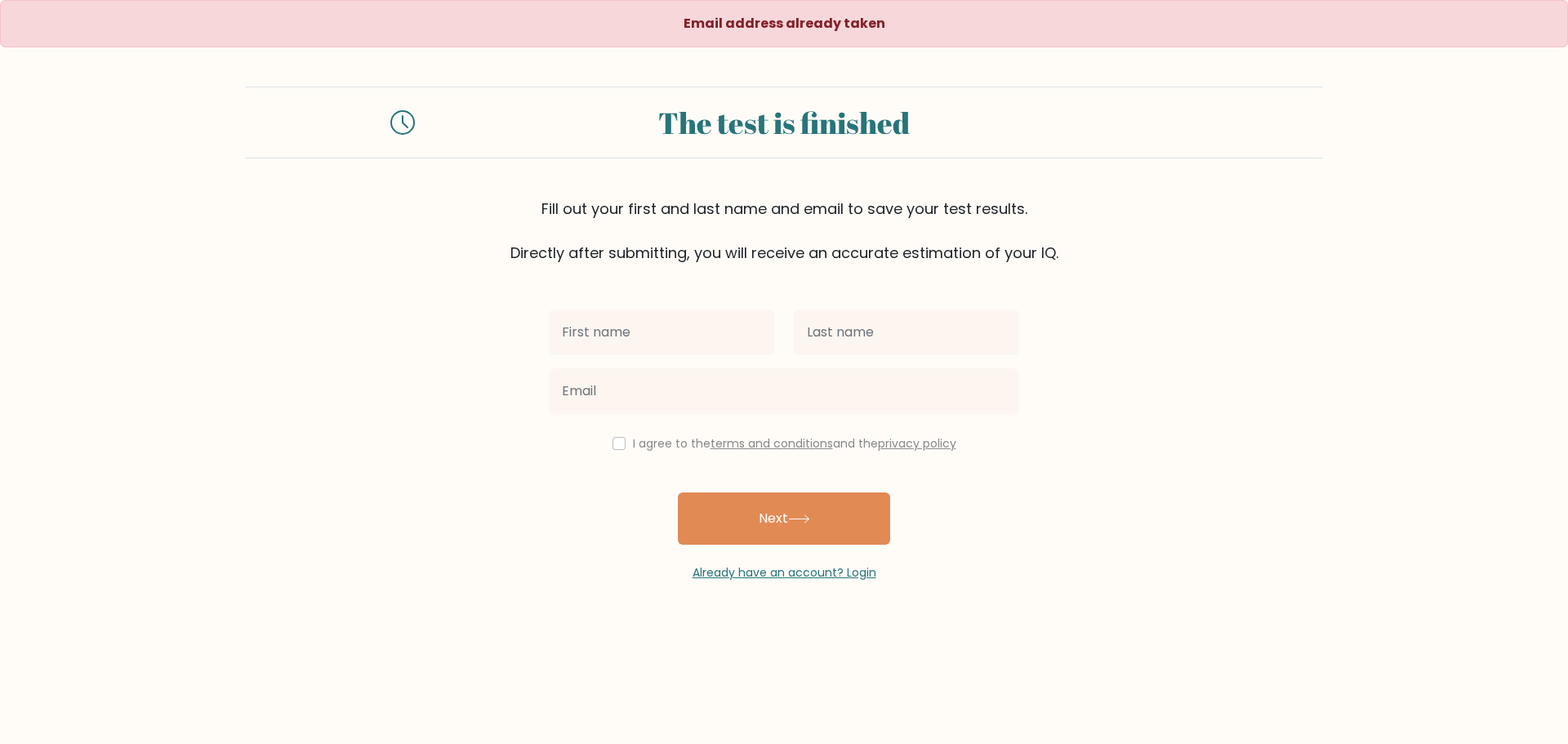
click at [599, 352] on input "text" at bounding box center [661, 332] width 225 height 46
type input "[PERSON_NAME]"
click at [842, 330] on input "text" at bounding box center [906, 332] width 225 height 46
type input "suh"
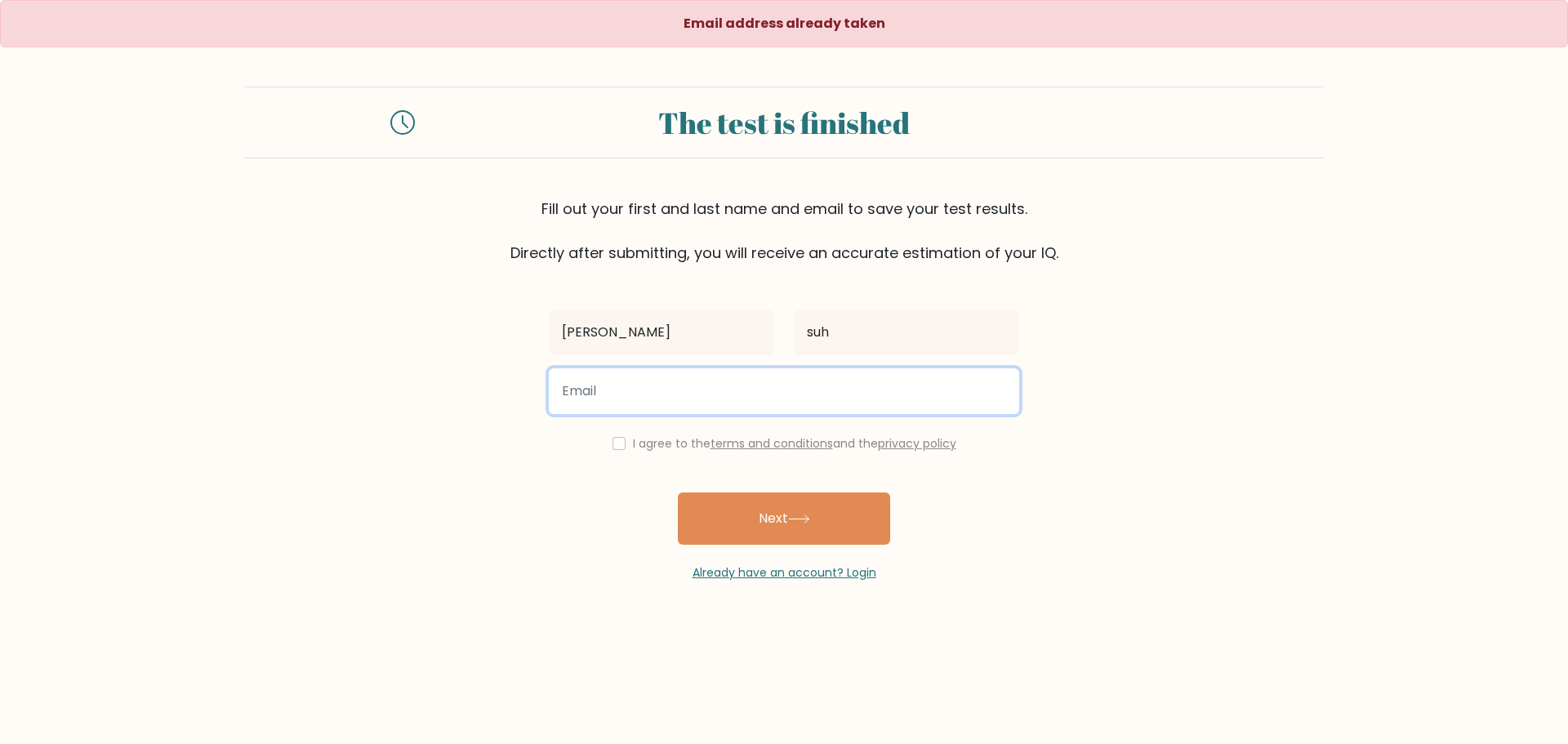
click at [845, 395] on input "email" at bounding box center [783, 391] width 470 height 46
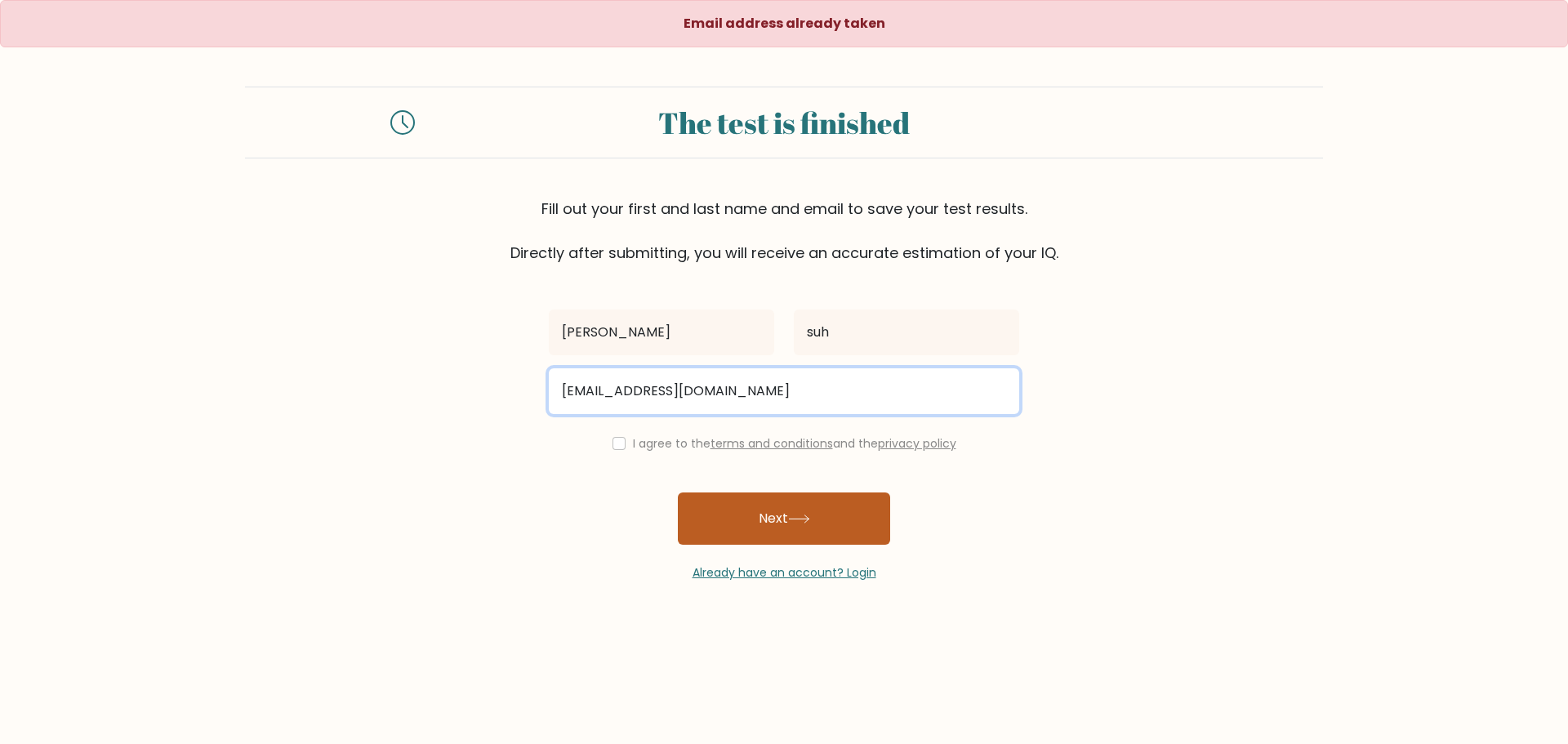
type input "sabj@gmail.com"
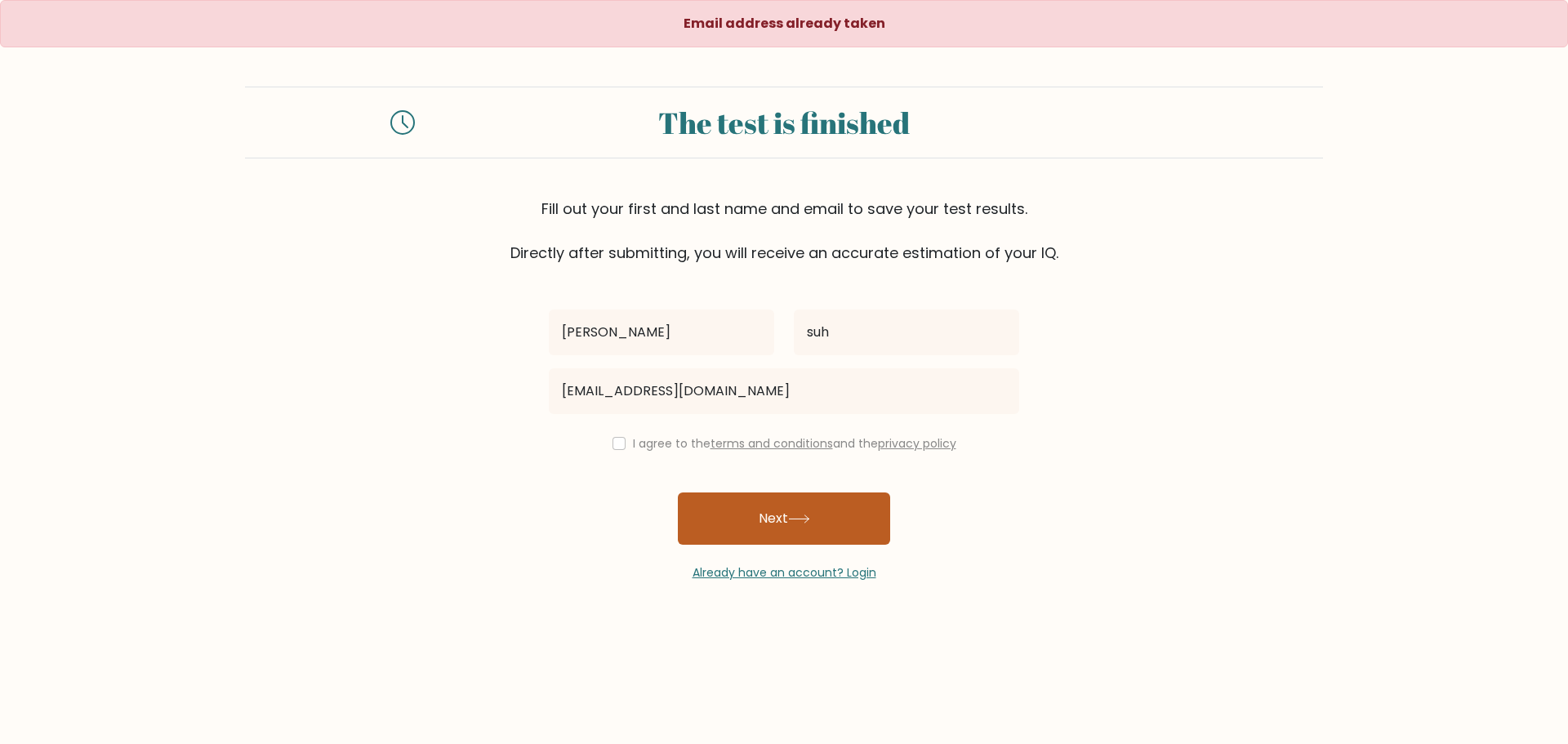
click at [759, 522] on button "Next" at bounding box center [784, 518] width 213 height 52
click at [614, 442] on input "checkbox" at bounding box center [619, 443] width 13 height 13
checkbox input "true"
click at [716, 490] on div "grzegorz suh sabj@gmail.com I agree to the terms and conditions and the privacy…" at bounding box center [784, 422] width 490 height 317
click at [716, 508] on button "Next" at bounding box center [784, 518] width 213 height 52
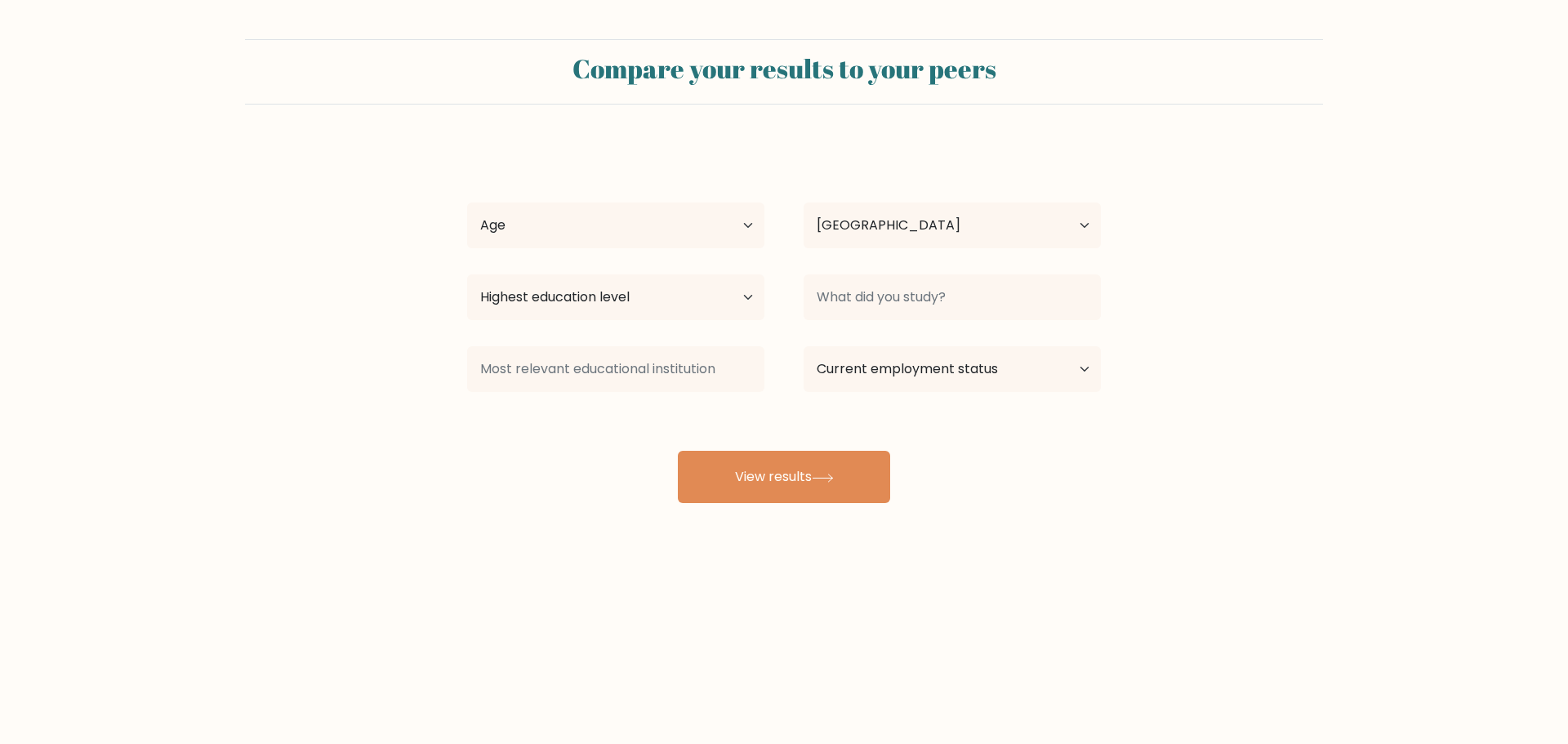
select select "PL"
click at [564, 246] on select "Age Under [DEMOGRAPHIC_DATA] [DEMOGRAPHIC_DATA] [DEMOGRAPHIC_DATA] [DEMOGRAPHIC…" at bounding box center [616, 225] width 297 height 46
select select "min_18"
click at [467, 202] on select "Age Under [DEMOGRAPHIC_DATA] [DEMOGRAPHIC_DATA] [DEMOGRAPHIC_DATA] [DEMOGRAPHIC…" at bounding box center [616, 225] width 297 height 46
drag, startPoint x: 883, startPoint y: 223, endPoint x: 882, endPoint y: 236, distance: 13.0
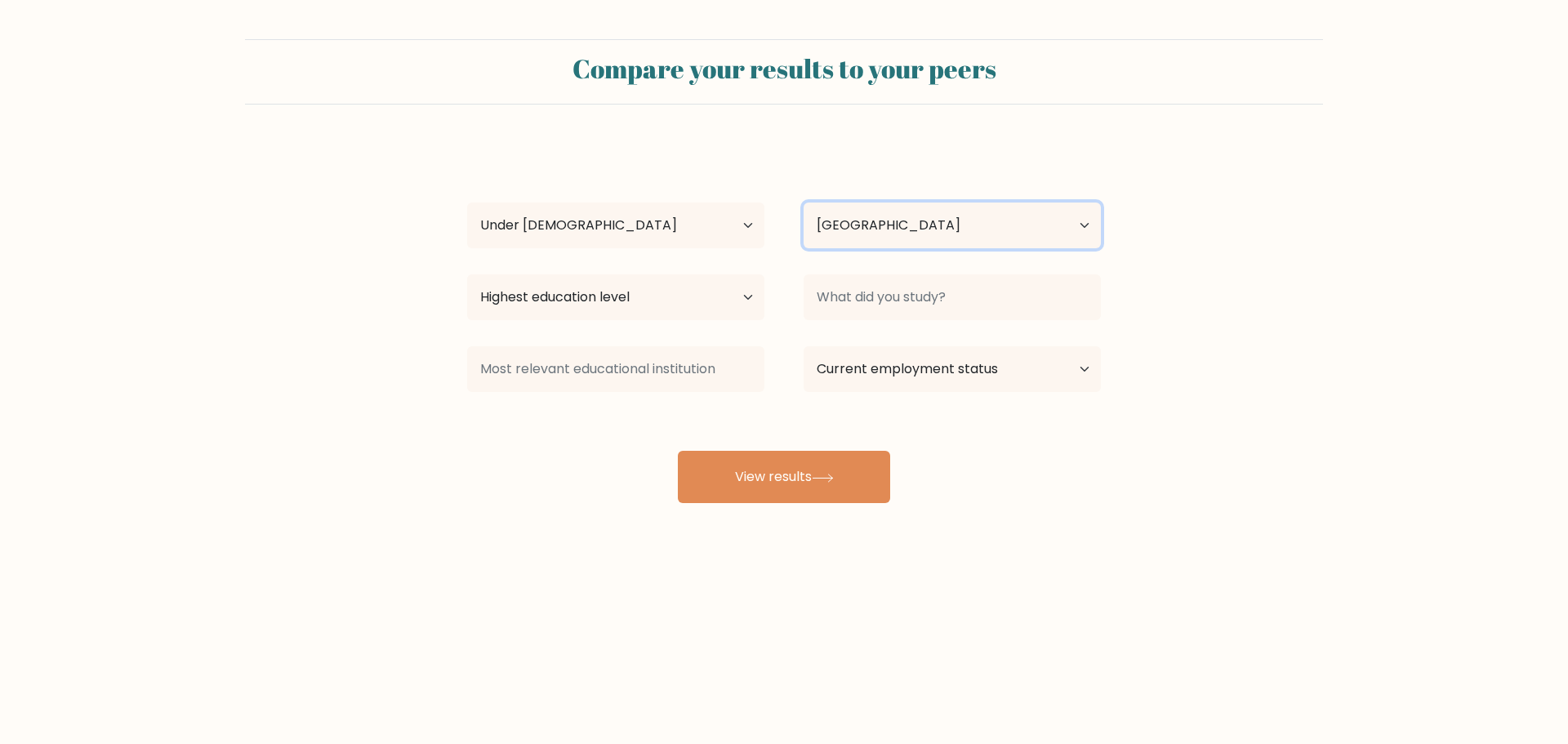
click at [883, 223] on select "Country [GEOGRAPHIC_DATA] [GEOGRAPHIC_DATA] [GEOGRAPHIC_DATA] [US_STATE] [GEOGR…" at bounding box center [951, 225] width 297 height 46
click at [382, 166] on form "Compare your results to your peers [PERSON_NAME] Age Under [DEMOGRAPHIC_DATA] […" at bounding box center [784, 271] width 1568 height 464
drag, startPoint x: 651, startPoint y: 302, endPoint x: 662, endPoint y: 316, distance: 17.8
click at [651, 302] on select "Highest education level No schooling Primary Lower Secondary Upper Secondary Oc…" at bounding box center [616, 297] width 297 height 46
select select "primary"
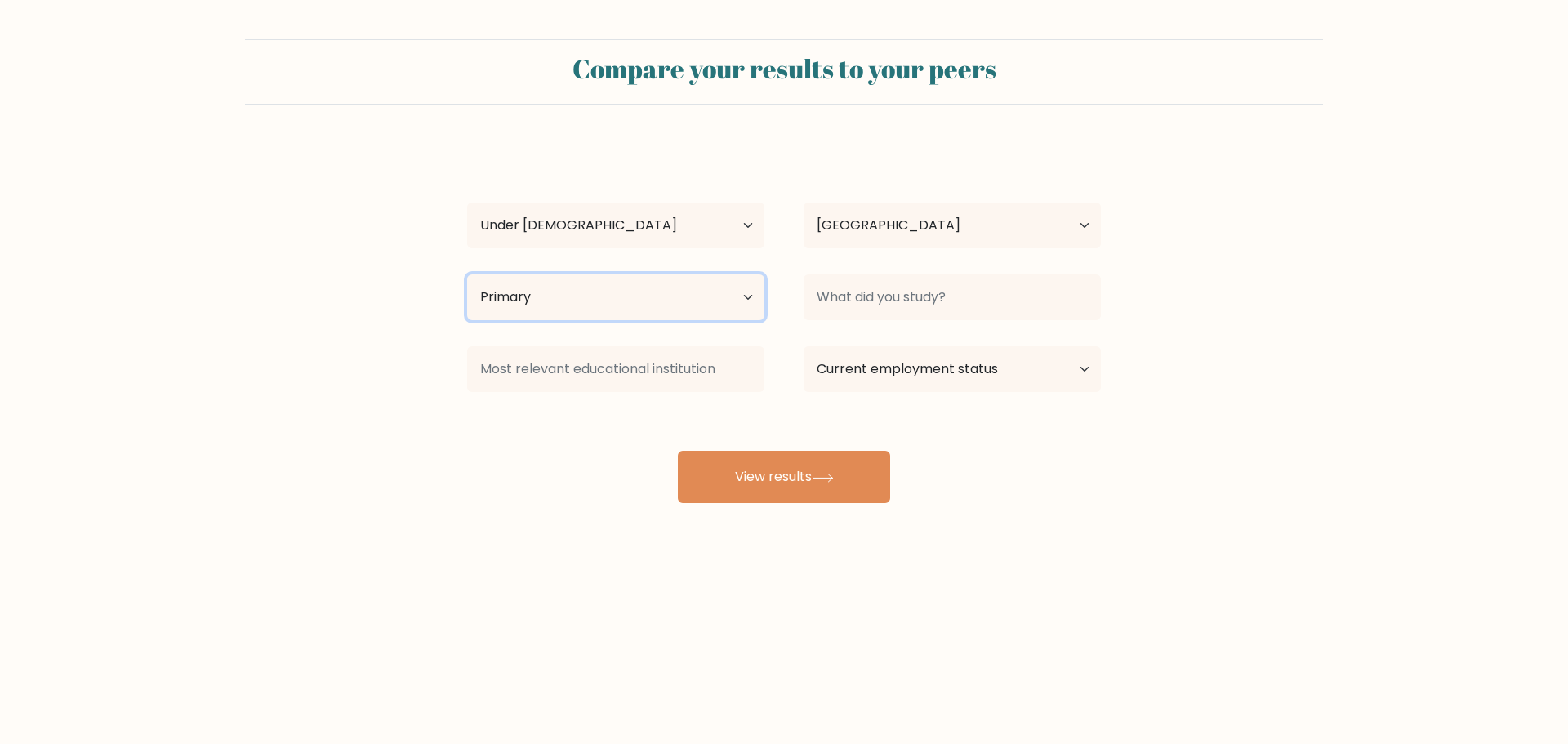
click at [467, 274] on select "Highest education level No schooling Primary Lower Secondary Upper Secondary Oc…" at bounding box center [616, 297] width 297 height 46
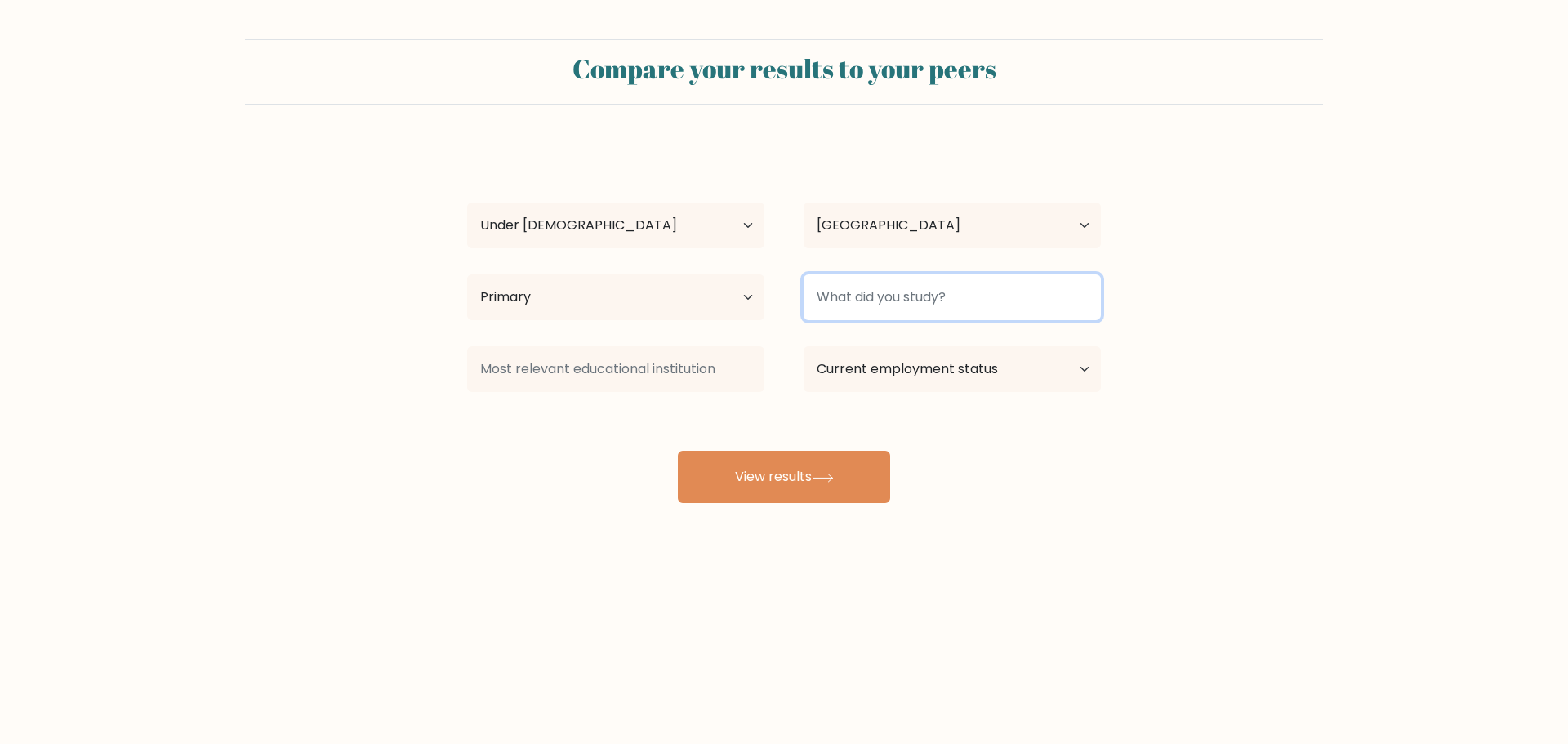
click at [865, 315] on input at bounding box center [951, 297] width 297 height 46
type input "nic"
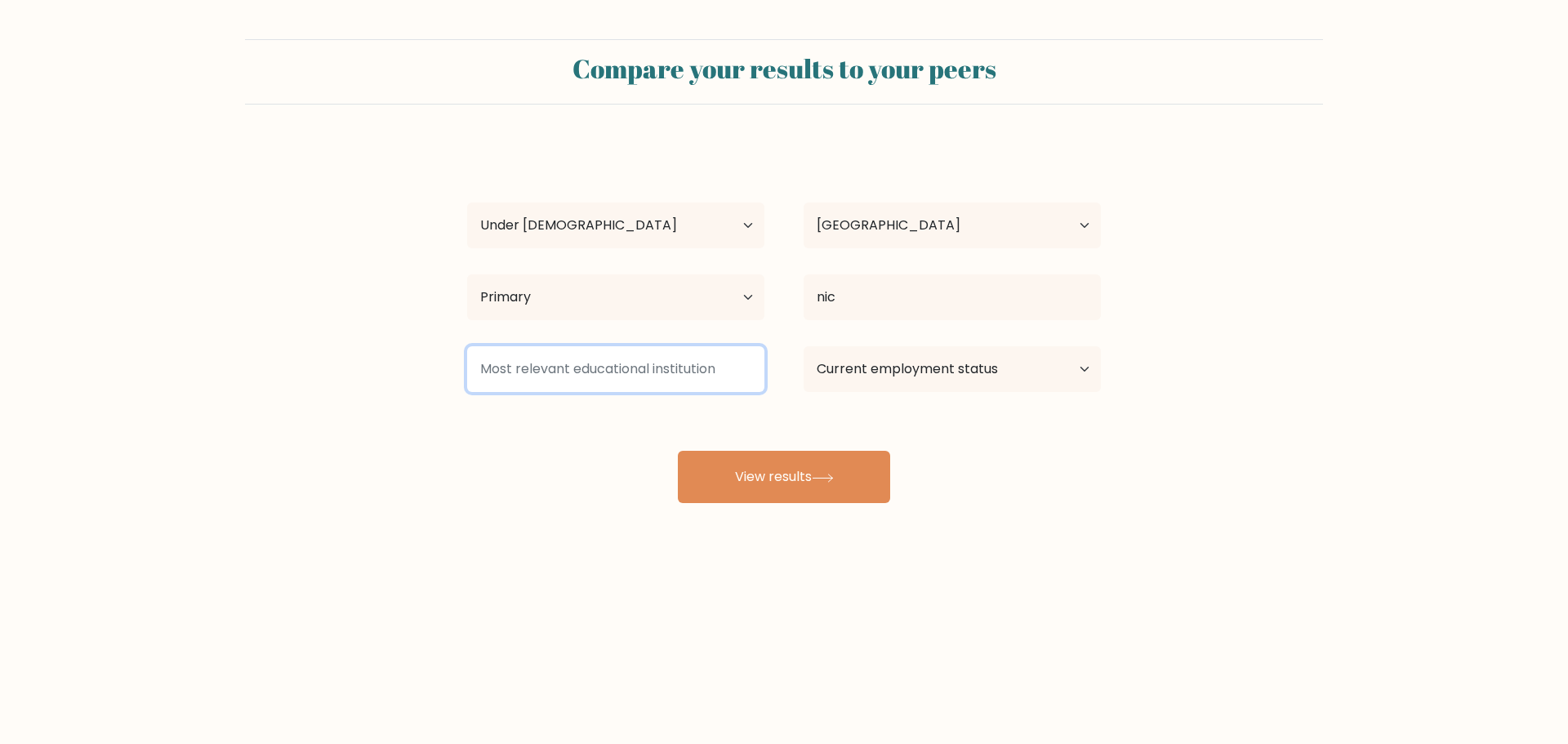
click at [664, 388] on input at bounding box center [616, 369] width 297 height 46
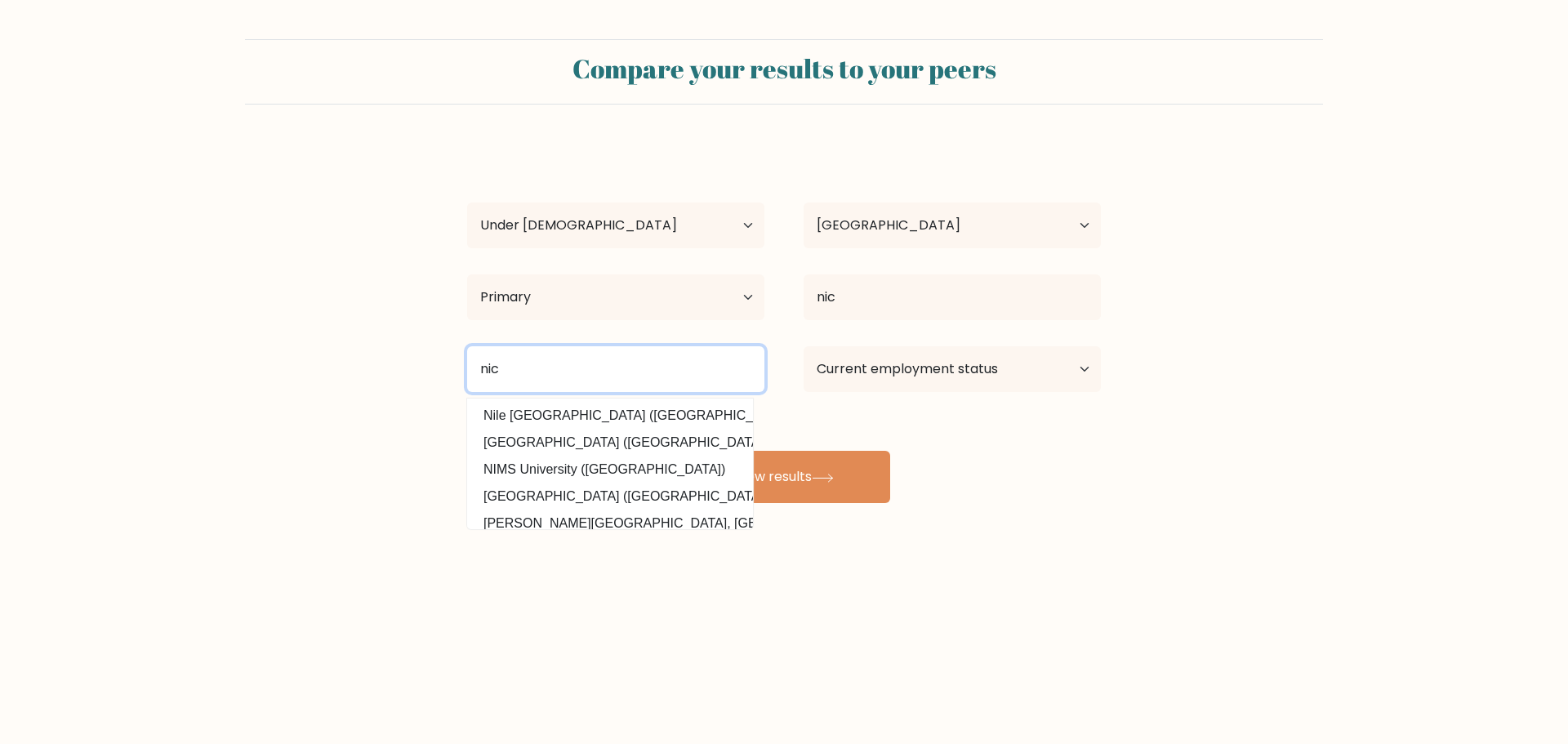
type input "nic"
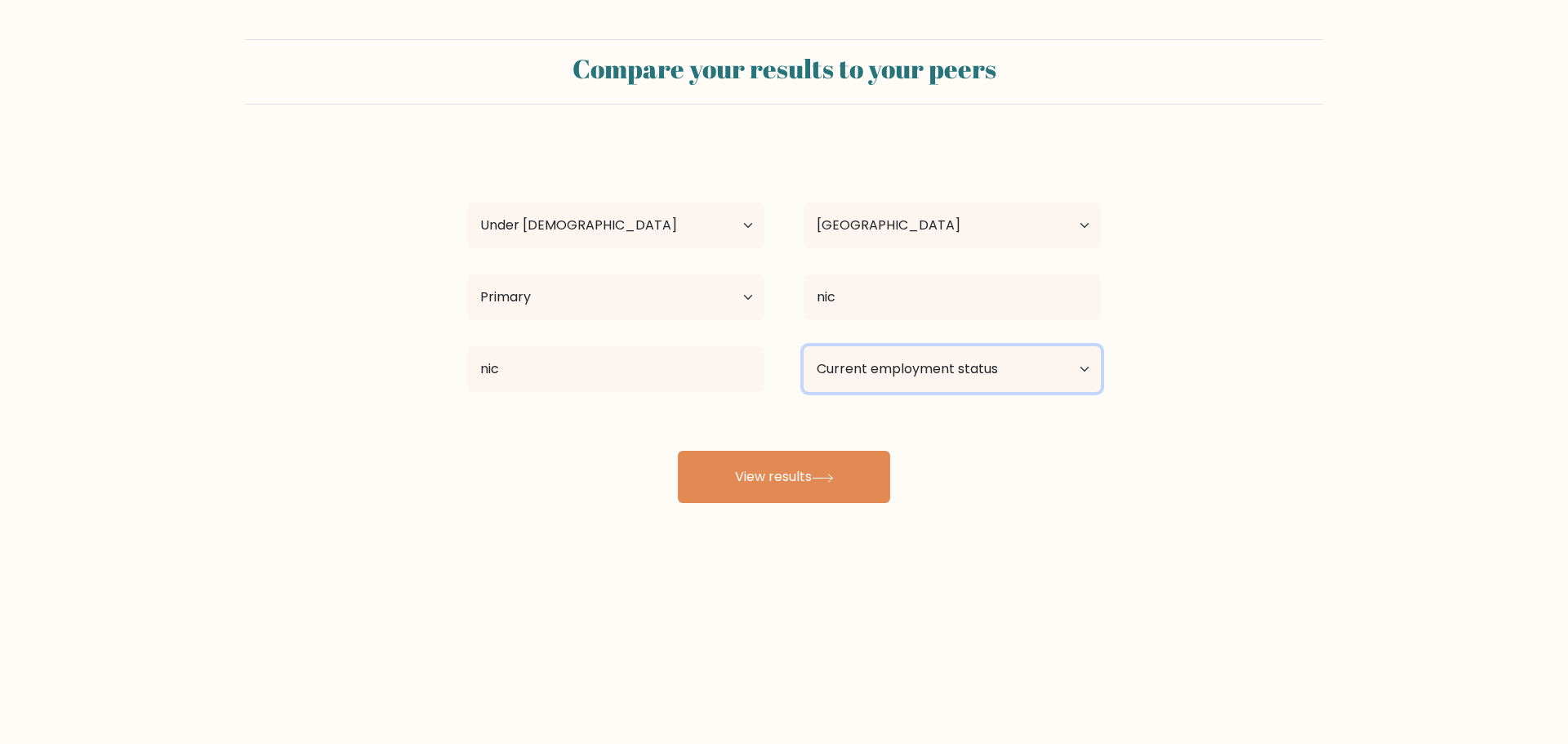
click at [846, 387] on select "Current employment status Employed Student Retired Other / prefer not to answer" at bounding box center [951, 369] width 297 height 46
select select "student"
click at [803, 346] on select "Current employment status Employed Student Retired Other / prefer not to answer" at bounding box center [951, 369] width 297 height 46
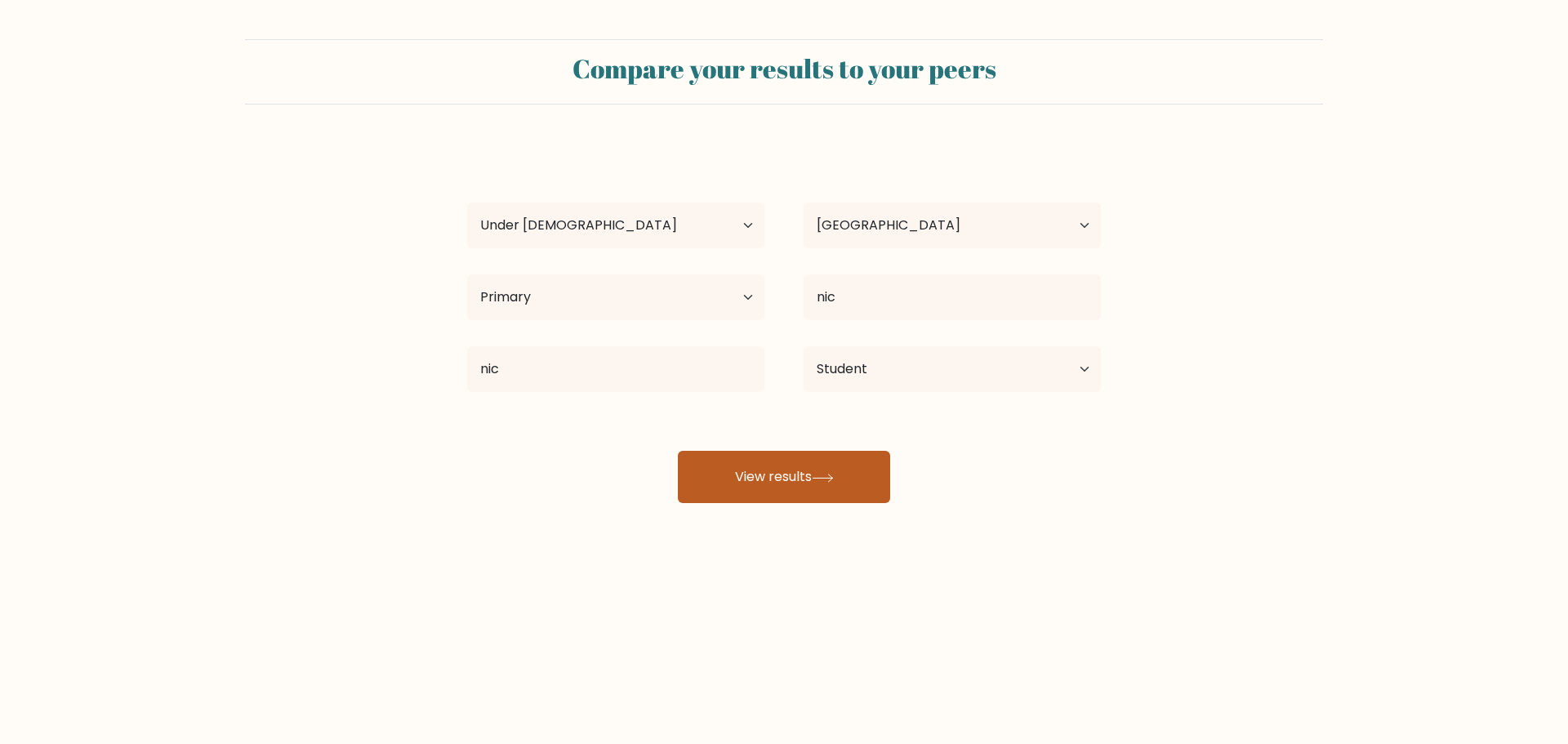
click at [836, 483] on button "View results" at bounding box center [784, 476] width 213 height 52
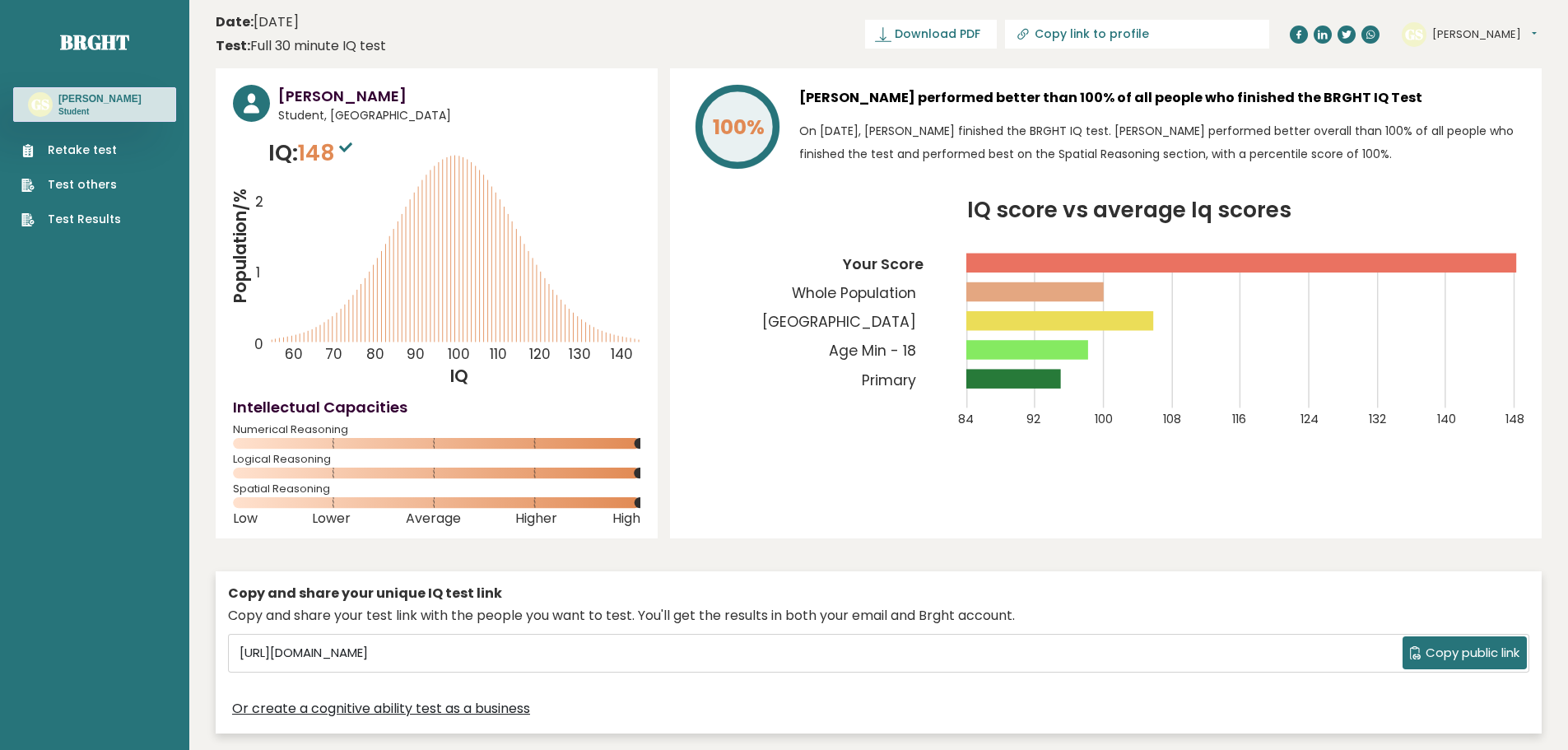
click at [83, 216] on link "Test Results" at bounding box center [70, 219] width 99 height 18
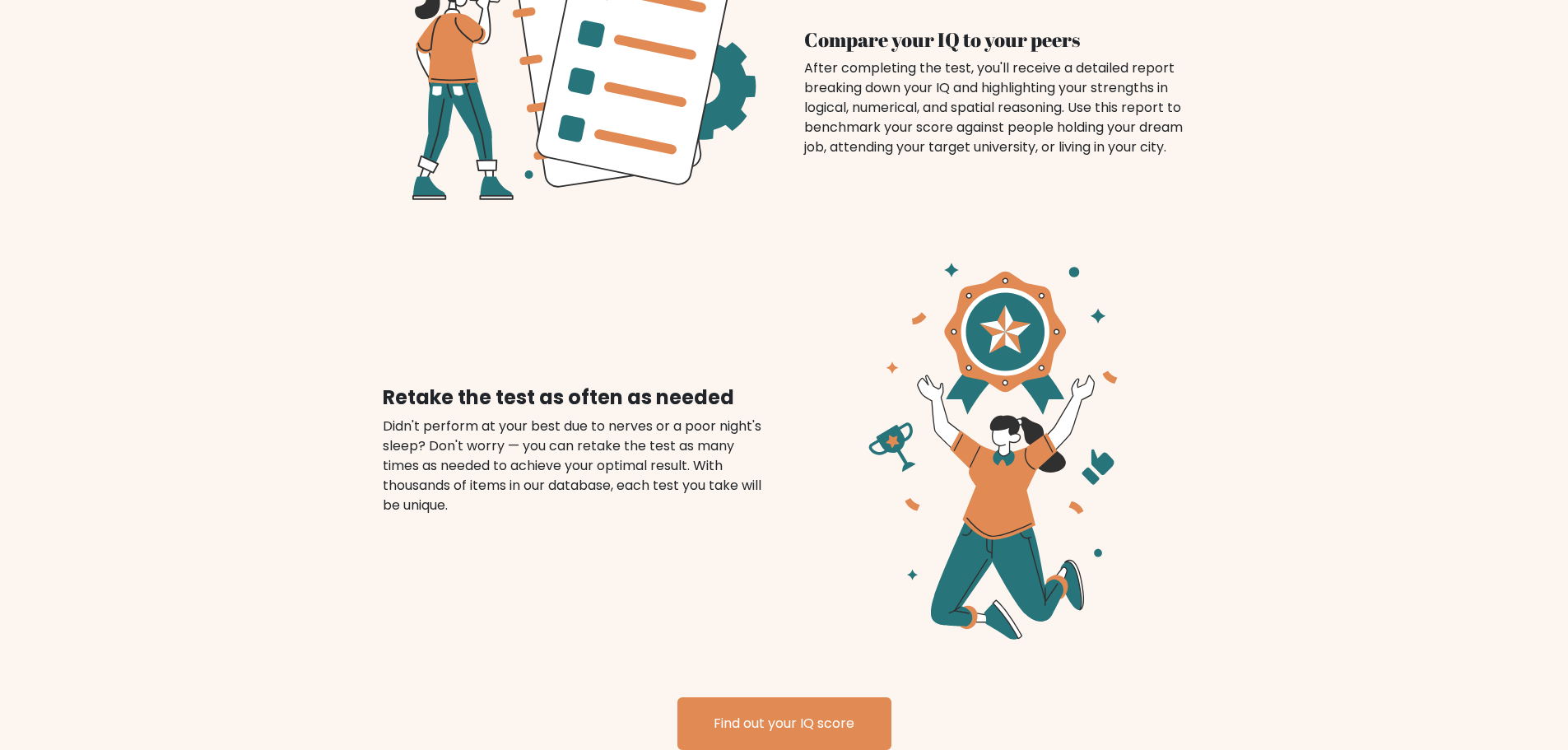
scroll to position [1721, 0]
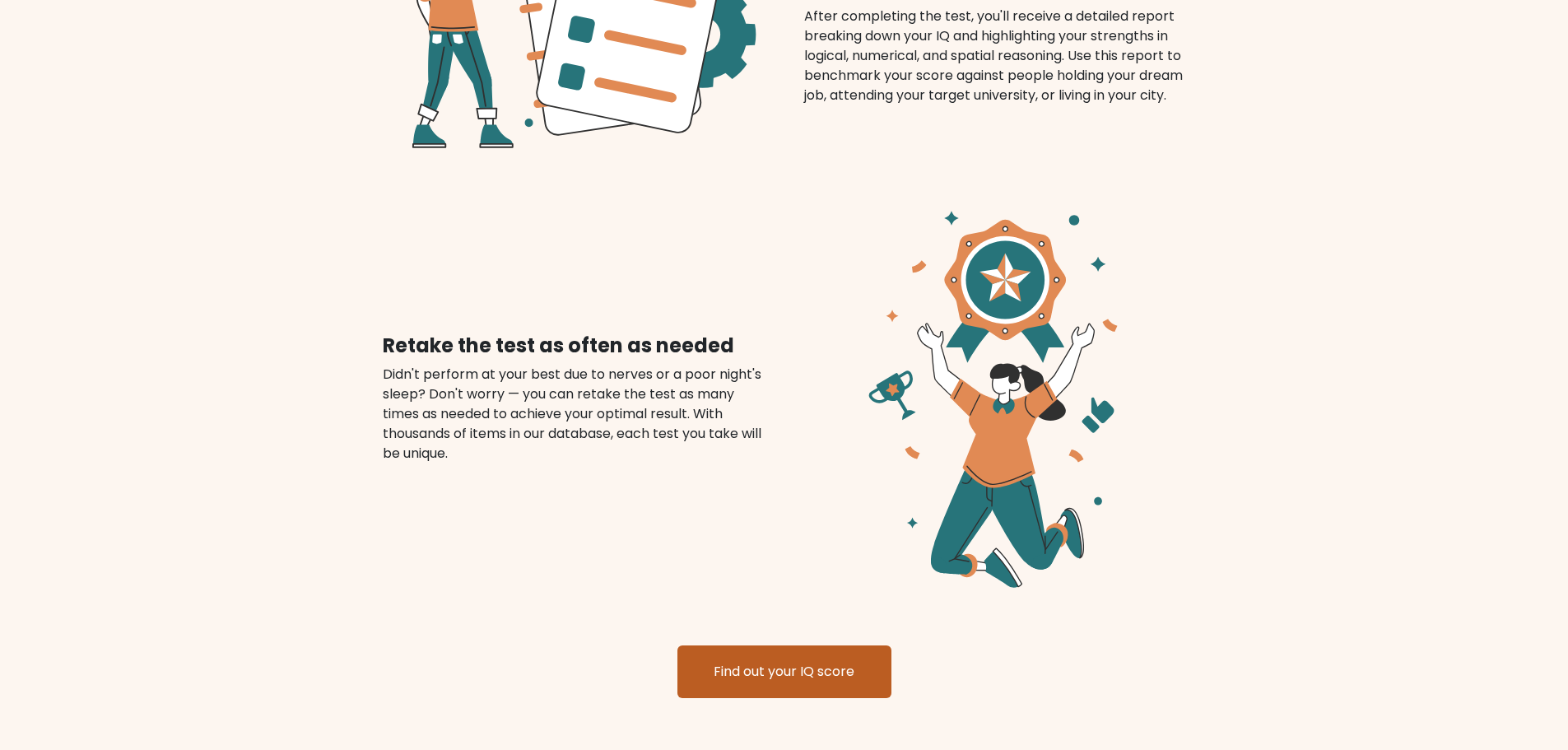
click at [784, 655] on link "Find out your IQ score" at bounding box center [784, 671] width 214 height 53
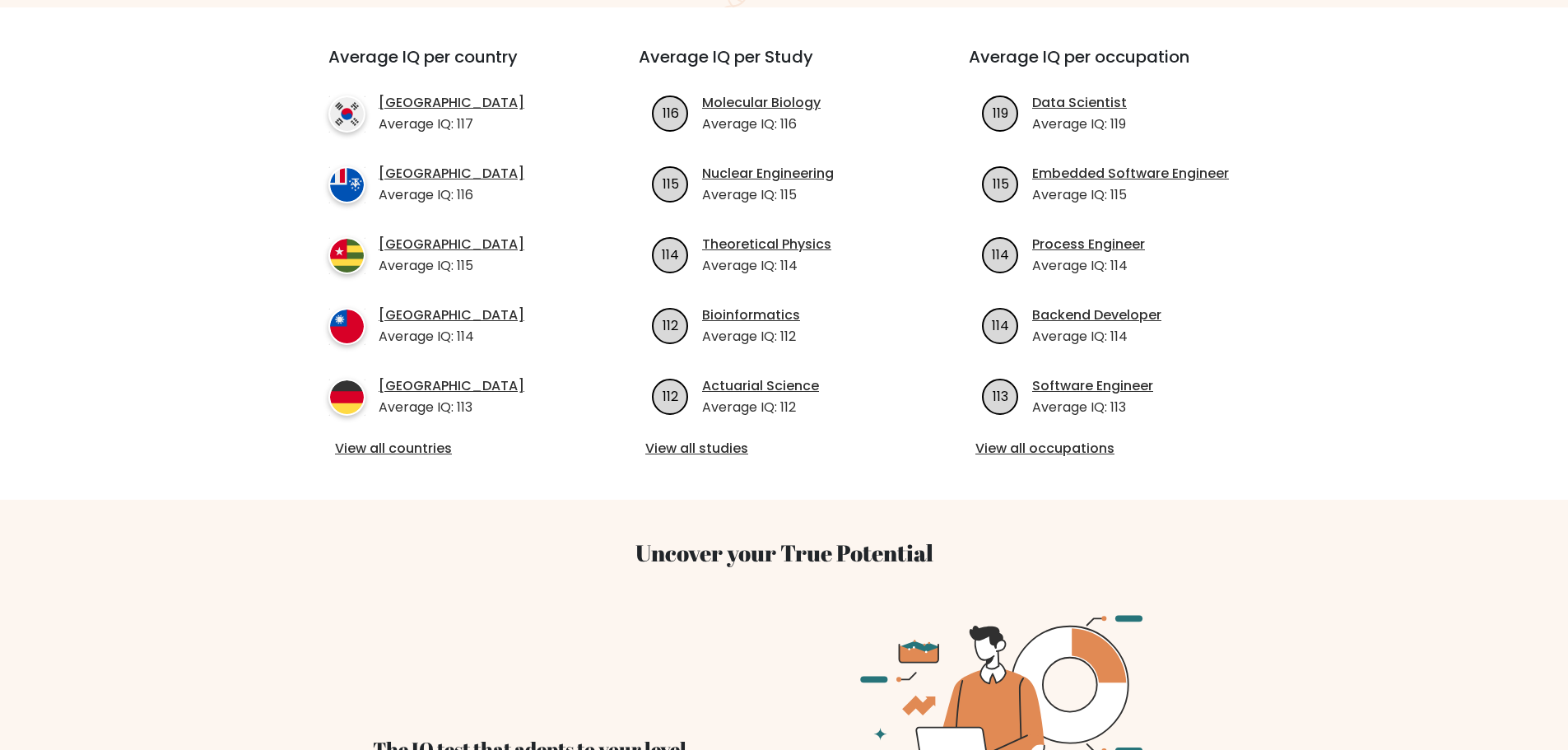
scroll to position [568, 0]
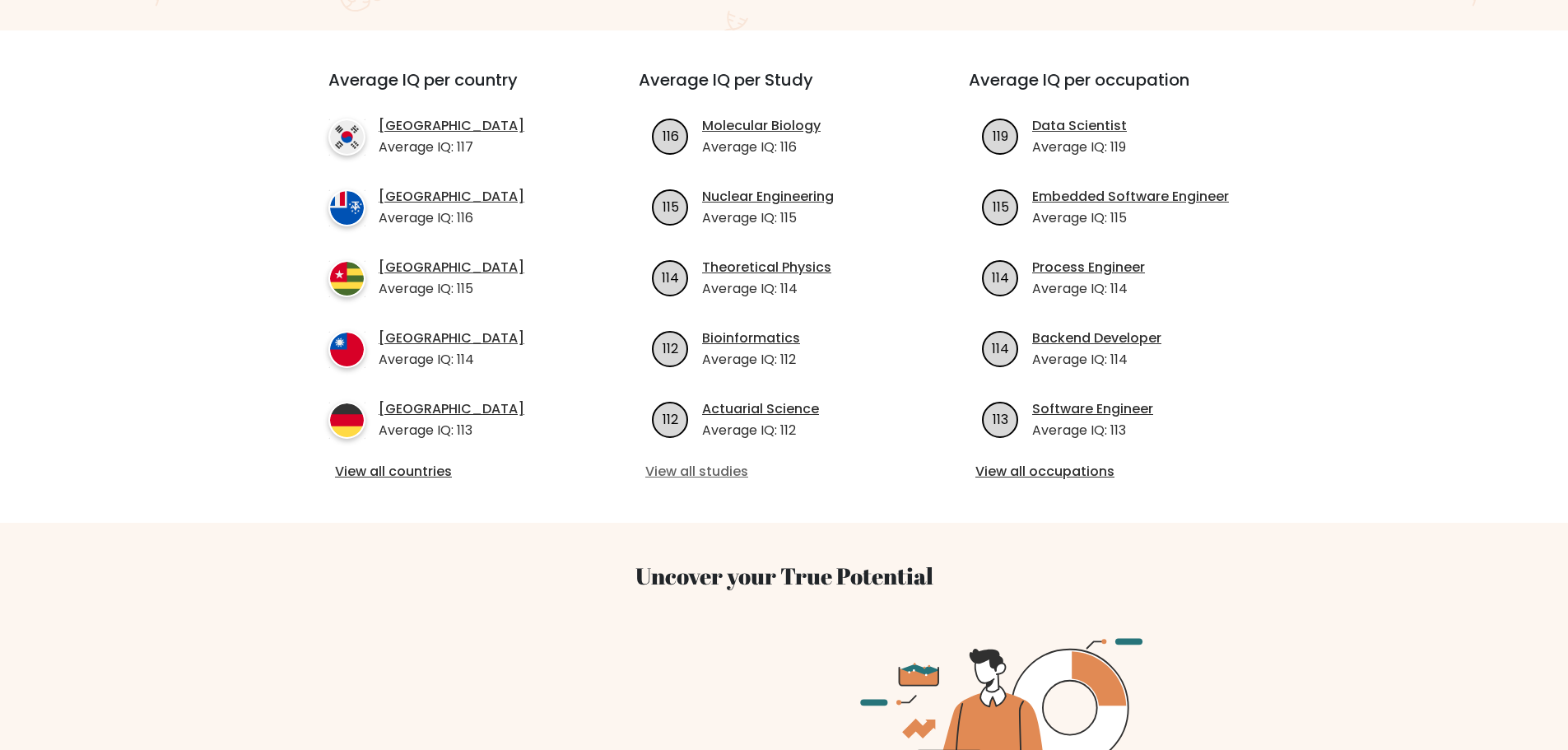
click at [708, 462] on link "View all studies" at bounding box center [784, 471] width 277 height 19
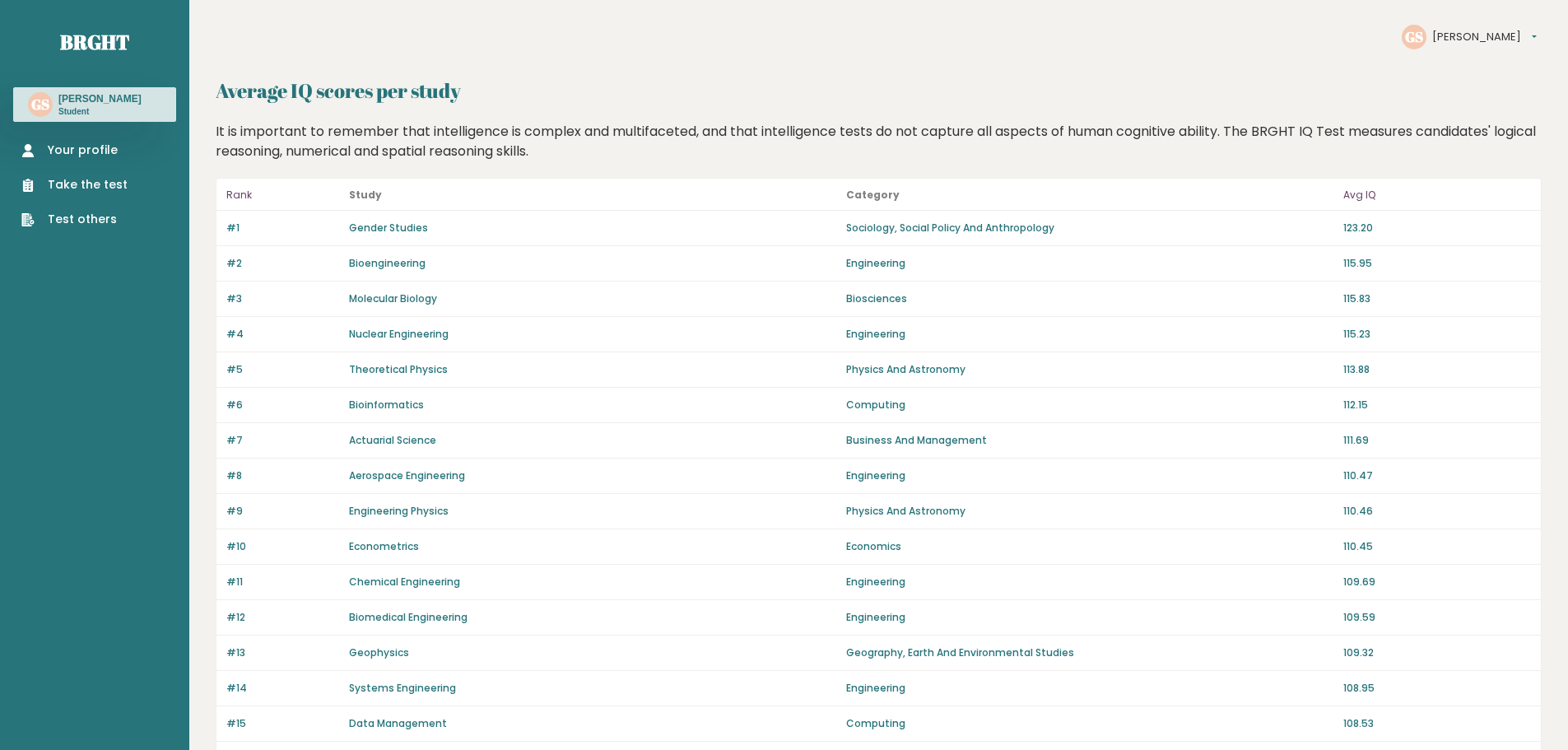
click at [1472, 33] on button "[PERSON_NAME]" at bounding box center [1484, 37] width 105 height 17
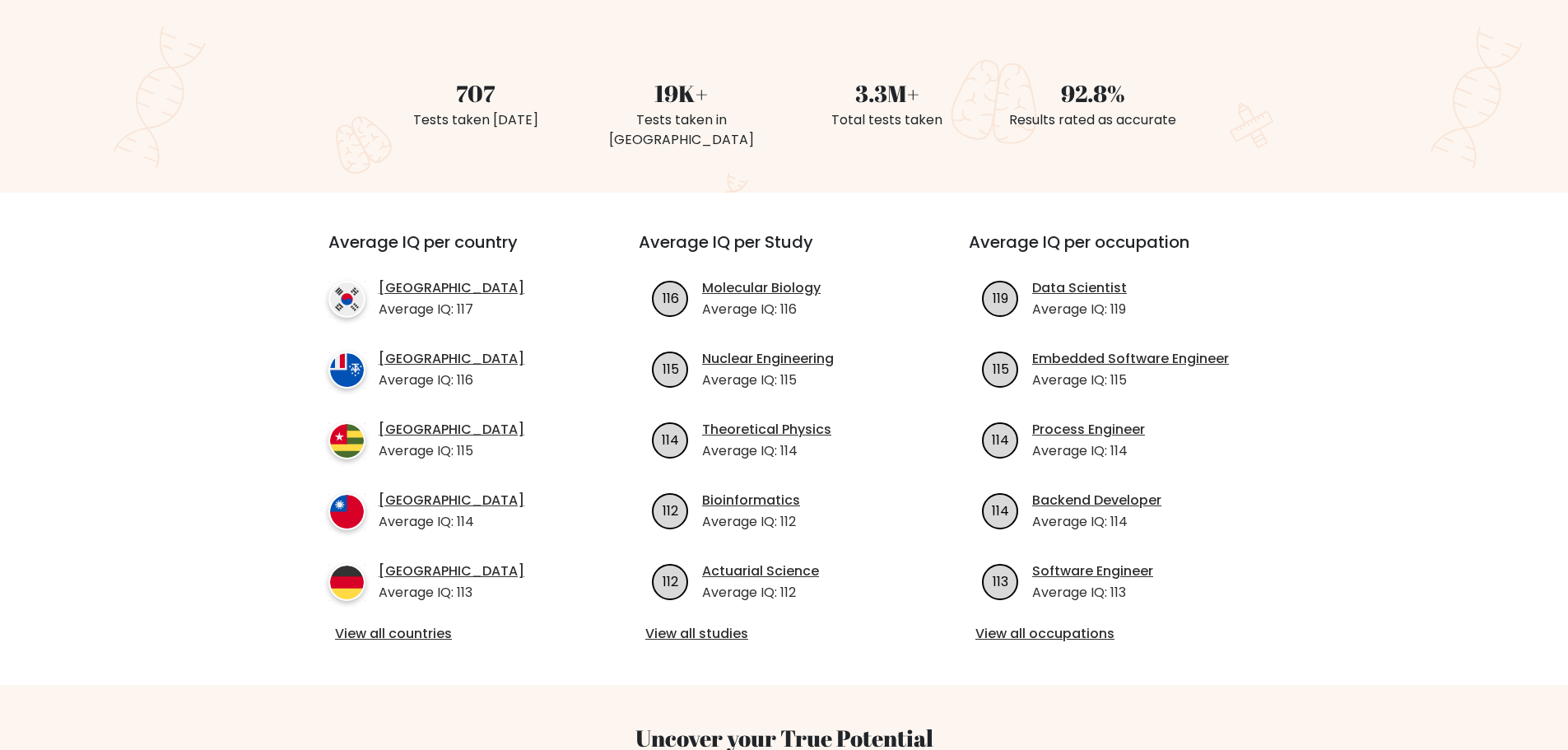
scroll to position [412, 0]
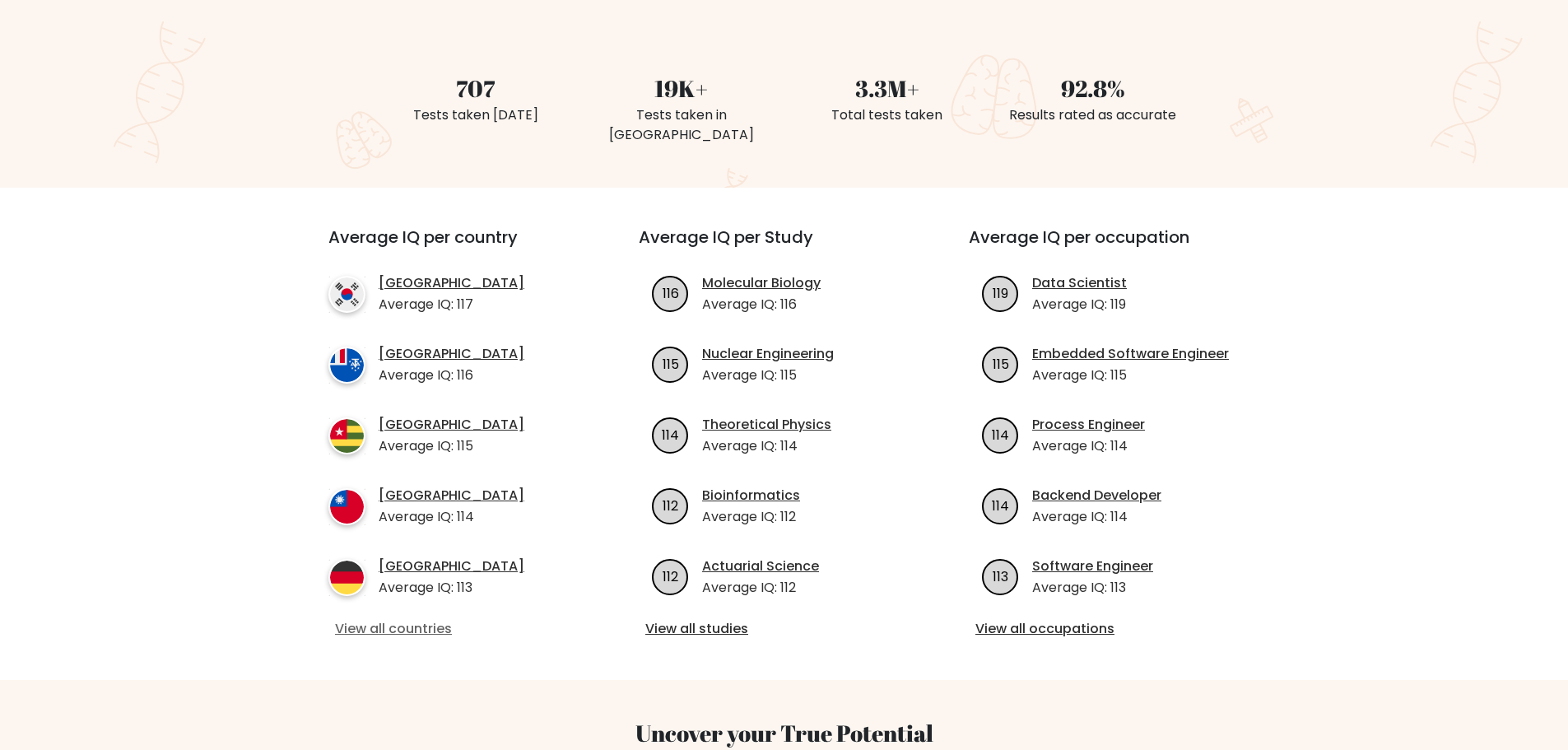
click at [427, 618] on link "View all countries" at bounding box center [453, 628] width 238 height 19
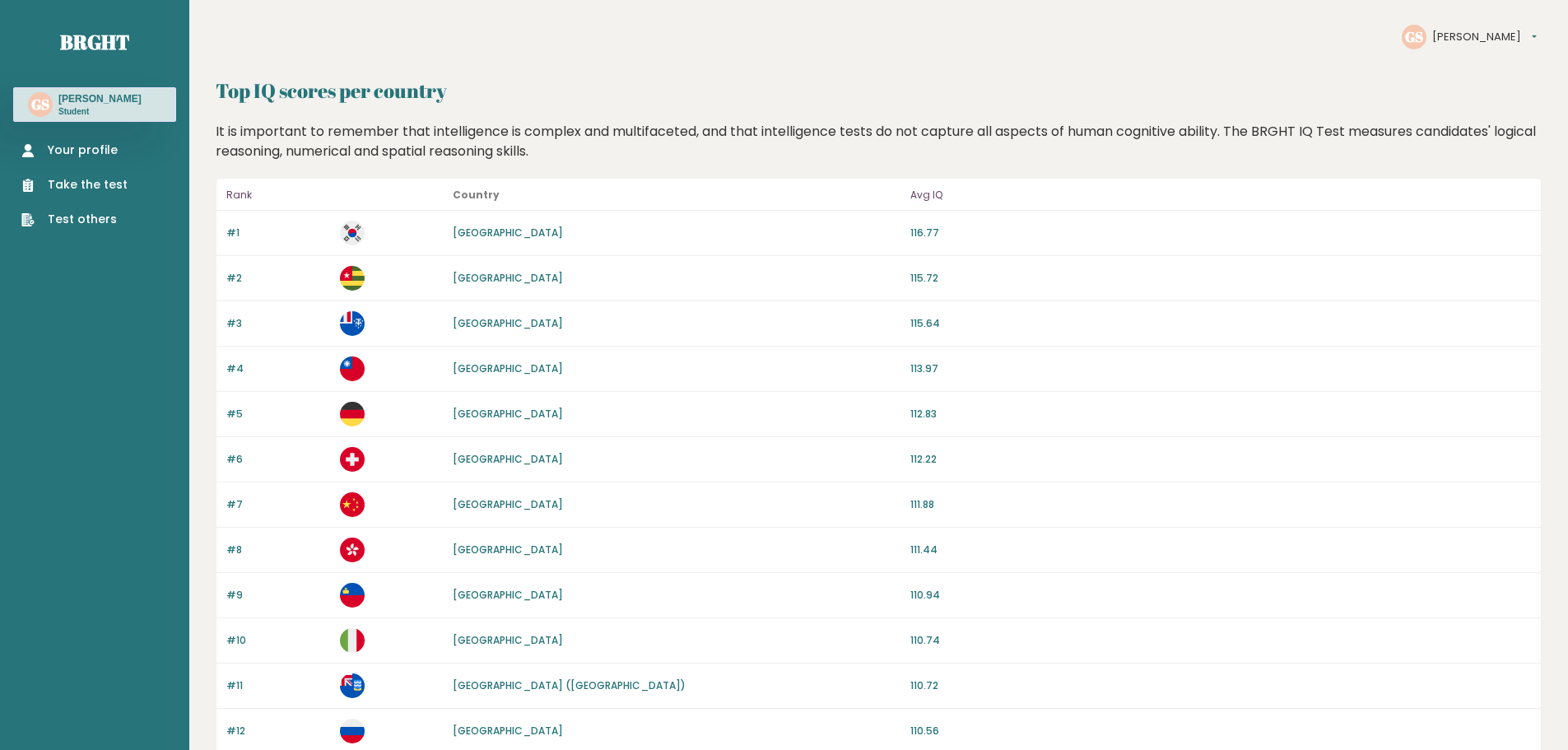
click at [462, 279] on link "[GEOGRAPHIC_DATA]" at bounding box center [507, 277] width 110 height 14
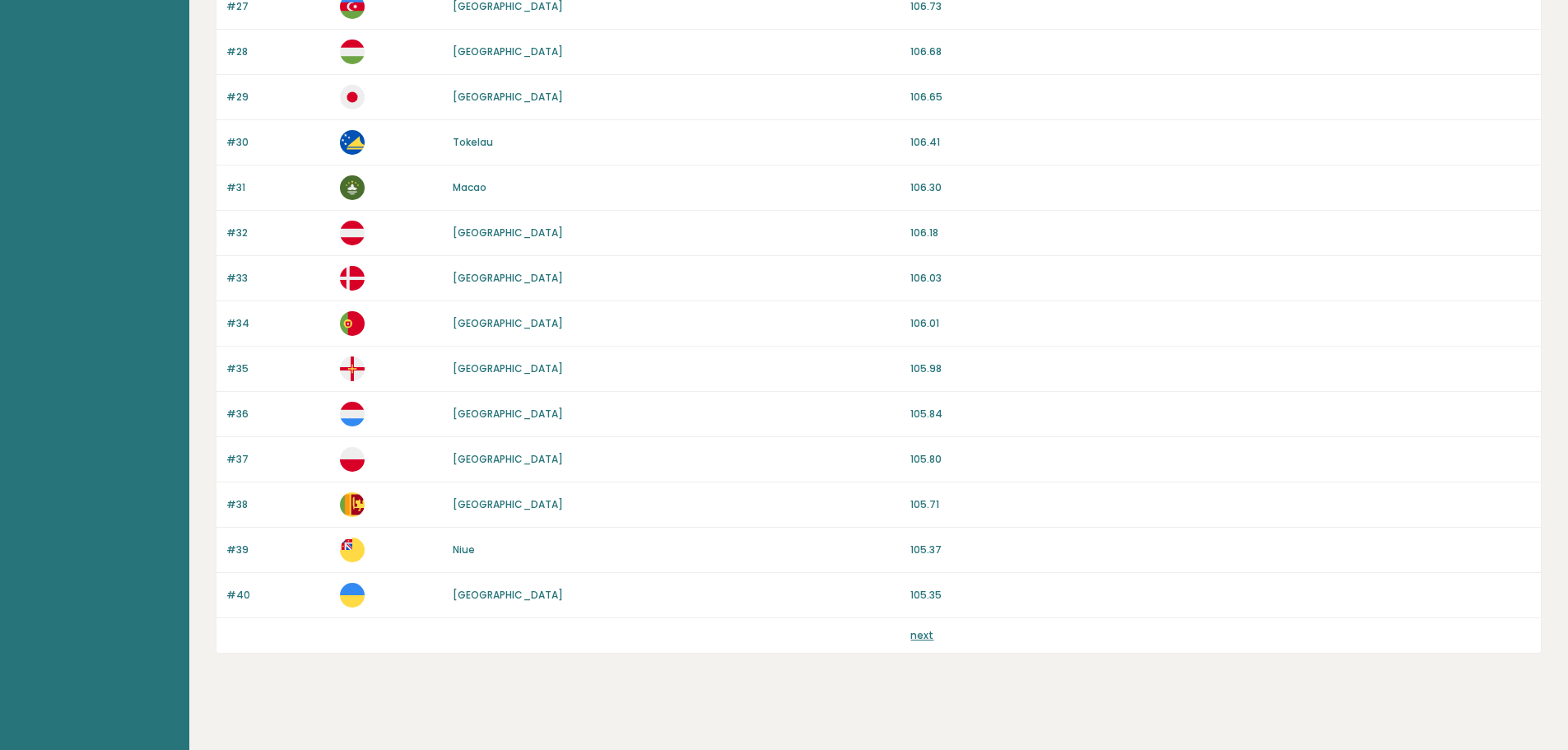
scroll to position [1412, 0]
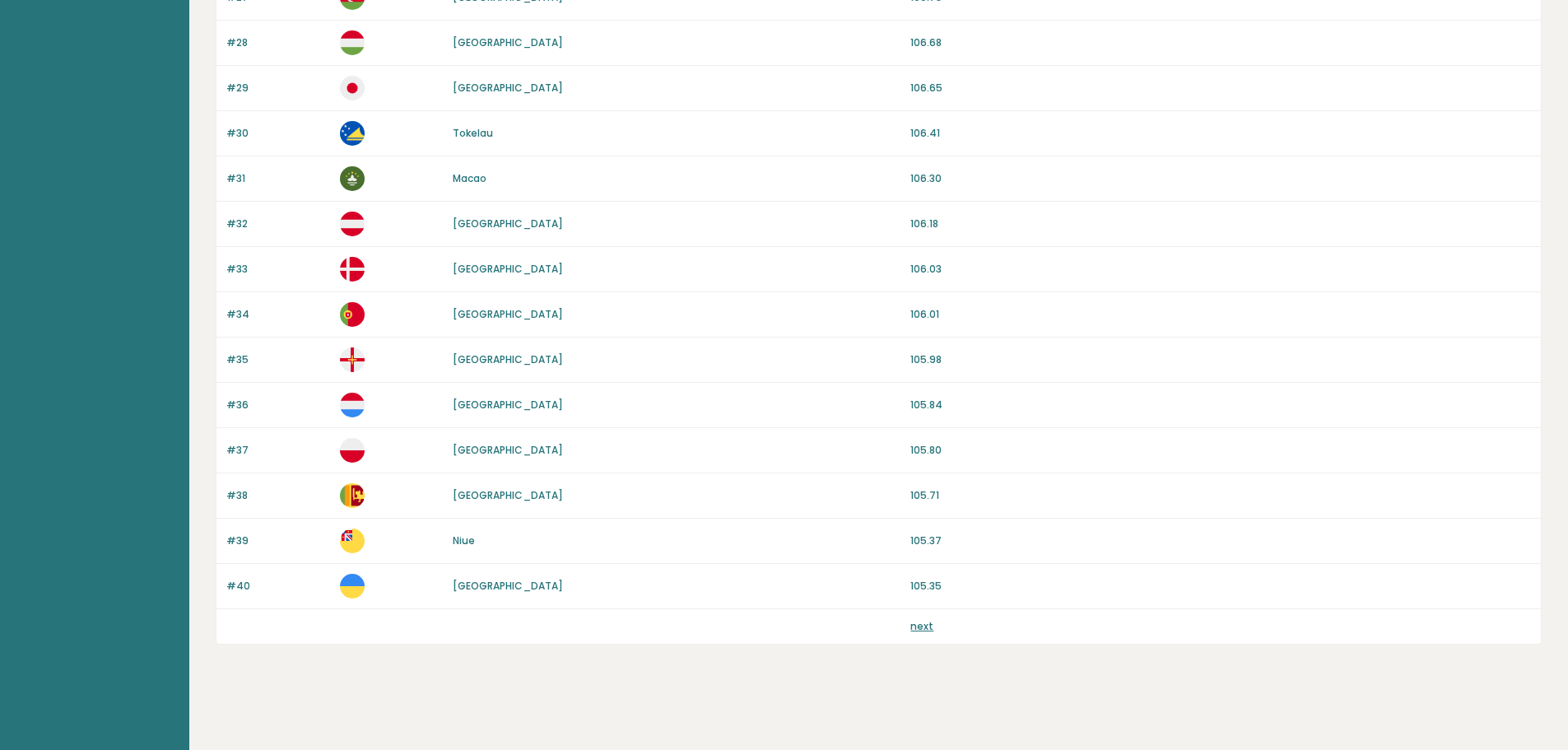
click at [921, 627] on link "next" at bounding box center [922, 625] width 23 height 14
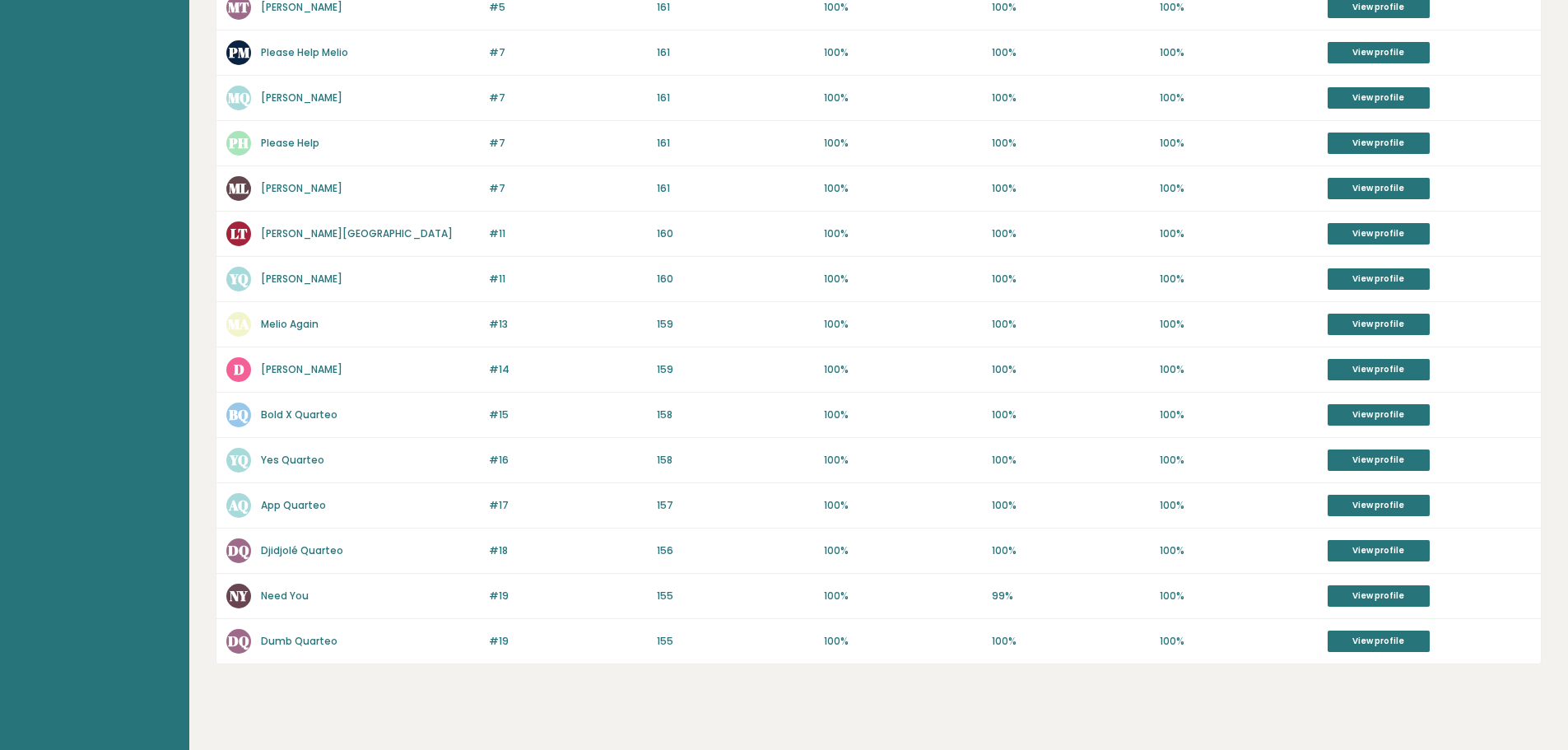
scroll to position [658, 0]
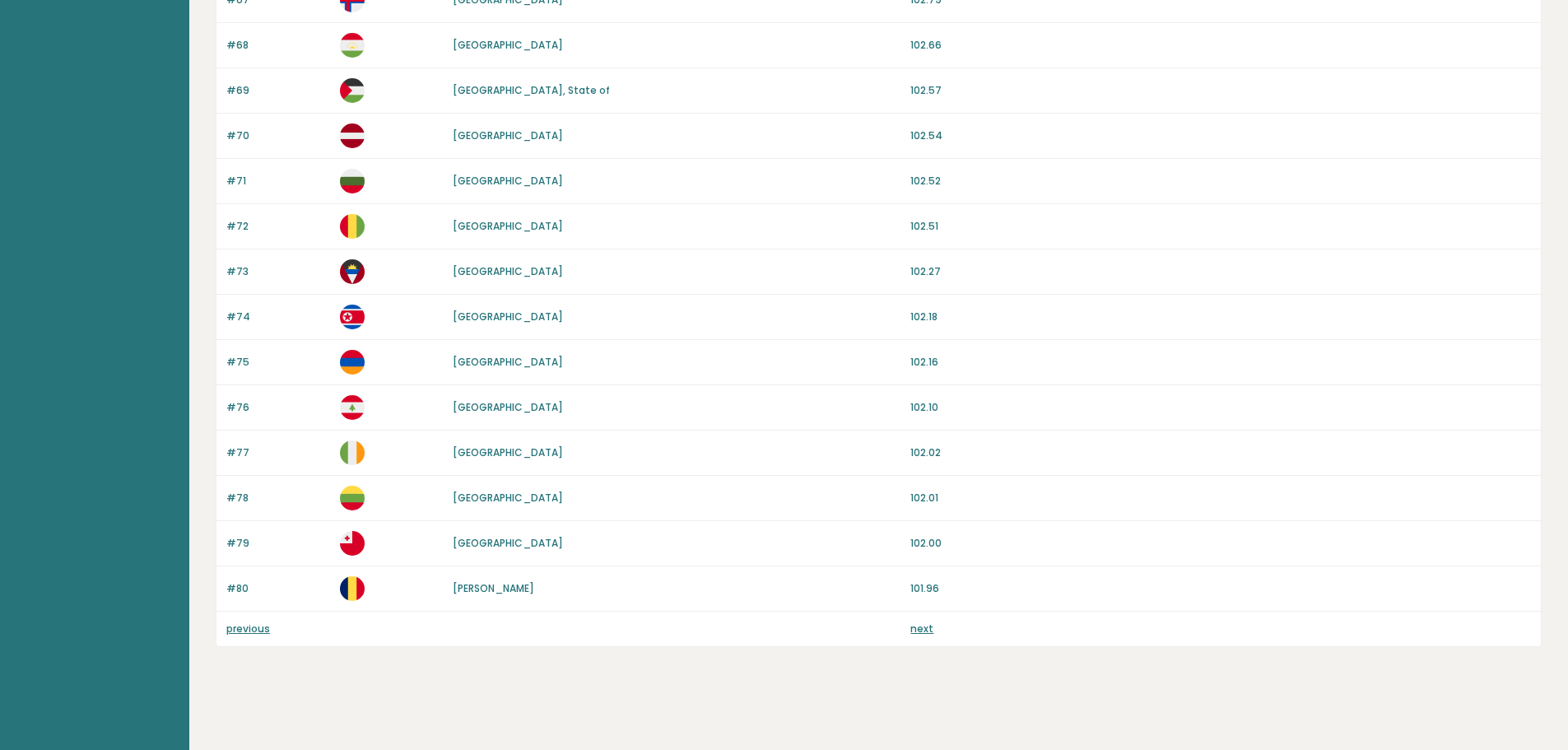
scroll to position [1412, 0]
click at [924, 627] on link "next" at bounding box center [922, 625] width 23 height 14
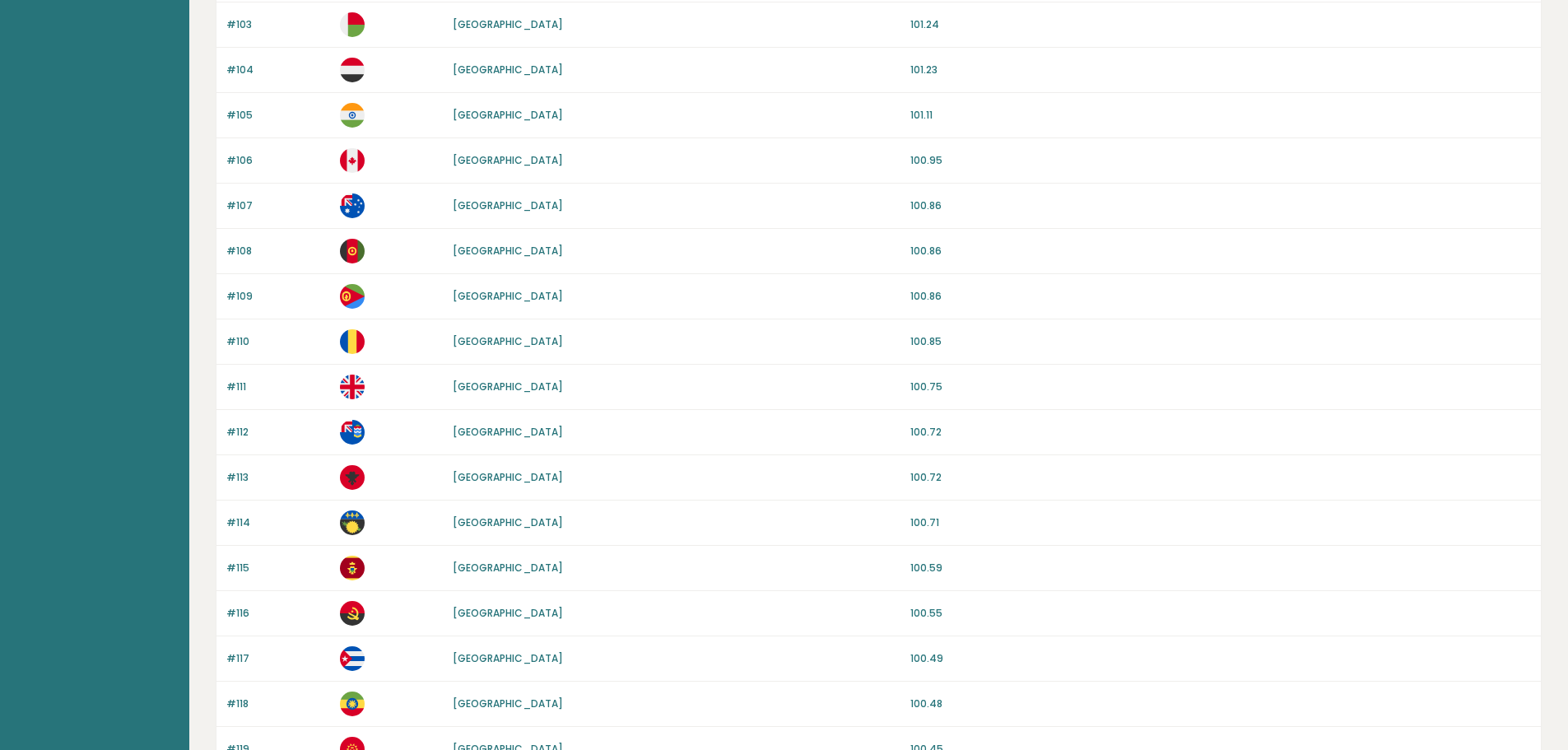
scroll to position [1412, 0]
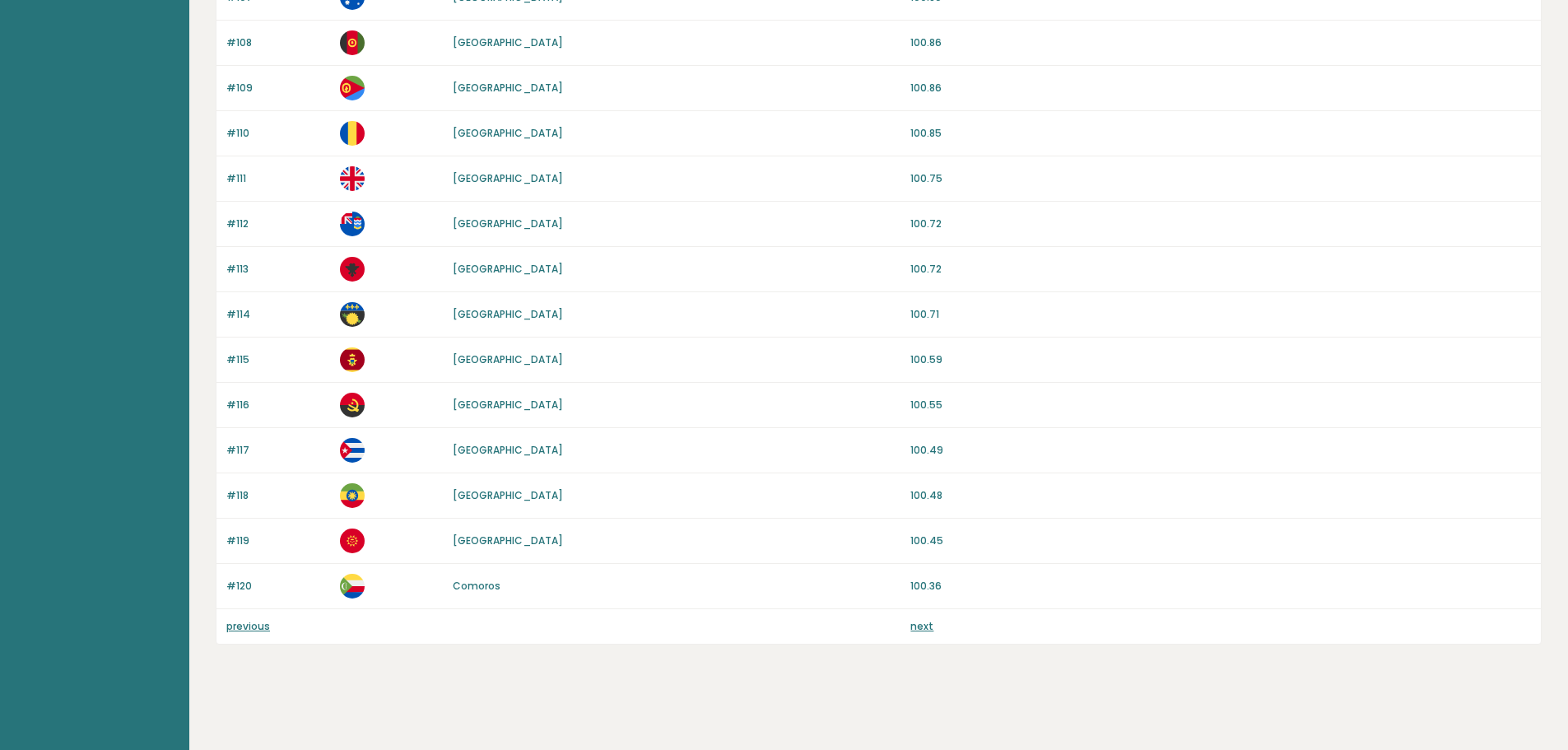
click at [916, 623] on link "next" at bounding box center [922, 625] width 23 height 14
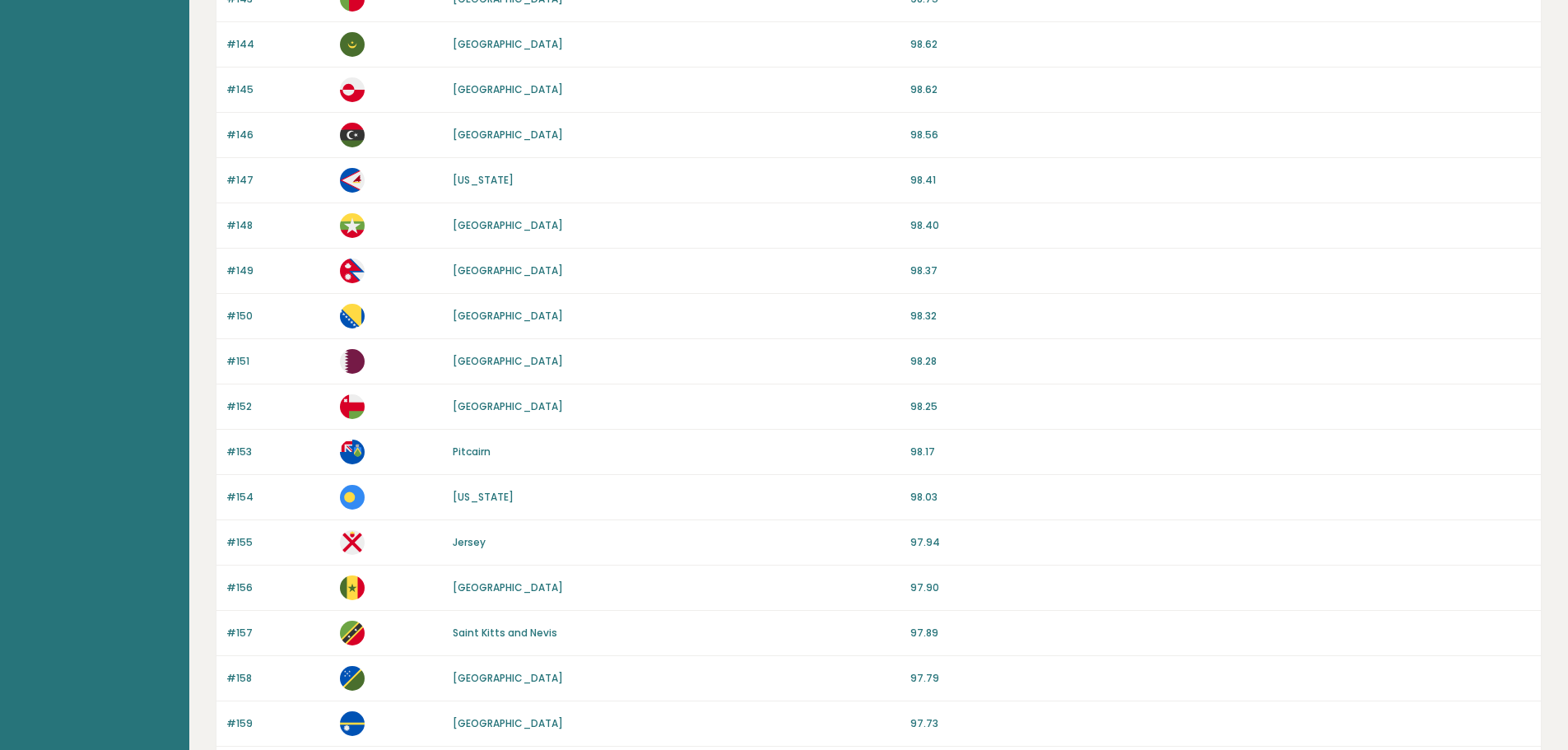
scroll to position [1412, 0]
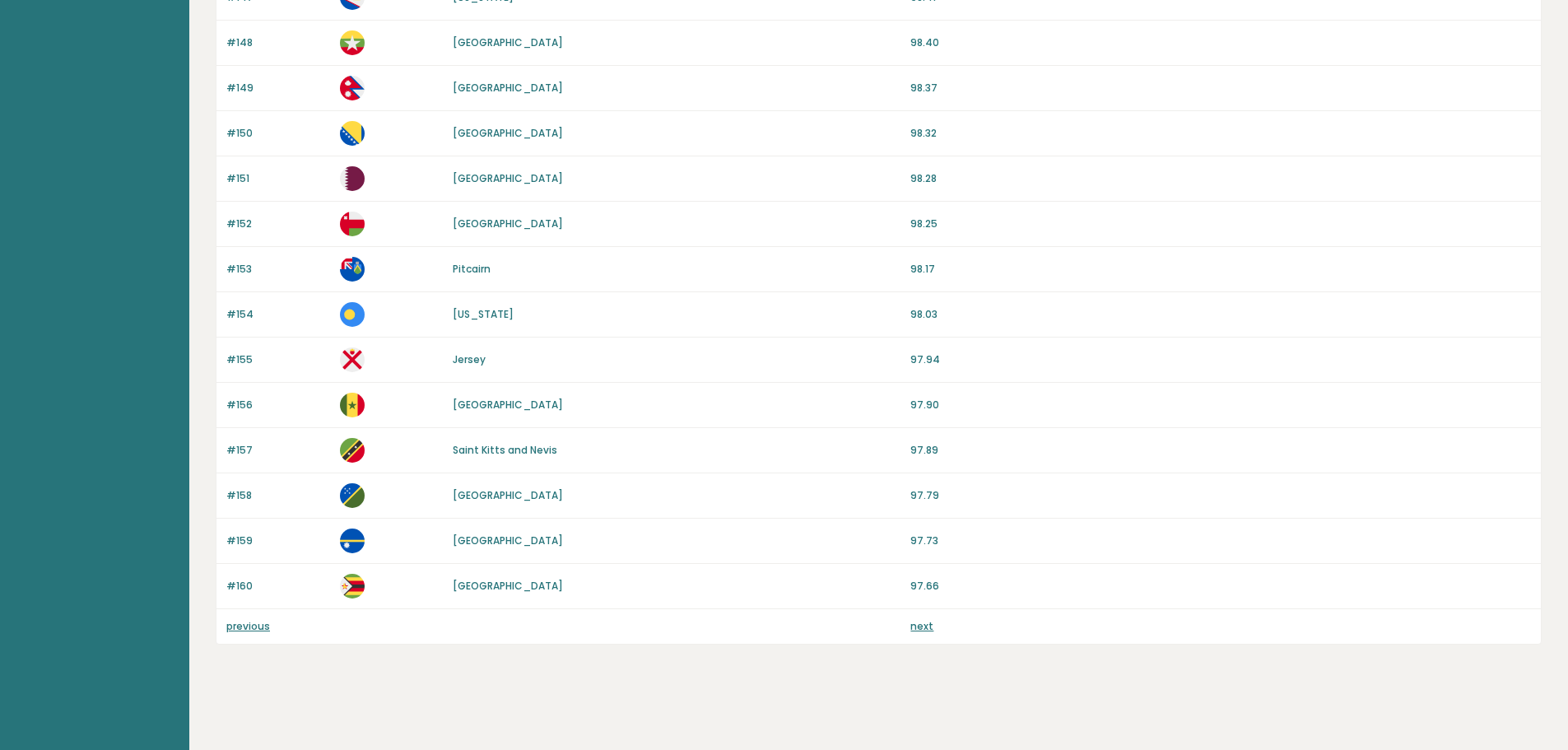
click at [910, 633] on div "previous next" at bounding box center [878, 626] width 1324 height 34
click at [918, 624] on link "next" at bounding box center [922, 625] width 23 height 14
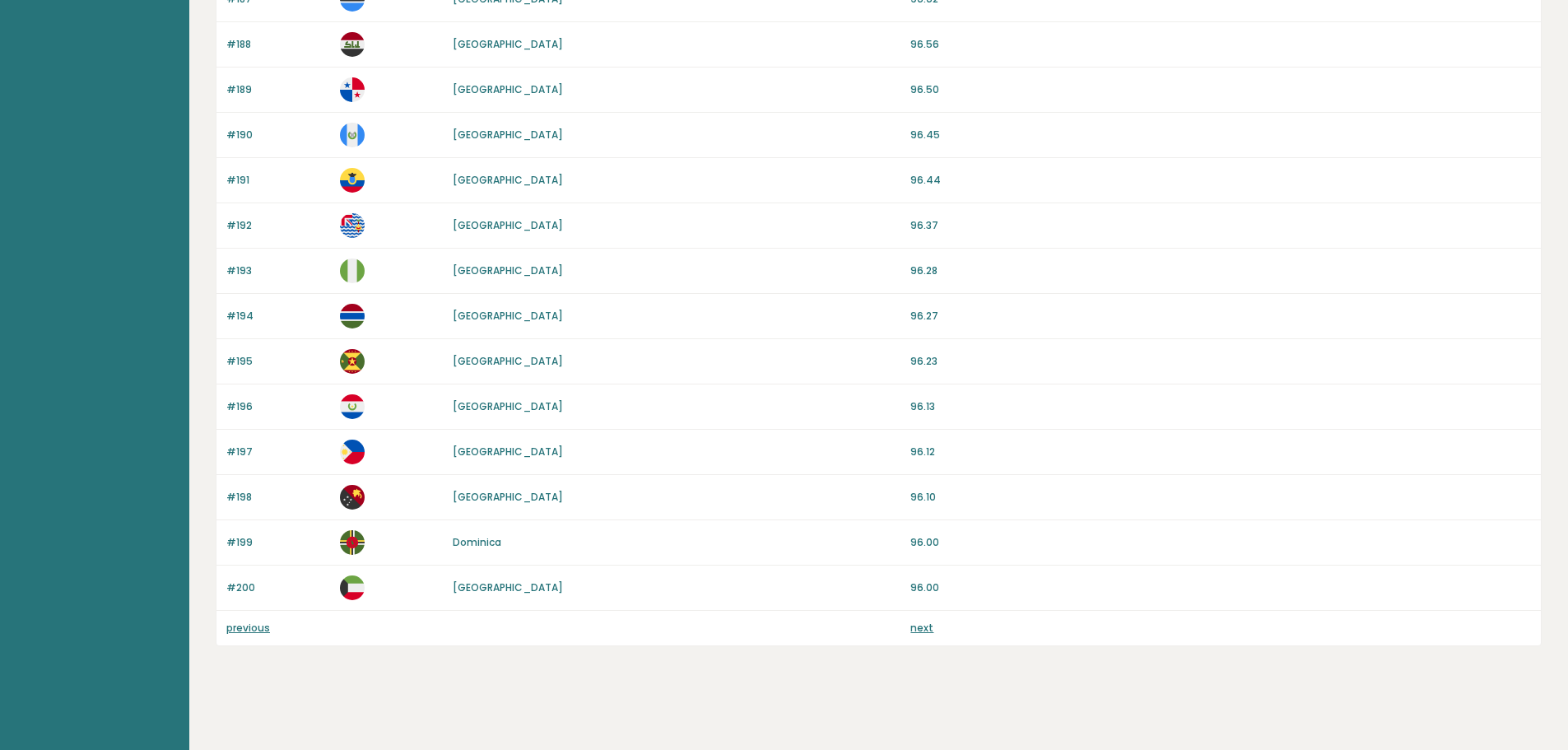
scroll to position [1412, 0]
click at [361, 538] on img at bounding box center [352, 540] width 25 height 25
click at [504, 543] on div "Dominica" at bounding box center [676, 540] width 448 height 15
click at [496, 541] on link "Dominica" at bounding box center [477, 540] width 48 height 14
click at [466, 363] on link "[GEOGRAPHIC_DATA]" at bounding box center [507, 359] width 110 height 14
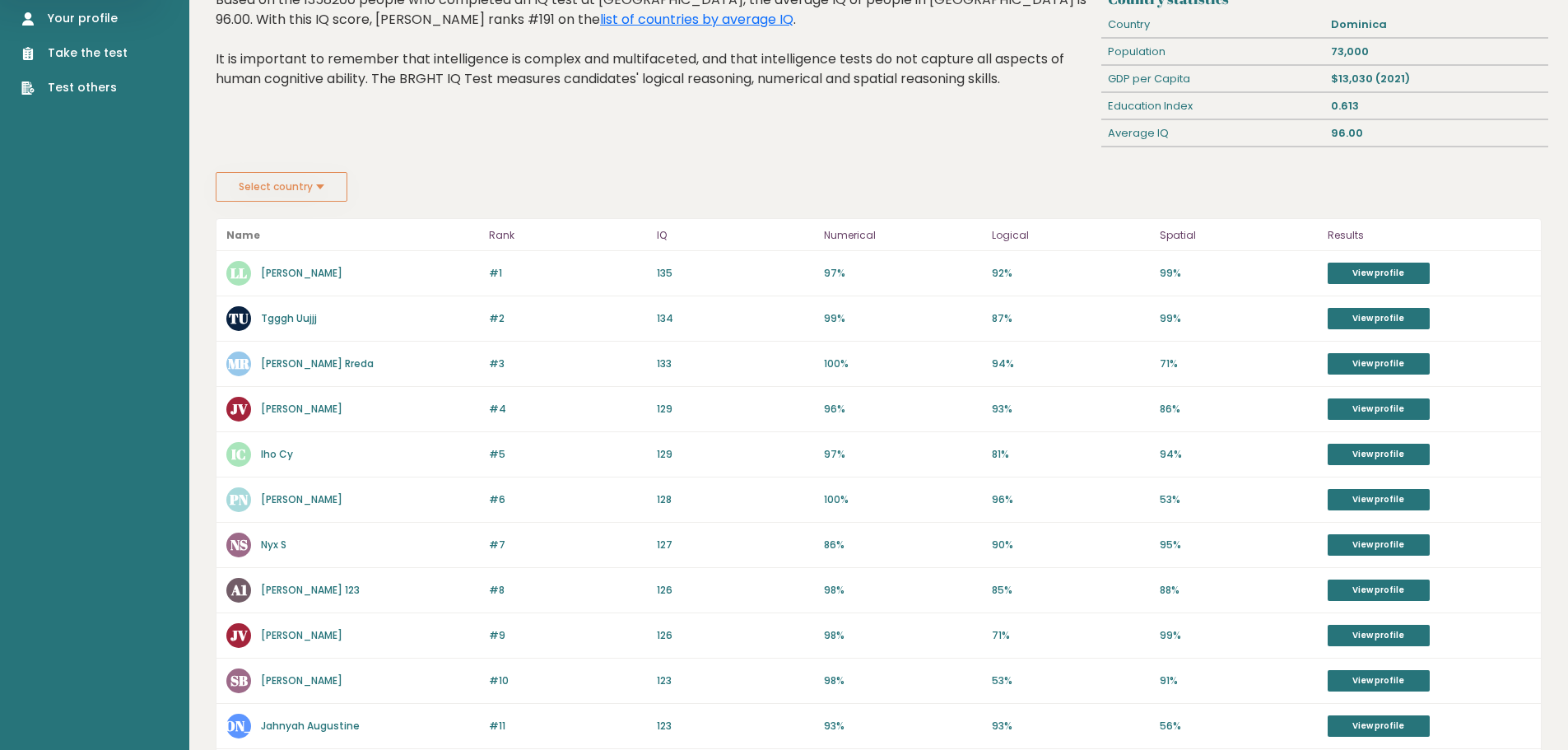
scroll to position [83, 0]
